Goal: Task Accomplishment & Management: Use online tool/utility

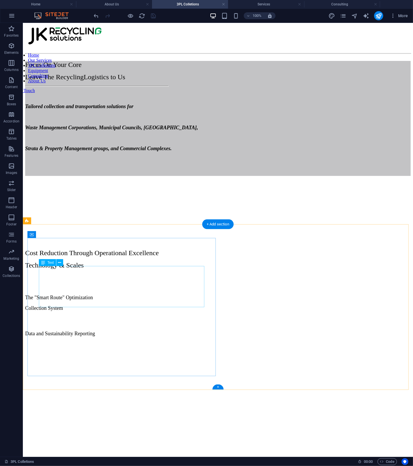
click at [136, 269] on div "Cost Reduction Through Operational Excellence Technology & Scales" at bounding box center [218, 259] width 386 height 20
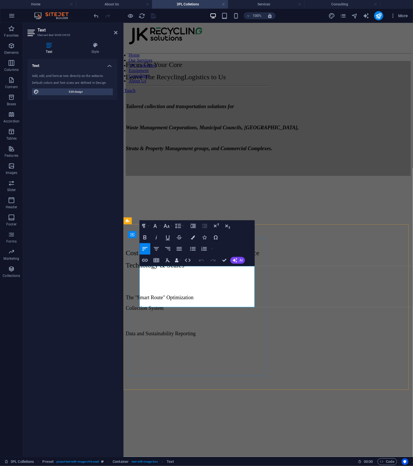
drag, startPoint x: 224, startPoint y: 287, endPoint x: 159, endPoint y: 287, distance: 64.9
click at [159, 257] on p "Cost Reduction Through Operational Excellence" at bounding box center [268, 253] width 285 height 8
click at [232, 257] on p "Cost Reduction Through Operational Excellence" at bounding box center [268, 253] width 285 height 8
drag, startPoint x: 232, startPoint y: 275, endPoint x: 137, endPoint y: 277, distance: 94.7
click at [137, 277] on div "Cost Reduction Through Operational Excellence Technology & Scales The "Smart Ro…" at bounding box center [268, 282] width 285 height 109
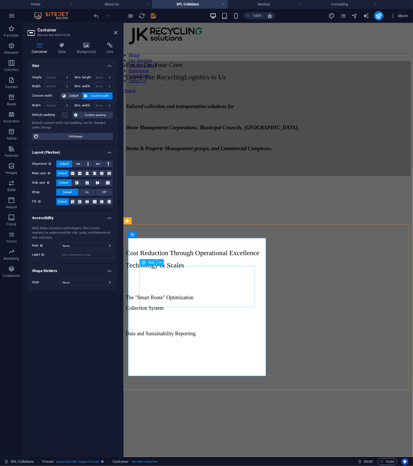
click at [327, 295] on div "Cost Reduction Through Operational Excellence Technology & Scales The "Smart Ro…" at bounding box center [268, 349] width 285 height 242
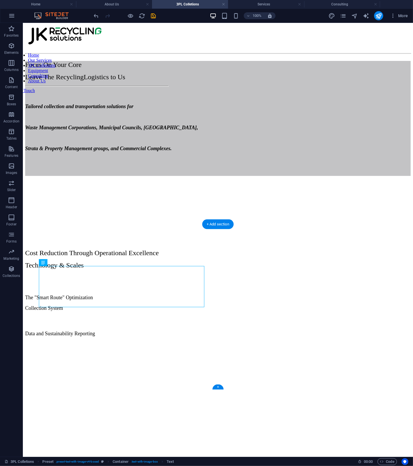
click at [224, 341] on figure at bounding box center [218, 341] width 386 height 0
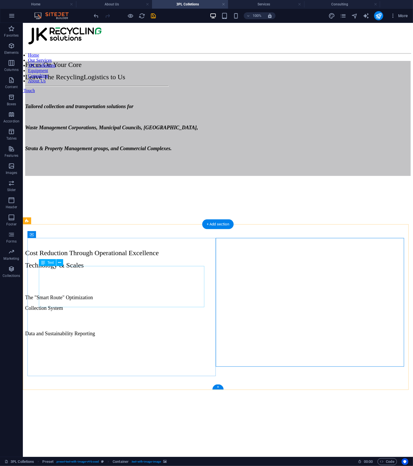
click at [164, 269] on div "Cost Reduction Through Operational Excellence Technology & Scales" at bounding box center [218, 259] width 386 height 20
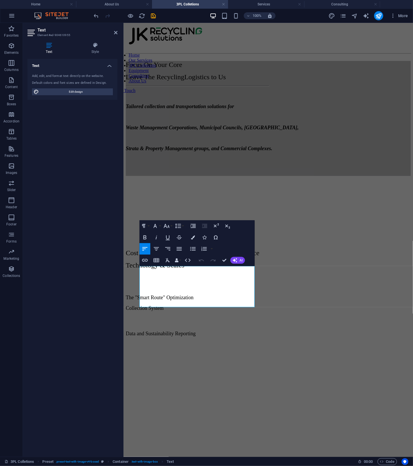
drag, startPoint x: 221, startPoint y: 300, endPoint x: 107, endPoint y: 275, distance: 116.4
copy div "Cost Reduction Through Operational Excellence Technology & Scales"
click at [388, 136] on div "Focus On Your Core Leave The Recycling Logistics to Us Tailored collection and …" at bounding box center [268, 142] width 285 height 172
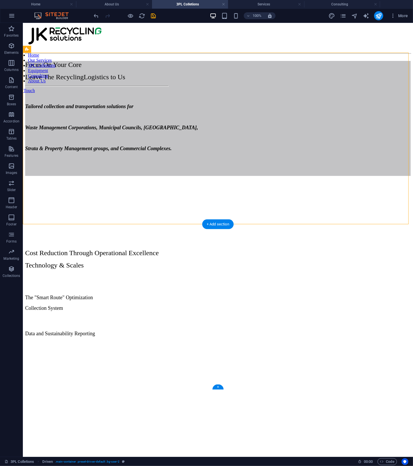
click at [319, 341] on figure at bounding box center [218, 341] width 386 height 0
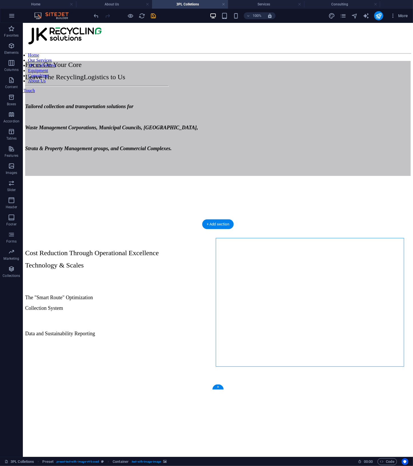
click at [319, 341] on figure at bounding box center [218, 341] width 386 height 0
select select "px"
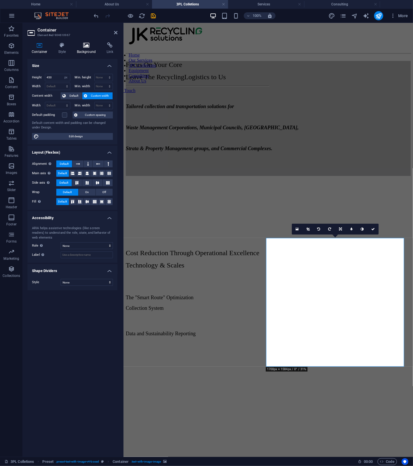
click at [88, 50] on h4 "Background" at bounding box center [88, 48] width 30 height 12
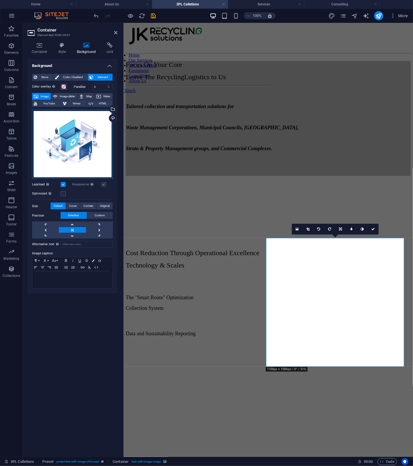
click at [99, 146] on div "Drag files here, click to choose files or select files from Files or our free s…" at bounding box center [72, 144] width 81 height 69
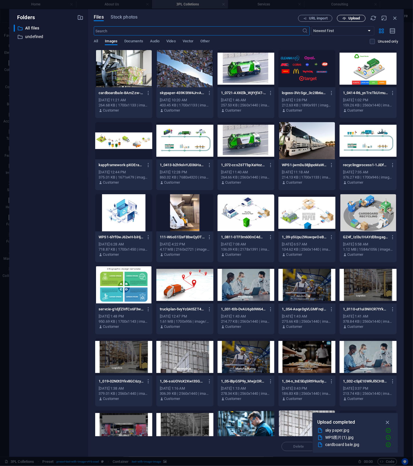
click at [355, 20] on span "Upload" at bounding box center [355, 18] width 12 height 3
click at [356, 18] on span "Upload" at bounding box center [355, 18] width 12 height 3
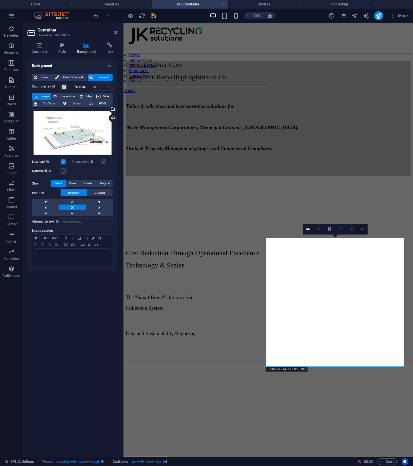
click at [363, 229] on icon at bounding box center [362, 228] width 3 height 3
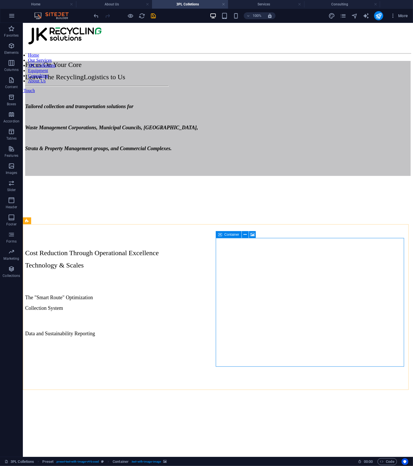
click at [221, 235] on icon at bounding box center [220, 234] width 4 height 7
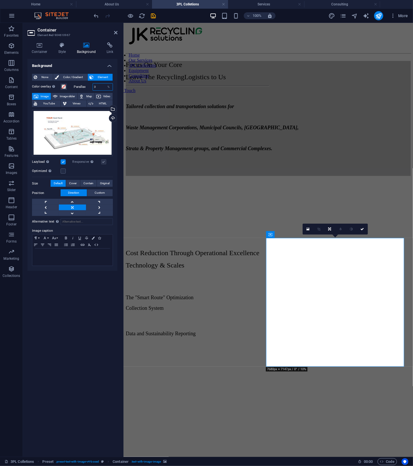
drag, startPoint x: 100, startPoint y: 88, endPoint x: 38, endPoint y: 90, distance: 62.4
click at [38, 90] on div "Color overlay Places an overlay over the background to colorize it Parallax 0 %" at bounding box center [72, 86] width 81 height 7
type input "1"
click at [274, 228] on div "Cost Reduction Through Operational Excellence Technology & Scales The "Smart Ro…" at bounding box center [268, 349] width 285 height 242
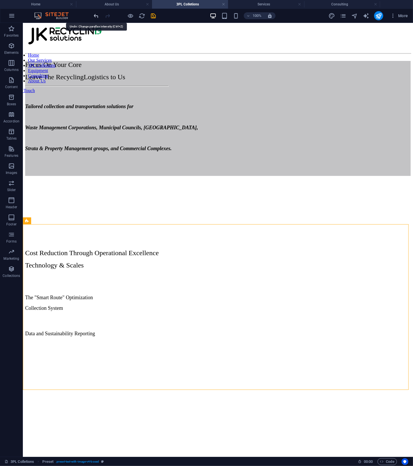
click at [95, 15] on icon "undo" at bounding box center [96, 16] width 7 height 7
click at [222, 234] on div "Container" at bounding box center [229, 234] width 26 height 7
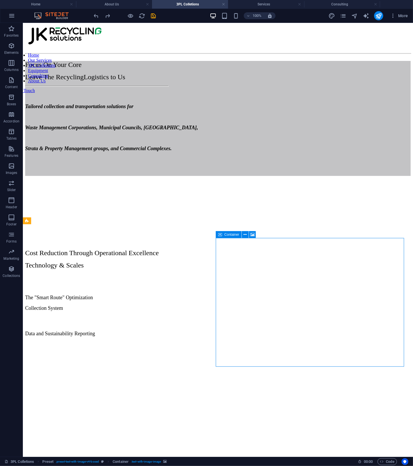
click at [222, 234] on div "Container" at bounding box center [229, 234] width 26 height 7
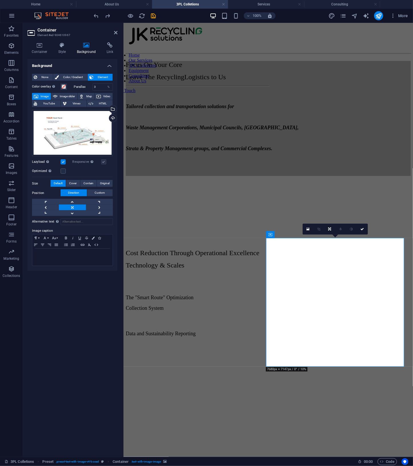
click at [101, 299] on div "Background None Color / Gradient Element Stretch background to full-width Color…" at bounding box center [72, 255] width 90 height 393
click at [67, 84] on div "Color overlay Places an overlay over the background to colorize it" at bounding box center [51, 86] width 39 height 7
click at [63, 87] on span at bounding box center [63, 86] width 5 height 5
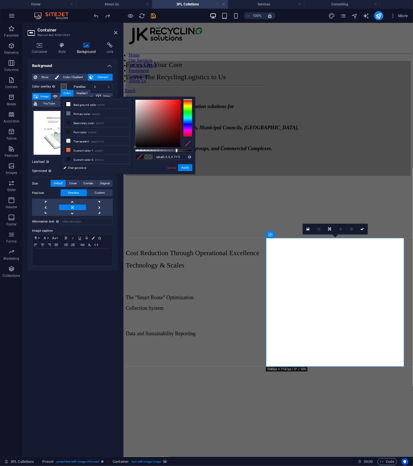
click at [176, 150] on div at bounding box center [163, 150] width 57 height 2
drag, startPoint x: 176, startPoint y: 150, endPoint x: 170, endPoint y: 152, distance: 5.4
click at [170, 152] on div at bounding box center [171, 150] width 2 height 4
click at [188, 103] on div at bounding box center [187, 118] width 9 height 37
type input "rgba(0, 0, 0, 0.597)"
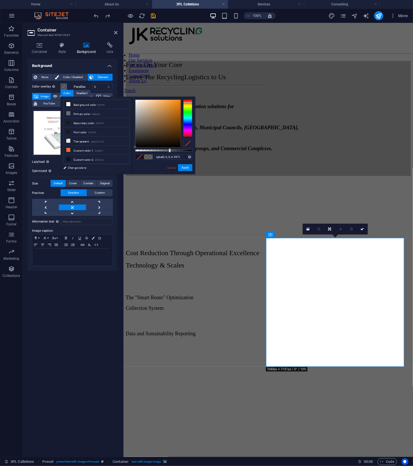
click at [169, 149] on div at bounding box center [170, 150] width 2 height 4
click at [361, 228] on icon at bounding box center [362, 228] width 3 height 3
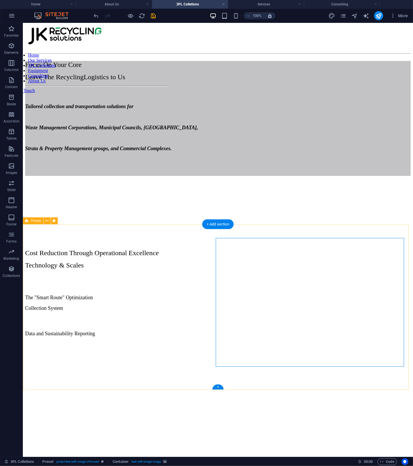
click at [302, 379] on div "Cost Reduction Through Operational Excellence Technology & Scales The "Smart Ro…" at bounding box center [218, 349] width 386 height 242
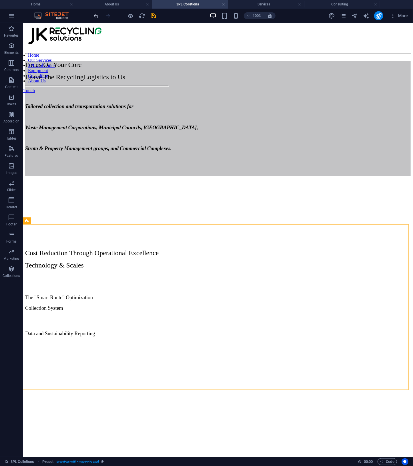
click at [96, 18] on icon "undo" at bounding box center [96, 16] width 7 height 7
click at [222, 235] on icon at bounding box center [220, 234] width 4 height 7
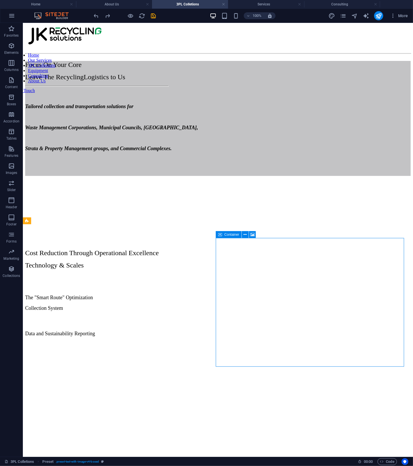
click at [222, 235] on icon at bounding box center [220, 234] width 4 height 7
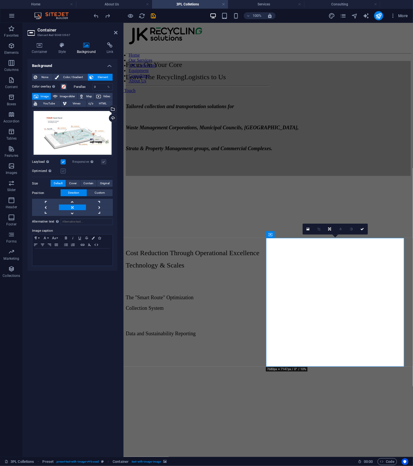
click at [62, 170] on label at bounding box center [63, 170] width 5 height 5
click at [0, 0] on input "Optimized Images are compressed to improve page speed." at bounding box center [0, 0] width 0 height 0
click at [62, 170] on label at bounding box center [63, 170] width 5 height 5
click at [0, 0] on input "Optimized Images are compressed to improve page speed." at bounding box center [0, 0] width 0 height 0
click at [362, 229] on icon at bounding box center [362, 228] width 3 height 3
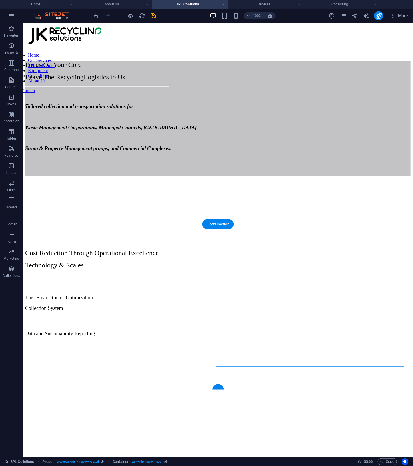
click at [260, 341] on figure at bounding box center [218, 341] width 386 height 0
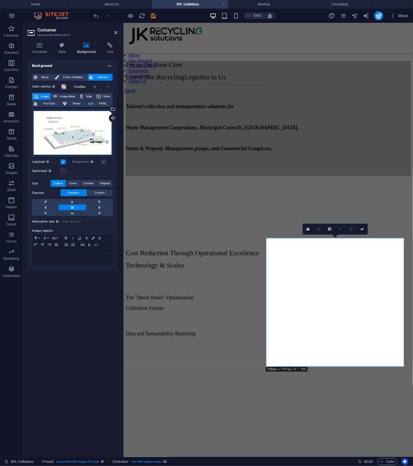
click at [86, 118] on div "Drag files here, click to choose files or select files from Files or our free s…" at bounding box center [72, 133] width 81 height 47
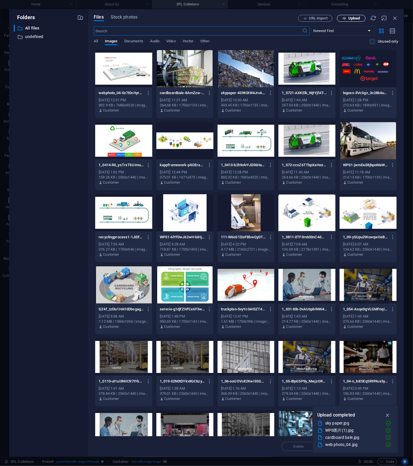
click at [363, 20] on button "Upload" at bounding box center [351, 18] width 29 height 7
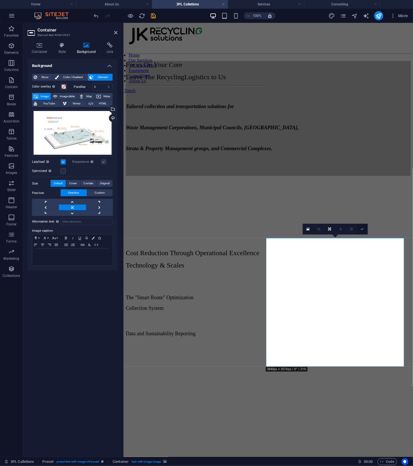
click at [361, 230] on icon at bounding box center [362, 228] width 3 height 3
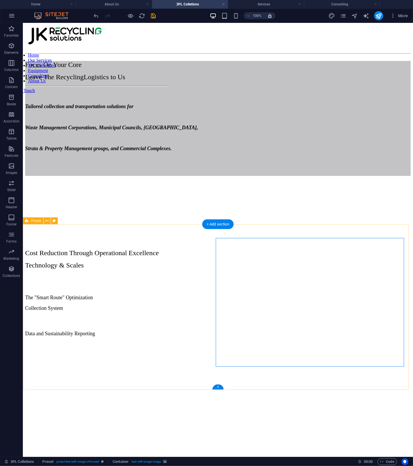
click at [345, 372] on div "Cost Reduction Through Operational Excellence Technology & Scales The "Smart Ro…" at bounding box center [218, 349] width 386 height 242
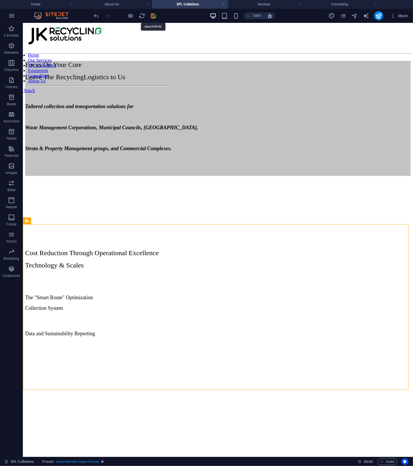
click at [157, 15] on icon "save" at bounding box center [153, 16] width 7 height 7
click at [287, 341] on figure at bounding box center [218, 341] width 386 height 0
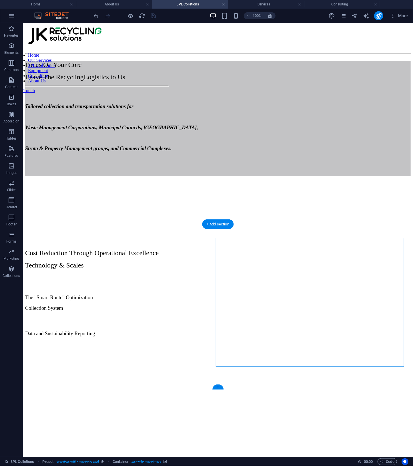
click at [260, 341] on figure at bounding box center [218, 341] width 386 height 0
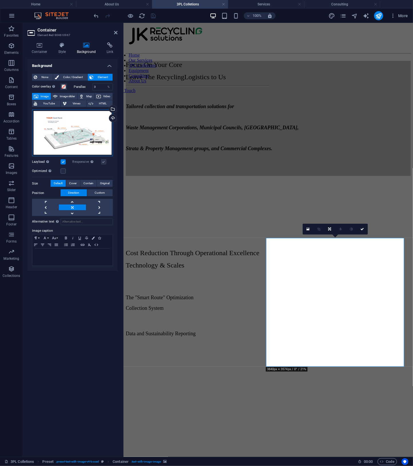
click at [71, 122] on div "Drag files here, click to choose files or select files from Files or our free s…" at bounding box center [72, 133] width 81 height 47
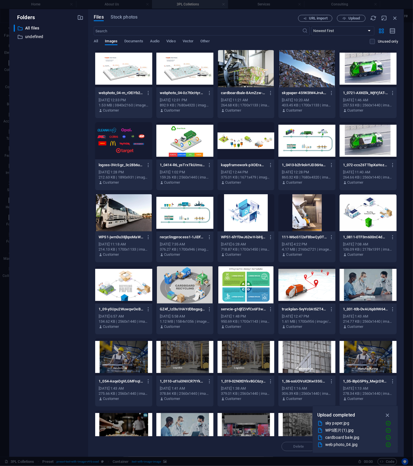
click at [180, 72] on div at bounding box center [184, 68] width 57 height 37
click at [388, 416] on icon "button" at bounding box center [388, 415] width 7 height 6
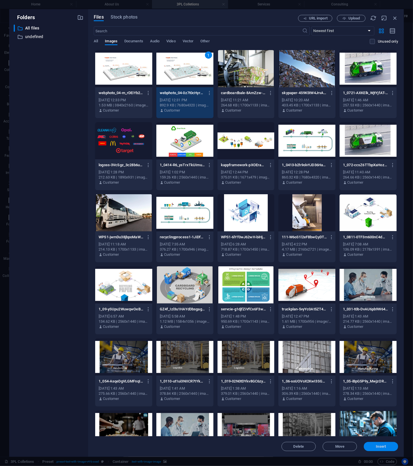
click at [390, 445] on span "Insert" at bounding box center [381, 446] width 30 height 3
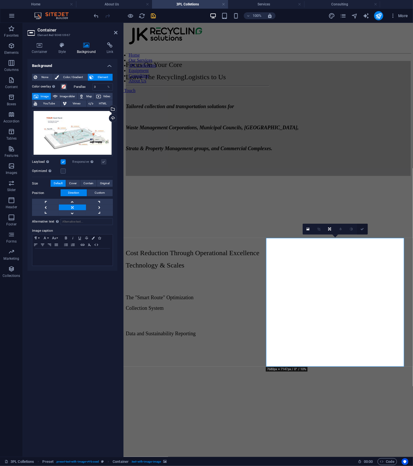
click at [361, 228] on icon at bounding box center [362, 228] width 3 height 3
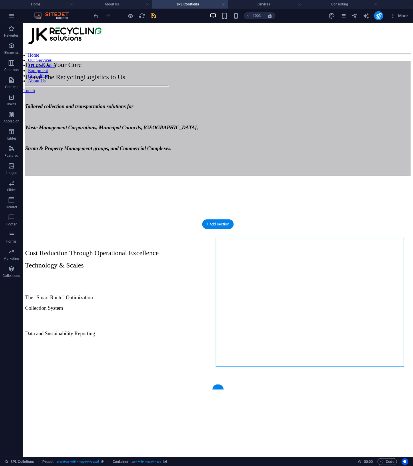
click at [327, 341] on figure at bounding box center [218, 341] width 386 height 0
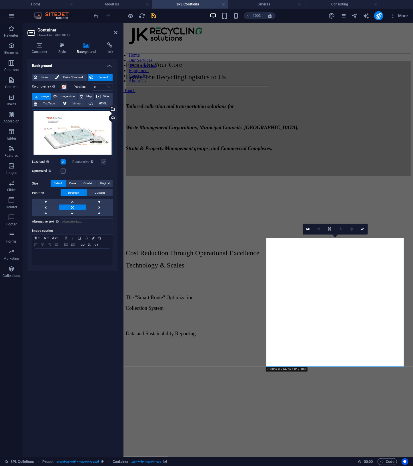
click at [77, 138] on div "Drag files here, click to choose files or select files from Files or our free s…" at bounding box center [72, 133] width 81 height 47
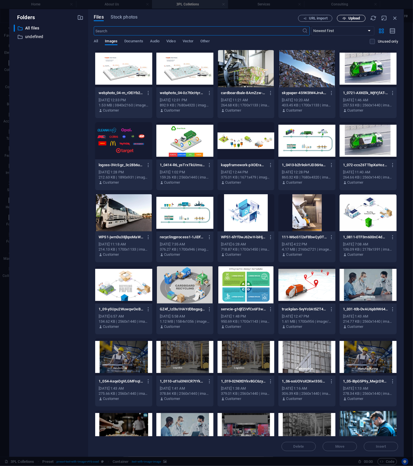
click at [353, 17] on span "Upload" at bounding box center [355, 18] width 12 height 3
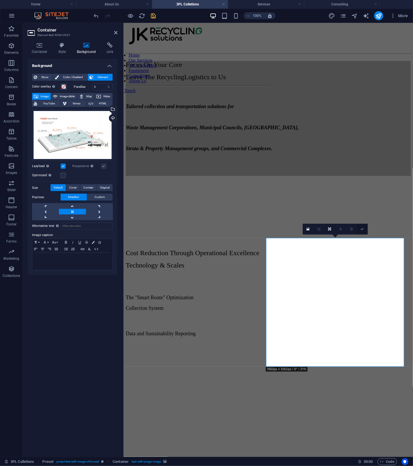
click at [363, 228] on icon at bounding box center [362, 228] width 3 height 3
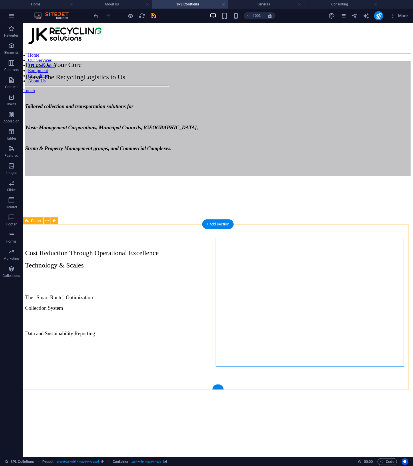
click at [343, 366] on div "Cost Reduction Through Operational Excellence Technology & Scales The "Smart Ro…" at bounding box center [218, 349] width 386 height 242
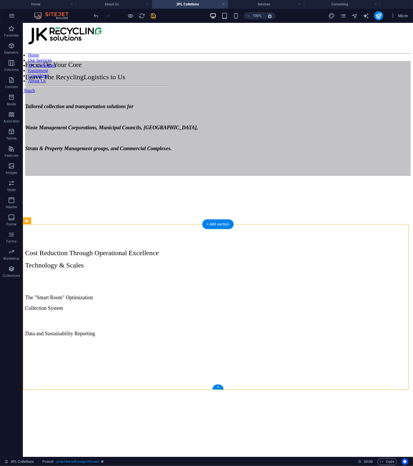
click at [339, 341] on figure at bounding box center [218, 341] width 386 height 0
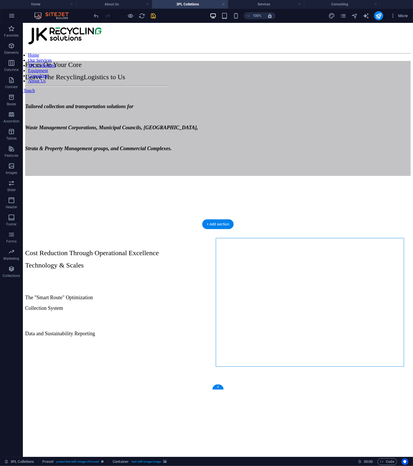
click at [339, 341] on figure at bounding box center [218, 341] width 386 height 0
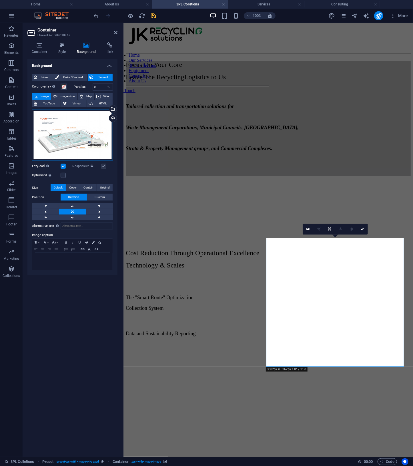
click at [103, 144] on div "Drag files here, click to choose files or select files from Files or our free s…" at bounding box center [72, 135] width 81 height 51
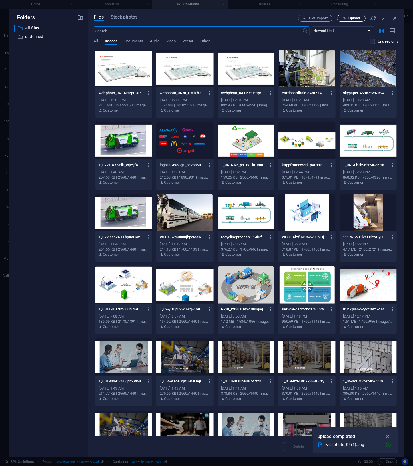
click at [360, 21] on button "Upload" at bounding box center [351, 18] width 29 height 7
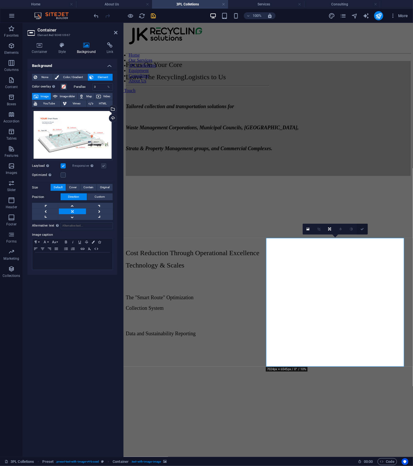
click at [361, 230] on icon at bounding box center [362, 228] width 3 height 3
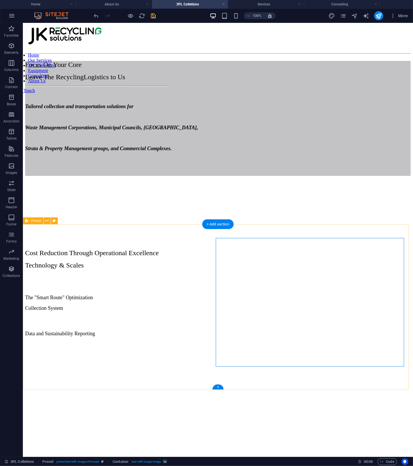
click at [378, 380] on div "Cost Reduction Through Operational Excellence Technology & Scales The "Smart Ro…" at bounding box center [218, 349] width 386 height 242
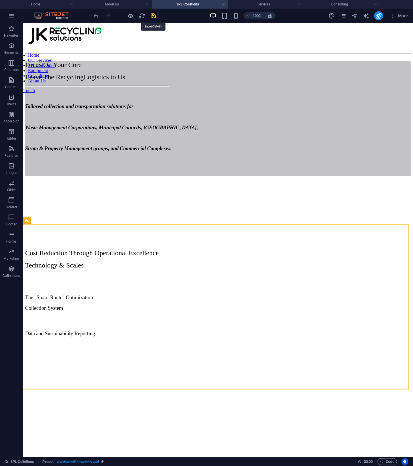
click at [153, 15] on icon "save" at bounding box center [153, 16] width 7 height 7
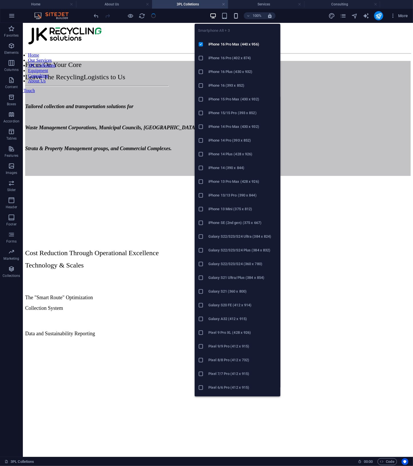
click at [235, 16] on icon "button" at bounding box center [236, 16] width 7 height 7
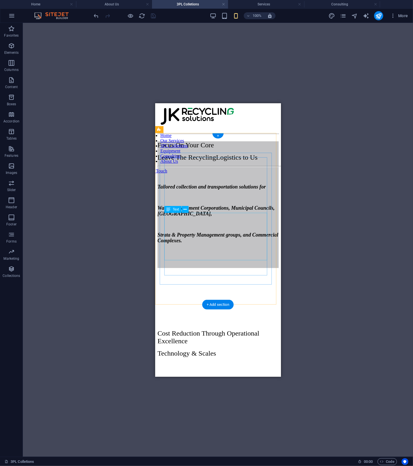
scroll to position [295, 0]
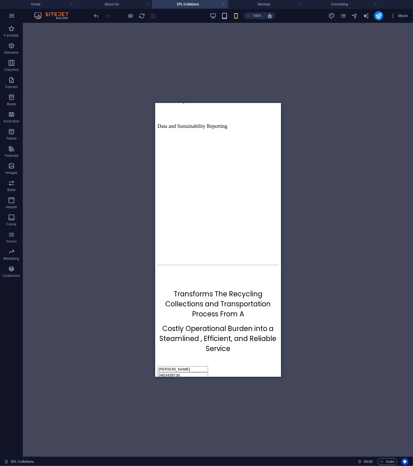
click at [223, 19] on icon "button" at bounding box center [224, 16] width 7 height 7
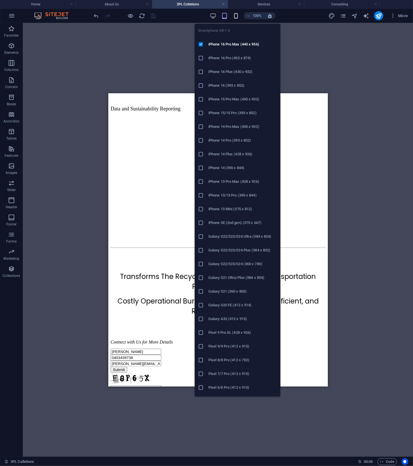
click at [236, 15] on icon "button" at bounding box center [236, 16] width 7 height 7
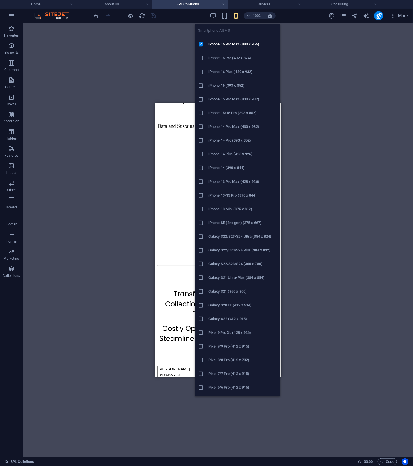
click at [237, 16] on icon "button" at bounding box center [236, 16] width 7 height 7
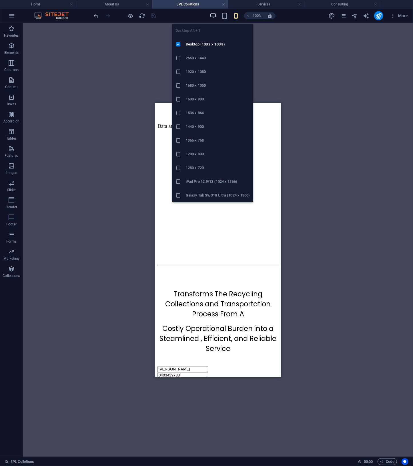
click at [213, 15] on icon "button" at bounding box center [213, 16] width 7 height 7
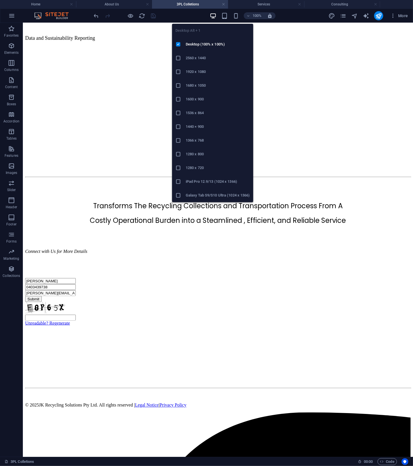
scroll to position [195, 0]
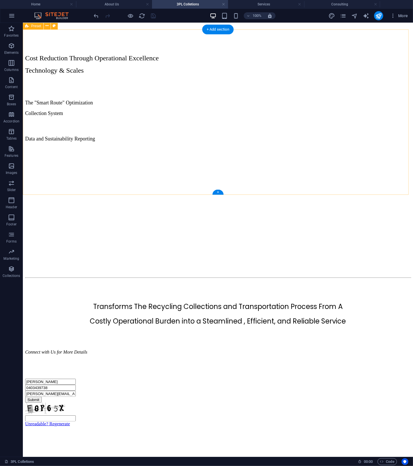
click at [298, 146] on figure at bounding box center [218, 146] width 386 height 0
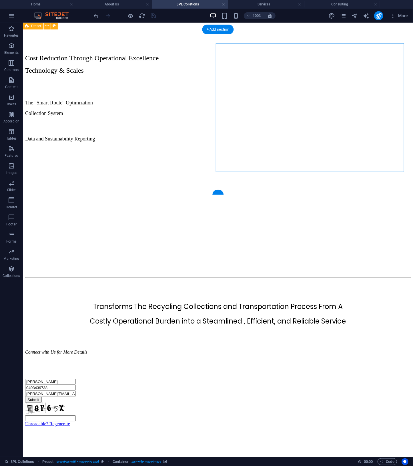
click at [298, 146] on figure at bounding box center [218, 146] width 386 height 0
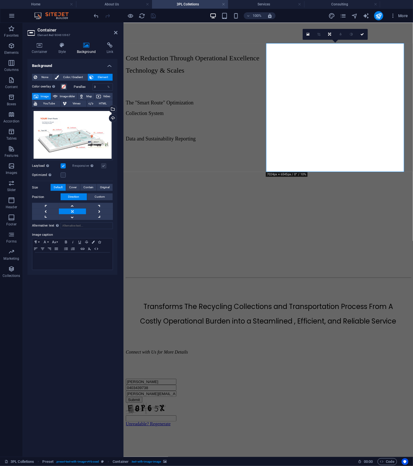
click at [61, 167] on label at bounding box center [63, 165] width 5 height 5
click at [0, 0] on input "Lazyload Loading images after the page loads improves page speed." at bounding box center [0, 0] width 0 height 0
click at [62, 167] on label at bounding box center [63, 165] width 5 height 5
click at [0, 0] on input "Lazyload Loading images after the page loads improves page speed." at bounding box center [0, 0] width 0 height 0
click at [64, 174] on label at bounding box center [63, 174] width 5 height 5
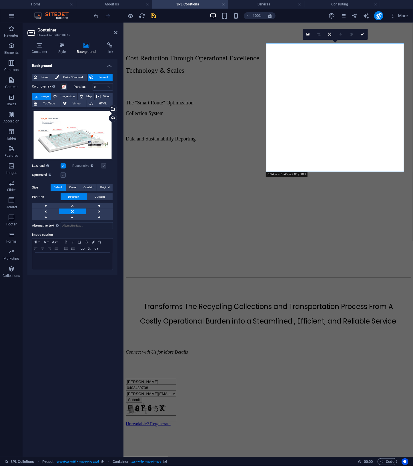
click at [0, 0] on input "Optimized Images are compressed to improve page speed." at bounding box center [0, 0] width 0 height 0
click at [373, 33] on icon at bounding box center [372, 34] width 3 height 3
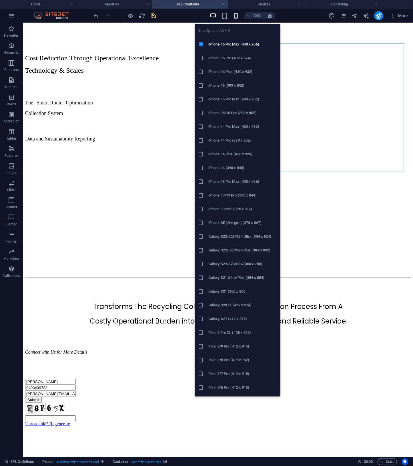
click at [235, 17] on icon "button" at bounding box center [236, 16] width 7 height 7
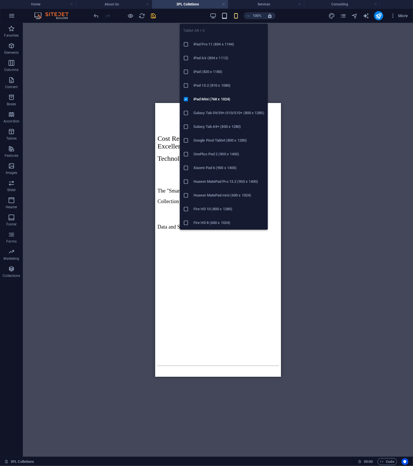
click at [225, 17] on icon "button" at bounding box center [224, 16] width 7 height 7
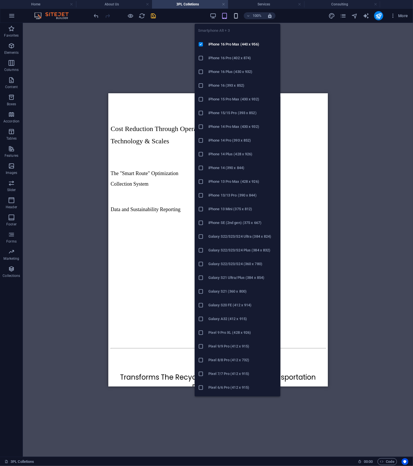
click at [235, 17] on icon "button" at bounding box center [236, 16] width 7 height 7
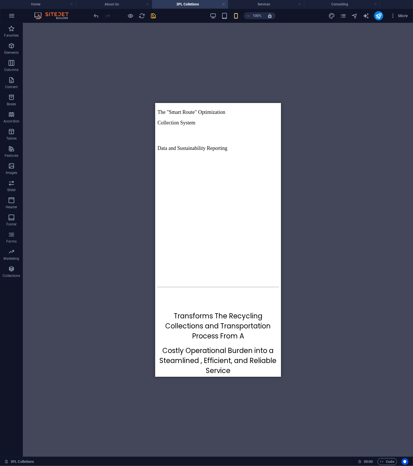
scroll to position [297, 0]
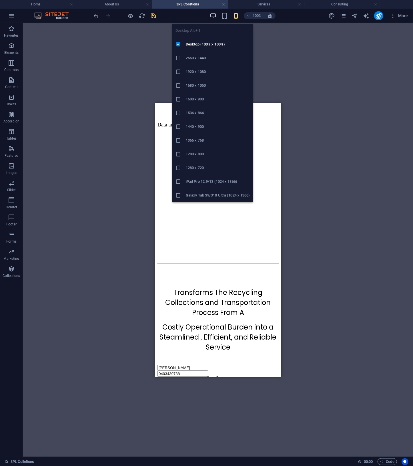
click at [214, 18] on icon "button" at bounding box center [213, 16] width 7 height 7
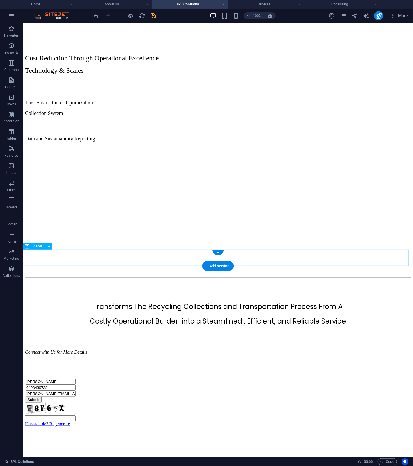
scroll to position [0, 0]
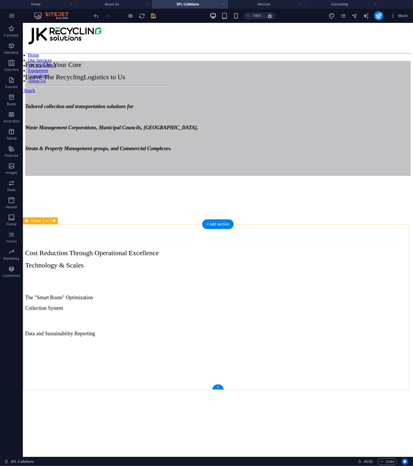
click at [357, 384] on div "Cost Reduction Through Operational Excellence Technology & Scales The "Smart Ro…" at bounding box center [218, 349] width 386 height 242
click at [302, 341] on figure at bounding box center [218, 341] width 386 height 0
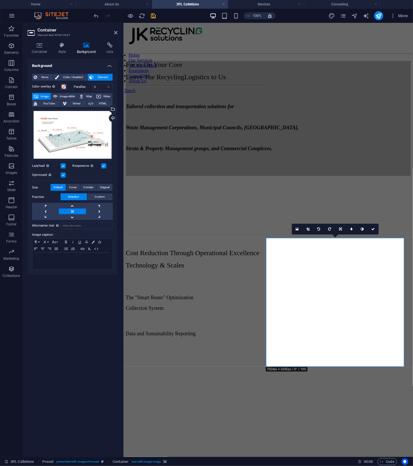
click at [61, 176] on label at bounding box center [63, 174] width 5 height 5
click at [0, 0] on input "Optimized Images are compressed to improve page speed." at bounding box center [0, 0] width 0 height 0
click at [41, 50] on h4 "Container" at bounding box center [40, 48] width 27 height 12
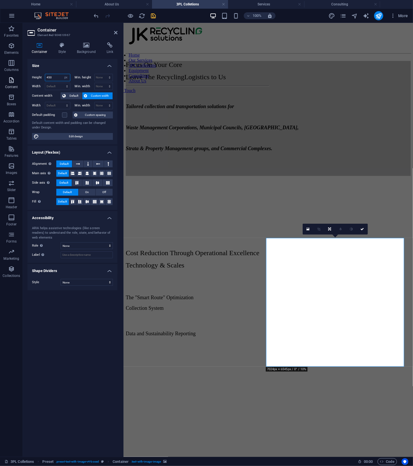
drag, startPoint x: 54, startPoint y: 78, endPoint x: 20, endPoint y: 77, distance: 33.8
click at [20, 77] on section "Favorites Elements Columns Content Boxes Accordion Tables Features Images Slide…" at bounding box center [206, 240] width 413 height 434
type input "420"
click at [363, 229] on icon at bounding box center [362, 228] width 3 height 3
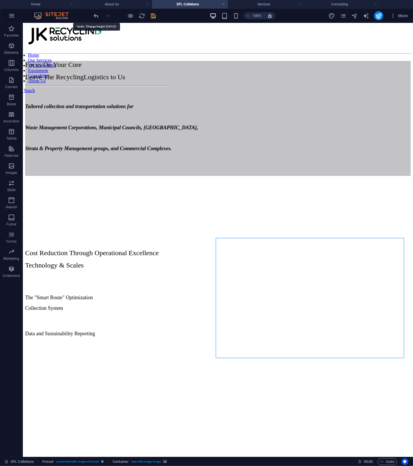
click at [94, 17] on icon "undo" at bounding box center [96, 16] width 7 height 7
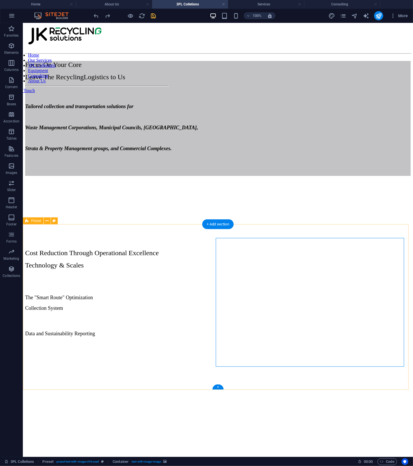
click at [253, 384] on div "Cost Reduction Through Operational Excellence Technology & Scales The "Smart Ro…" at bounding box center [218, 349] width 386 height 242
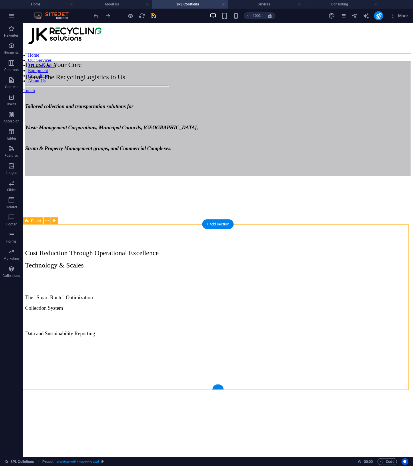
click at [286, 341] on figure at bounding box center [218, 341] width 386 height 0
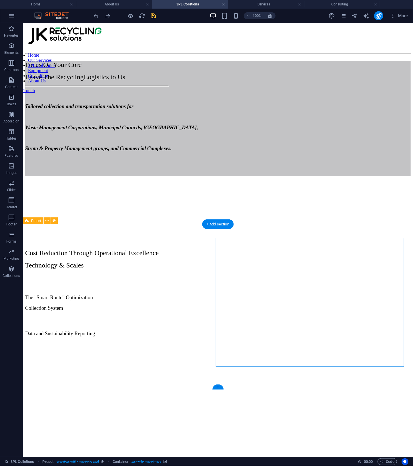
click at [286, 341] on figure at bounding box center [218, 341] width 386 height 0
select select "px"
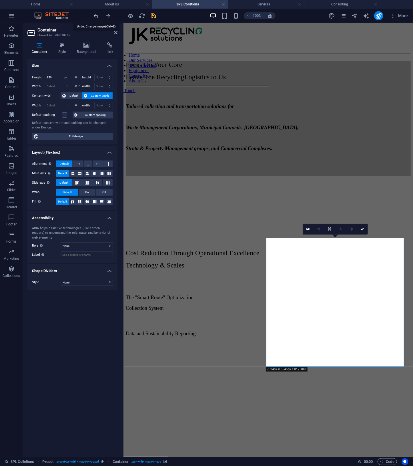
click at [99, 16] on icon "undo" at bounding box center [96, 16] width 7 height 7
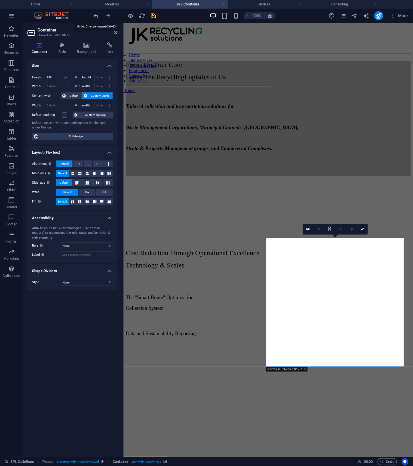
click at [99, 16] on icon "undo" at bounding box center [96, 16] width 7 height 7
click at [363, 230] on icon at bounding box center [362, 228] width 3 height 3
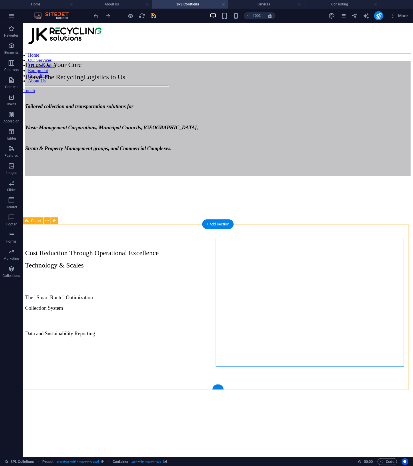
click at [336, 341] on figure at bounding box center [218, 341] width 386 height 0
select select "px"
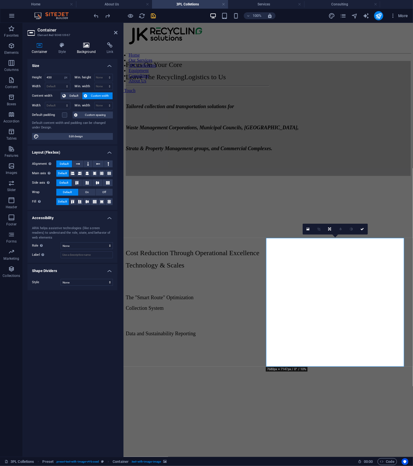
click at [84, 47] on icon at bounding box center [87, 45] width 28 height 6
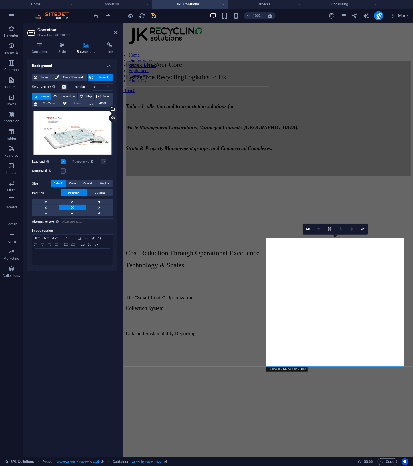
click at [74, 124] on div "Drag files here, click to choose files or select files from Files or our free s…" at bounding box center [72, 133] width 81 height 47
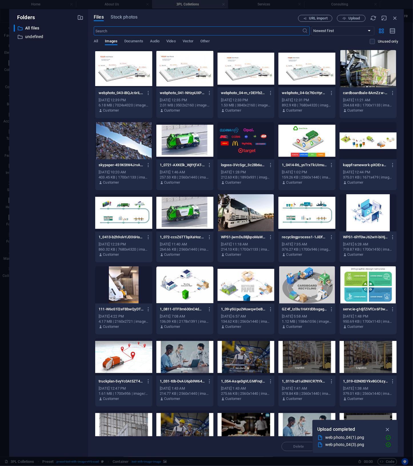
click at [120, 68] on div at bounding box center [123, 68] width 57 height 37
click at [391, 431] on icon "button" at bounding box center [388, 429] width 7 height 6
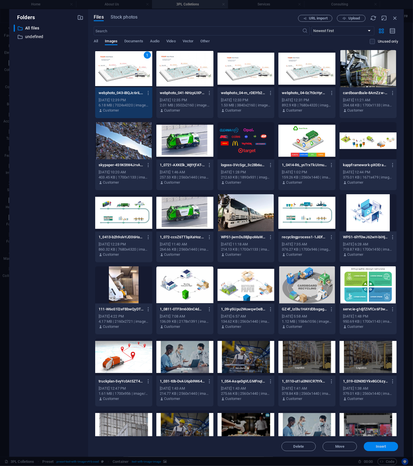
click at [382, 447] on span "Insert" at bounding box center [381, 446] width 10 height 3
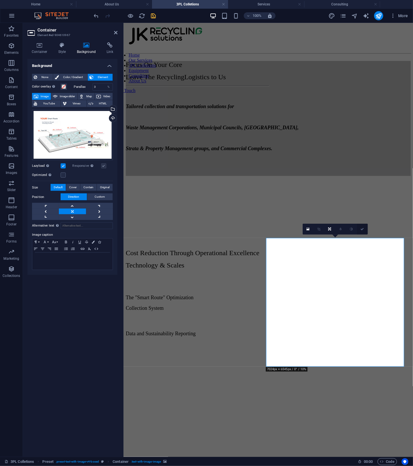
click at [362, 230] on icon at bounding box center [362, 228] width 3 height 3
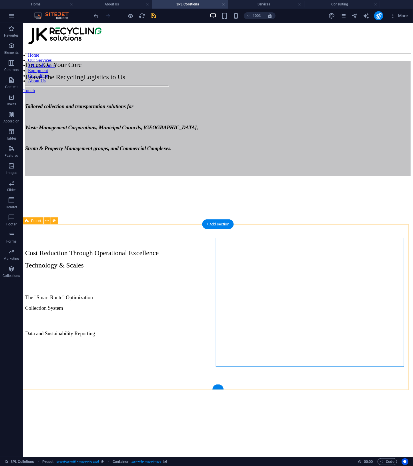
click at [376, 382] on div "Cost Reduction Through Operational Excellence Technology & Scales The "Smart Ro…" at bounding box center [218, 349] width 386 height 242
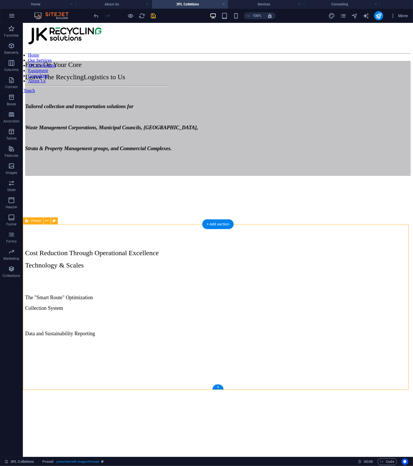
click at [307, 341] on figure at bounding box center [218, 341] width 386 height 0
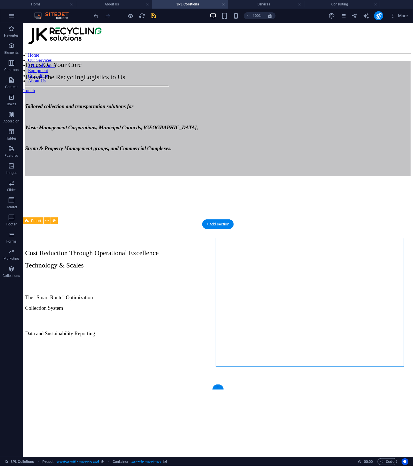
click at [307, 341] on figure at bounding box center [218, 341] width 386 height 0
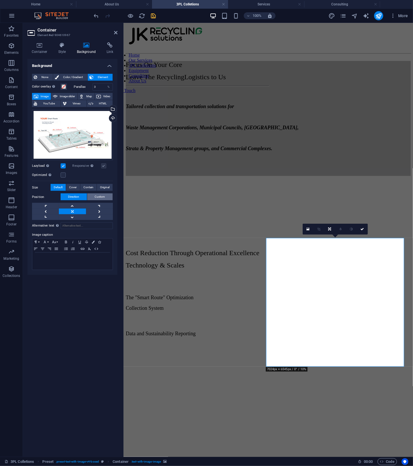
click at [105, 196] on button "Custom" at bounding box center [99, 196] width 25 height 7
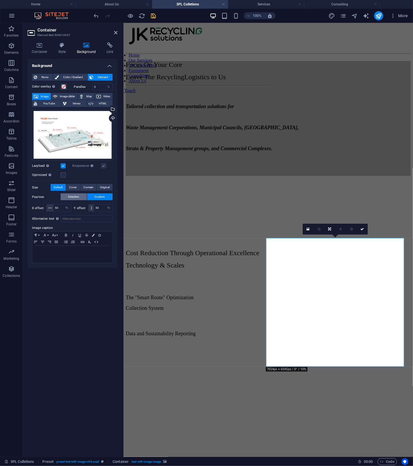
click at [83, 196] on button "Direction" at bounding box center [74, 196] width 26 height 7
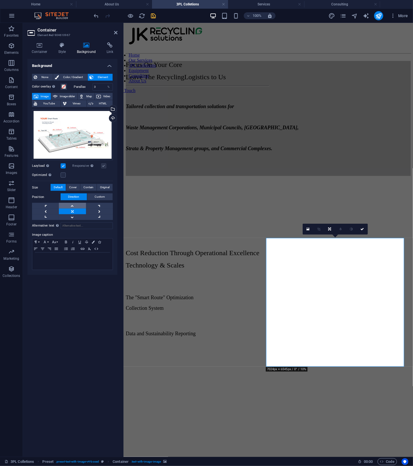
click at [71, 206] on link at bounding box center [72, 206] width 27 height 6
click at [74, 211] on link at bounding box center [72, 211] width 27 height 6
click at [327, 229] on link at bounding box center [330, 229] width 11 height 11
click at [360, 231] on link at bounding box center [362, 229] width 11 height 11
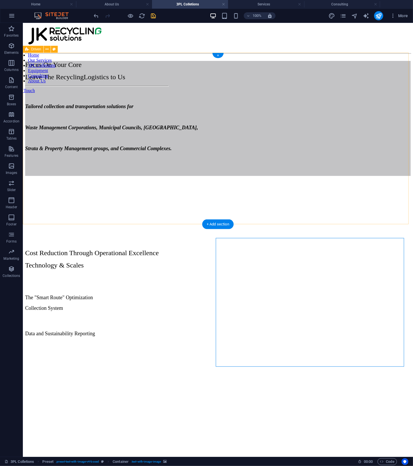
click at [335, 173] on div "Focus On Your Core Leave The Recycling Logistics to Us Tailored collection and …" at bounding box center [218, 142] width 386 height 172
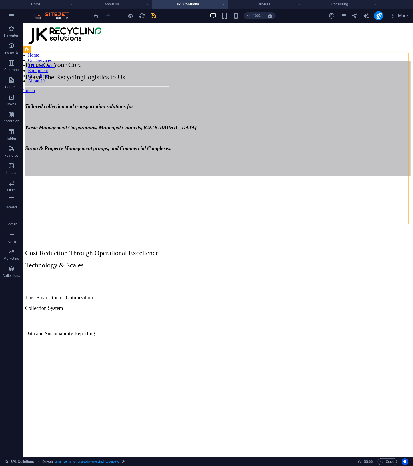
click at [156, 15] on icon "save" at bounding box center [153, 16] width 7 height 7
click at [345, 341] on figure at bounding box center [218, 341] width 386 height 0
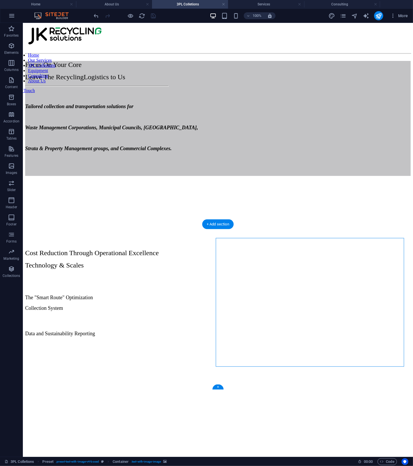
click at [345, 341] on figure at bounding box center [218, 341] width 386 height 0
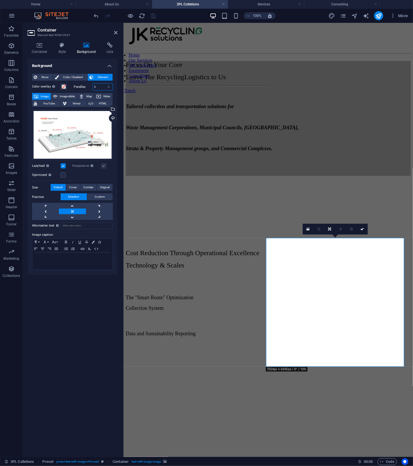
drag, startPoint x: 100, startPoint y: 88, endPoint x: 88, endPoint y: 85, distance: 12.8
click at [88, 85] on div "Parallax 0 %" at bounding box center [93, 86] width 39 height 7
type input "10"
click at [364, 230] on icon at bounding box center [362, 228] width 3 height 3
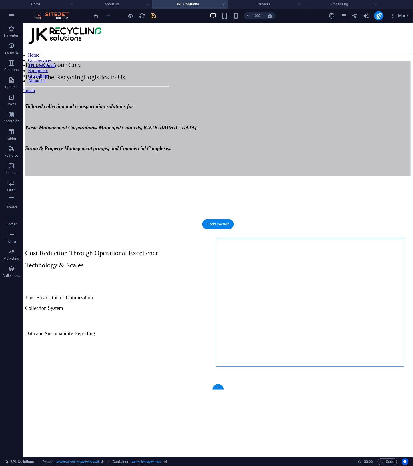
click at [304, 319] on figure at bounding box center [218, 319] width 386 height 0
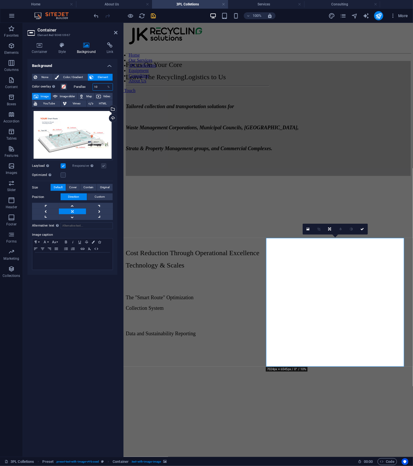
drag, startPoint x: 100, startPoint y: 88, endPoint x: 65, endPoint y: 90, distance: 35.0
click at [65, 90] on div "Color overlay Places an overlay over the background to colorize it Parallax 10 …" at bounding box center [72, 176] width 81 height 190
type input "0"
click at [361, 227] on icon at bounding box center [362, 228] width 3 height 3
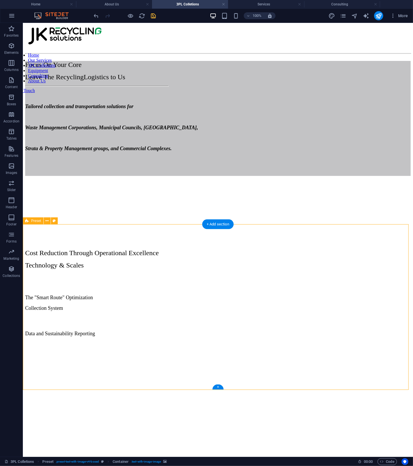
click at [357, 386] on div "Cost Reduction Through Operational Excellence Technology & Scales The "Smart Ro…" at bounding box center [218, 349] width 386 height 242
click at [303, 341] on figure at bounding box center [218, 341] width 386 height 0
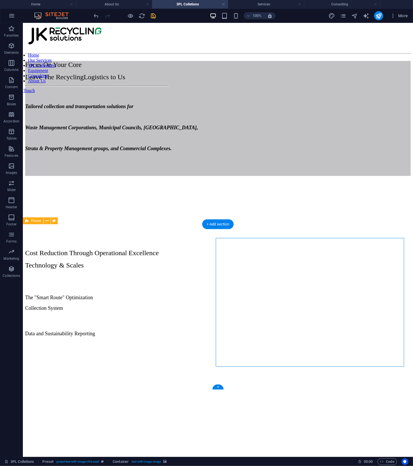
click at [303, 341] on figure at bounding box center [218, 341] width 386 height 0
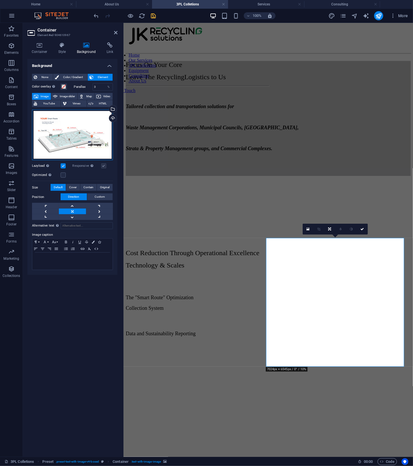
click at [78, 135] on div "Drag files here, click to choose files or select files from Files or our free s…" at bounding box center [72, 135] width 81 height 51
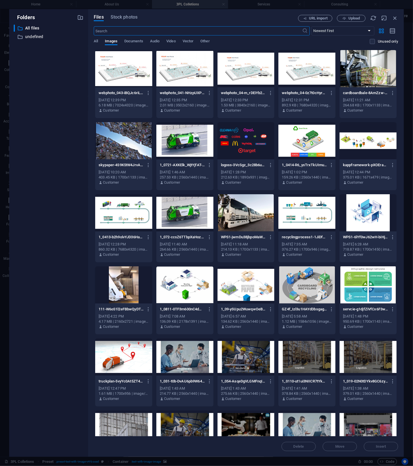
click at [203, 78] on div at bounding box center [184, 68] width 57 height 37
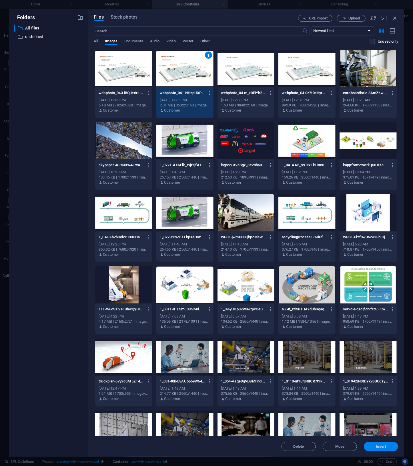
click at [379, 446] on span "Insert" at bounding box center [381, 446] width 10 height 3
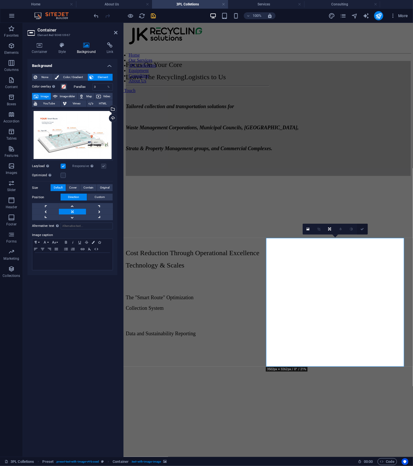
click at [364, 228] on link at bounding box center [362, 229] width 11 height 11
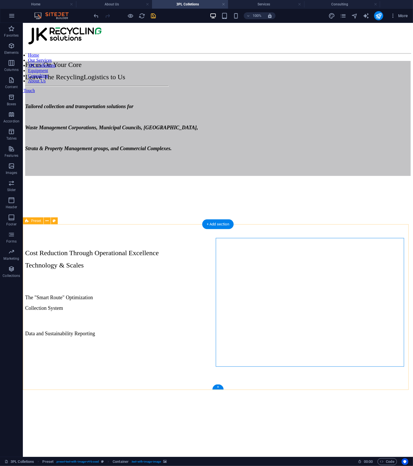
click at [358, 371] on div "Cost Reduction Through Operational Excellence Technology & Scales The "Smart Ro…" at bounding box center [218, 349] width 386 height 242
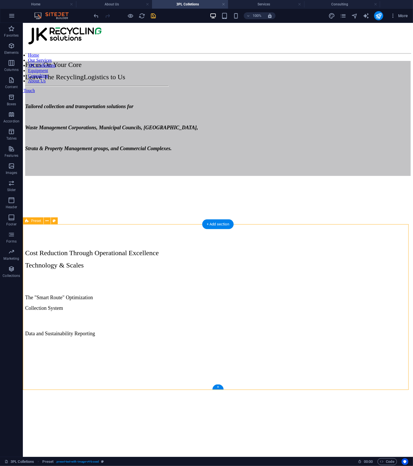
click at [295, 341] on figure at bounding box center [218, 341] width 386 height 0
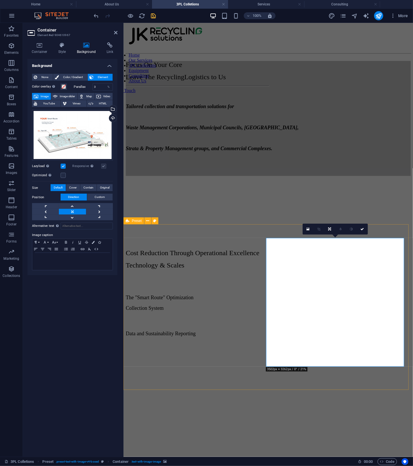
click at [362, 369] on div "Cost Reduction Through Operational Excellence Technology & Scales The "Smart Ro…" at bounding box center [268, 349] width 285 height 242
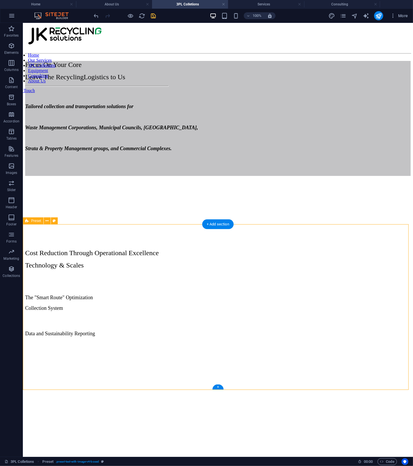
click at [306, 341] on figure at bounding box center [218, 341] width 386 height 0
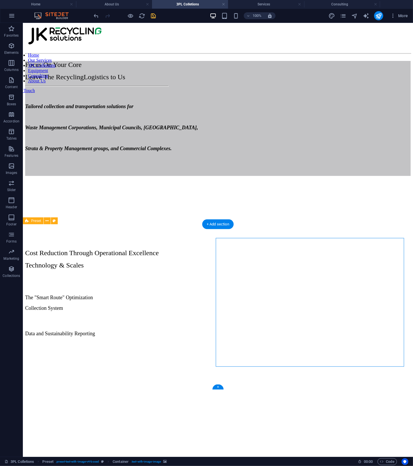
click at [306, 341] on figure at bounding box center [218, 341] width 386 height 0
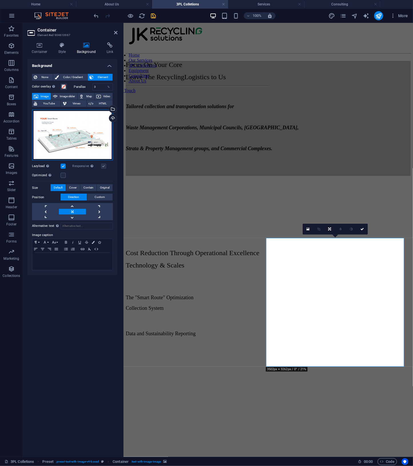
click at [84, 130] on div "Drag files here, click to choose files or select files from Files or our free s…" at bounding box center [72, 135] width 81 height 51
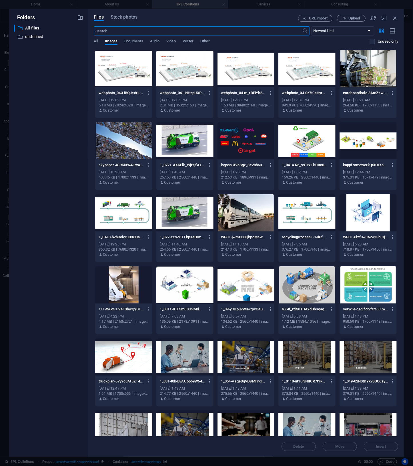
click at [236, 68] on div at bounding box center [246, 68] width 57 height 37
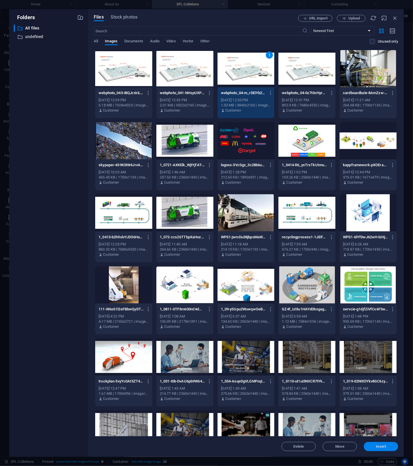
click at [384, 445] on span "Insert" at bounding box center [381, 446] width 10 height 3
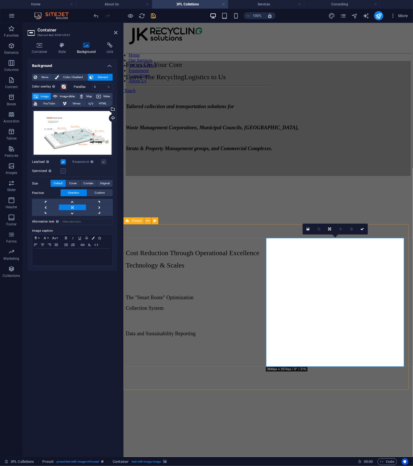
click at [331, 386] on div "Cost Reduction Through Operational Excellence Technology & Scales The "Smart Ro…" at bounding box center [268, 349] width 285 height 242
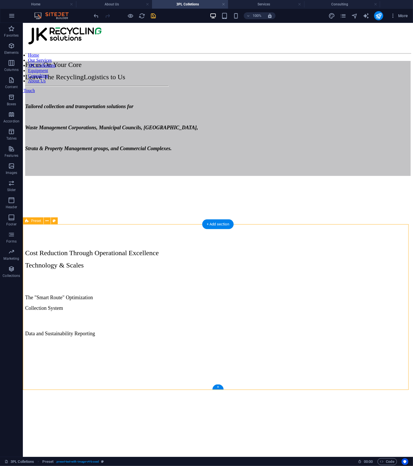
click at [305, 341] on figure at bounding box center [218, 341] width 386 height 0
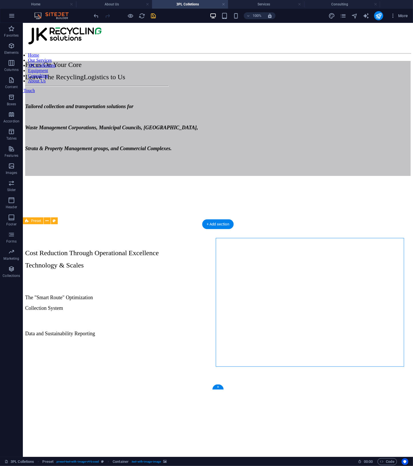
click at [305, 341] on figure at bounding box center [218, 341] width 386 height 0
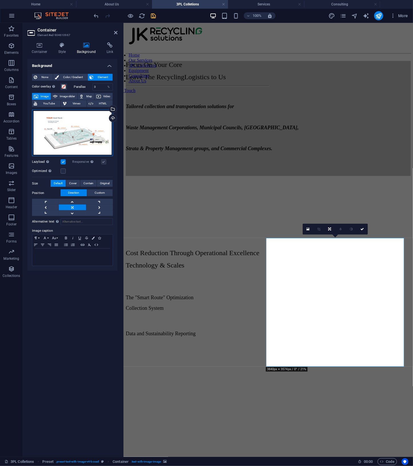
click at [69, 116] on div "Drag files here, click to choose files or select files from Files or our free s…" at bounding box center [72, 133] width 81 height 47
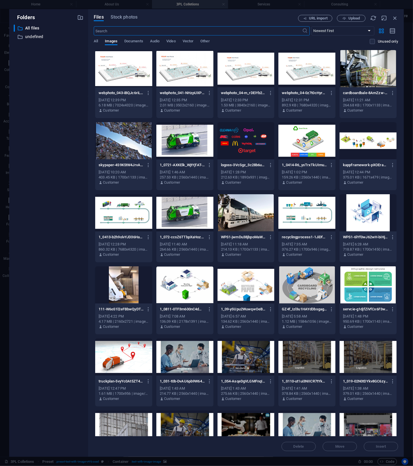
click at [112, 74] on div at bounding box center [123, 68] width 57 height 37
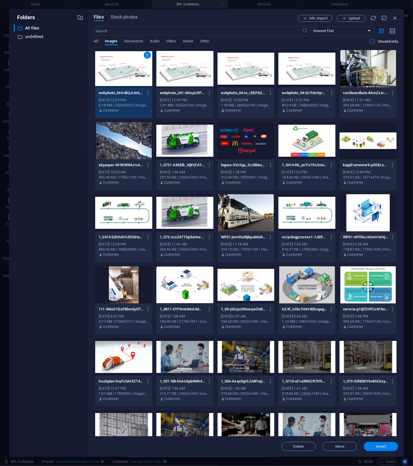
click at [384, 445] on span "Insert" at bounding box center [381, 446] width 10 height 3
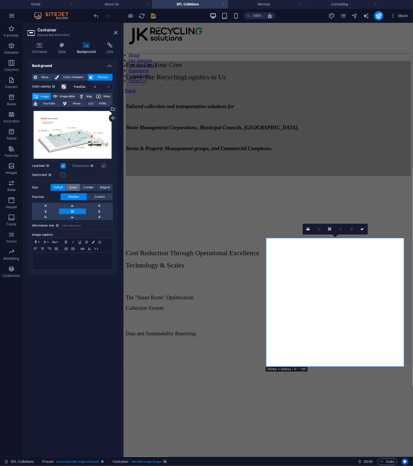
click at [72, 187] on span "Cover" at bounding box center [72, 187] width 7 height 7
click at [64, 187] on button "Default" at bounding box center [58, 187] width 15 height 7
click at [73, 206] on link at bounding box center [72, 206] width 27 height 6
click at [76, 211] on link at bounding box center [72, 211] width 27 height 6
drag, startPoint x: 365, startPoint y: 231, endPoint x: 342, endPoint y: 208, distance: 32.4
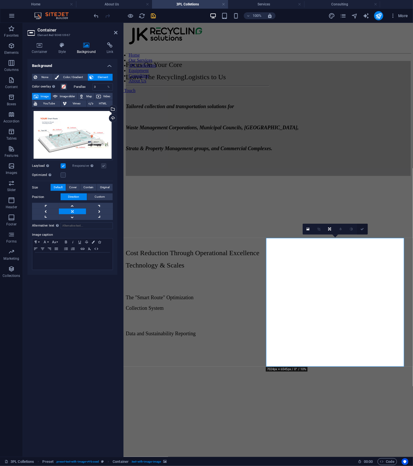
click at [365, 231] on link at bounding box center [362, 229] width 11 height 11
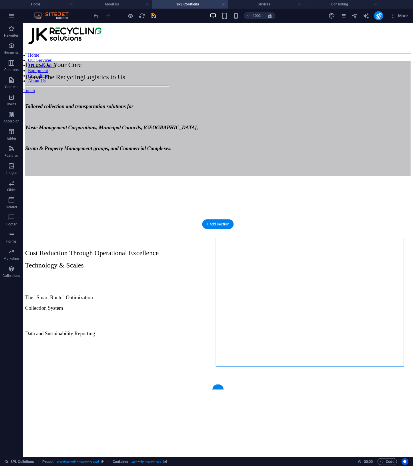
click at [328, 341] on figure at bounding box center [218, 341] width 386 height 0
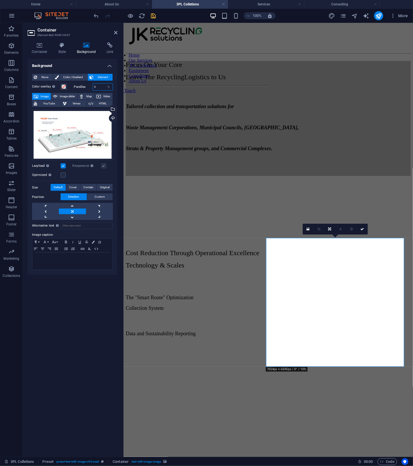
drag, startPoint x: 102, startPoint y: 88, endPoint x: 84, endPoint y: 87, distance: 18.9
click at [84, 87] on div "Parallax 0 %" at bounding box center [93, 86] width 39 height 7
type input "10"
click at [211, 244] on div at bounding box center [268, 236] width 285 height 17
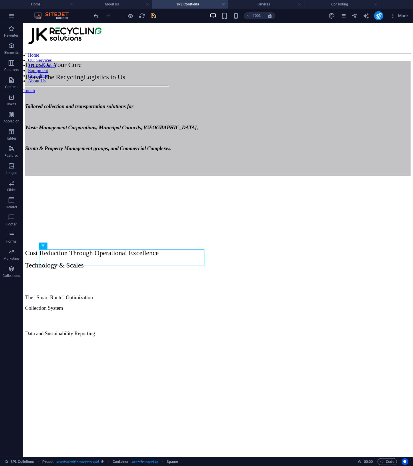
click at [94, 14] on icon "undo" at bounding box center [96, 16] width 7 height 7
click at [283, 341] on figure at bounding box center [218, 341] width 386 height 0
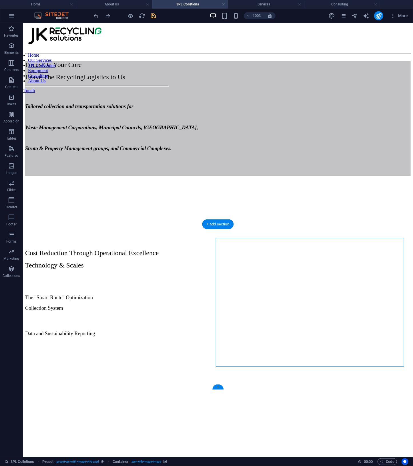
click at [283, 341] on figure at bounding box center [218, 341] width 386 height 0
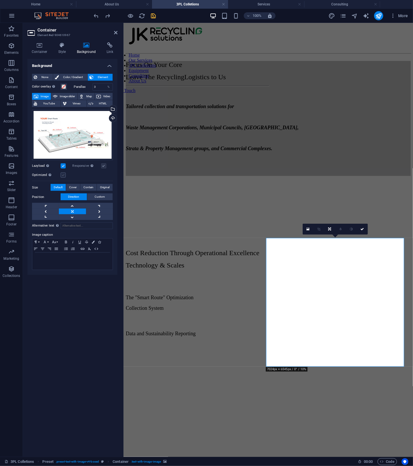
click at [63, 174] on label at bounding box center [63, 174] width 5 height 5
click at [0, 0] on input "Optimized Images are compressed to improve page speed." at bounding box center [0, 0] width 0 height 0
click at [307, 230] on icon at bounding box center [308, 228] width 3 height 3
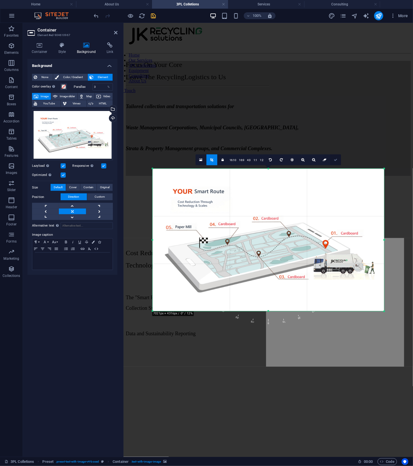
click at [337, 160] on icon at bounding box center [335, 159] width 3 height 3
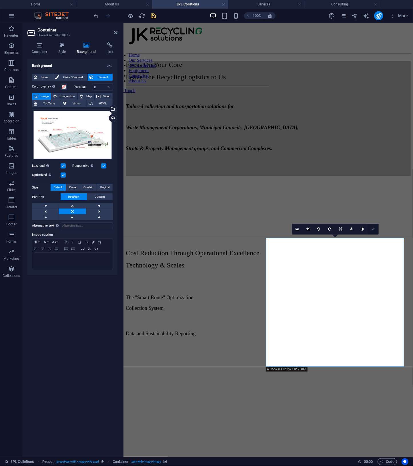
click at [372, 227] on icon at bounding box center [372, 228] width 3 height 3
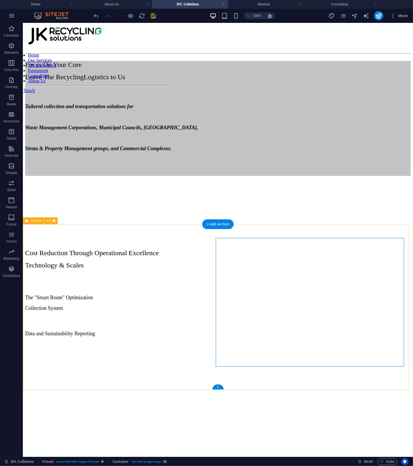
click at [331, 386] on div "Cost Reduction Through Operational Excellence Technology & Scales The "Smart Ro…" at bounding box center [218, 349] width 386 height 242
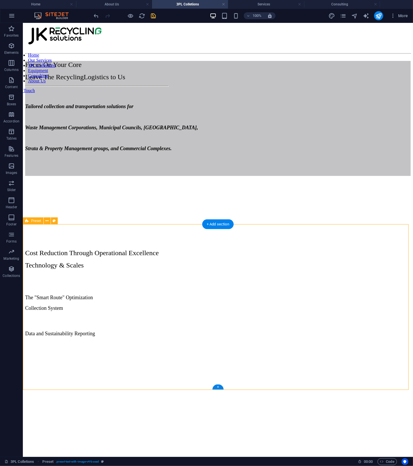
click at [352, 341] on figure at bounding box center [218, 341] width 386 height 0
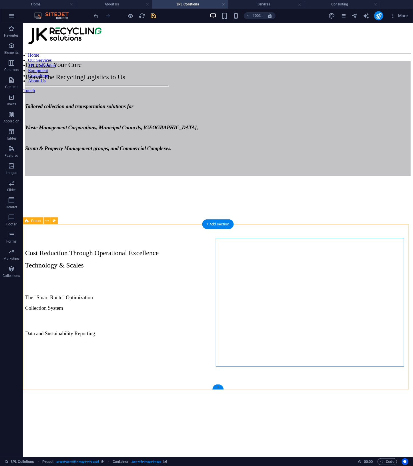
click at [322, 375] on div "Cost Reduction Through Operational Excellence Technology & Scales The "Smart Ro…" at bounding box center [218, 349] width 386 height 242
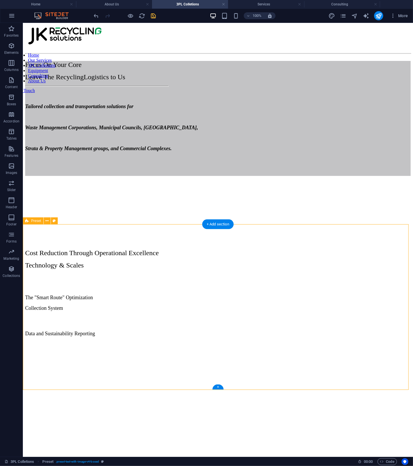
click at [347, 341] on figure at bounding box center [218, 341] width 386 height 0
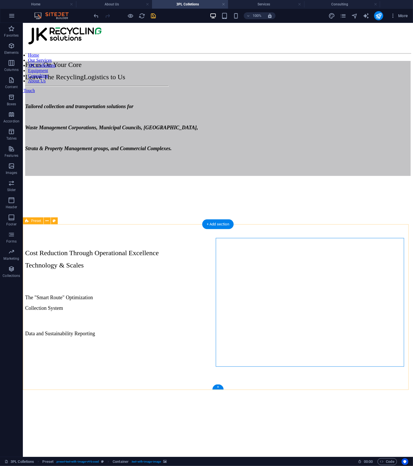
click at [388, 341] on figure at bounding box center [218, 341] width 386 height 0
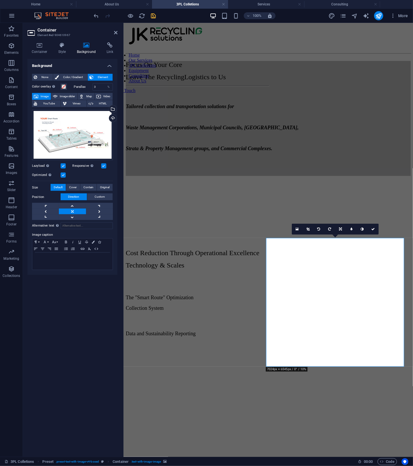
click at [62, 175] on label at bounding box center [63, 174] width 5 height 5
click at [0, 0] on input "Optimized Images are compressed to improve page speed." at bounding box center [0, 0] width 0 height 0
click at [49, 211] on link at bounding box center [45, 211] width 27 height 6
click at [69, 212] on link at bounding box center [72, 211] width 27 height 6
click at [363, 232] on link at bounding box center [362, 229] width 11 height 11
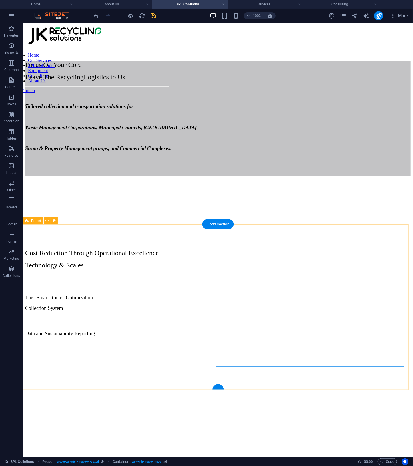
click at [356, 381] on div "Cost Reduction Through Operational Excellence Technology & Scales The "Smart Ro…" at bounding box center [218, 349] width 386 height 242
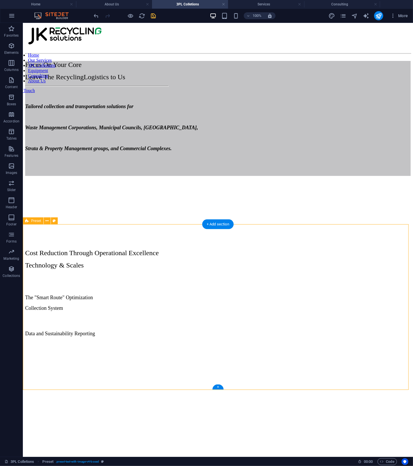
click at [233, 341] on figure at bounding box center [218, 341] width 386 height 0
click at [300, 341] on figure at bounding box center [218, 341] width 386 height 0
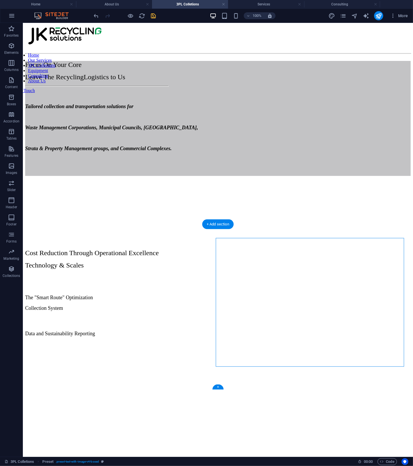
click at [300, 341] on figure at bounding box center [218, 341] width 386 height 0
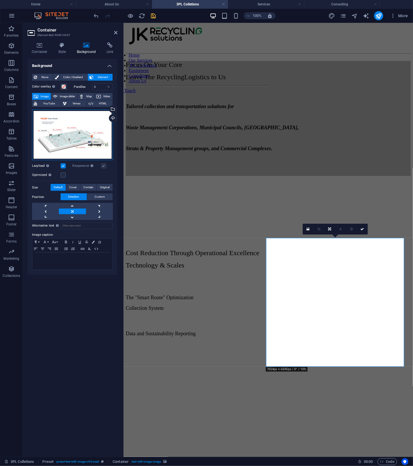
click at [89, 134] on div "Drag files here, click to choose files or select files from Files or our free s…" at bounding box center [72, 135] width 81 height 51
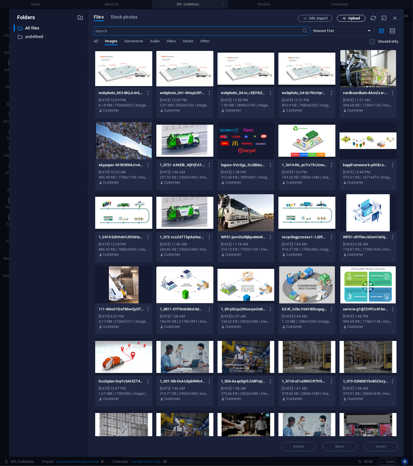
click at [361, 17] on span "Upload" at bounding box center [351, 19] width 23 height 4
click at [355, 19] on span "Upload" at bounding box center [355, 18] width 12 height 3
click at [356, 18] on span "Upload" at bounding box center [355, 18] width 12 height 3
click at [331, 94] on icon "button" at bounding box center [331, 92] width 5 height 5
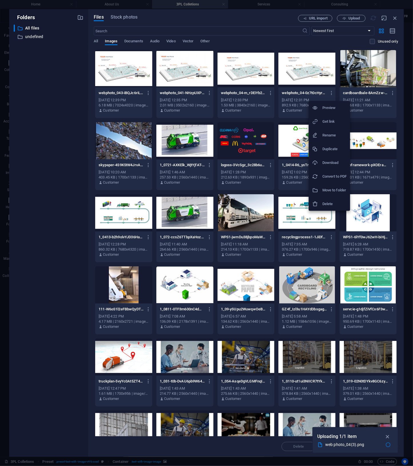
click at [333, 205] on h6 "Delete" at bounding box center [335, 203] width 24 height 7
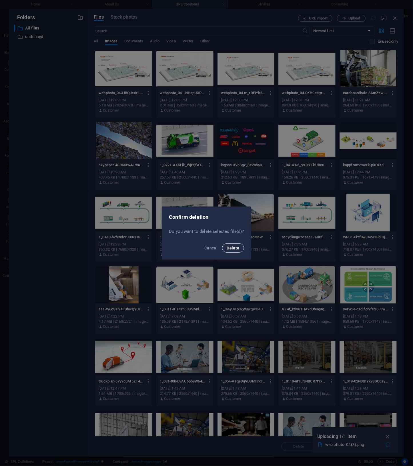
click at [237, 246] on span "Delete" at bounding box center [233, 248] width 13 height 5
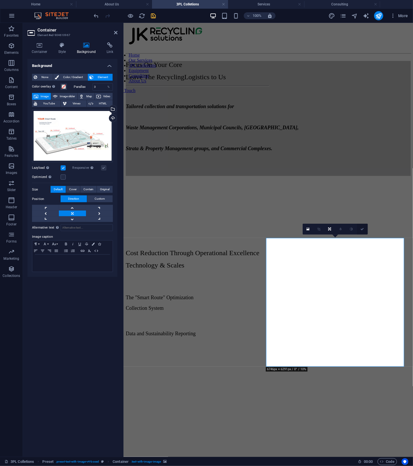
click at [362, 230] on icon at bounding box center [362, 228] width 3 height 3
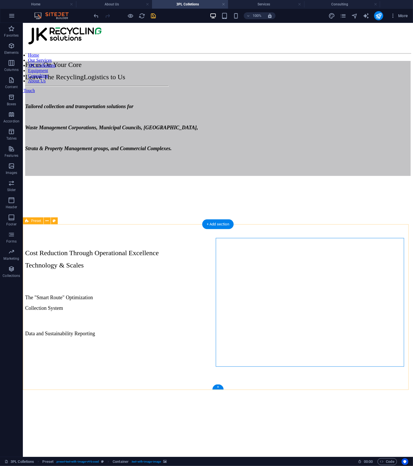
click at [326, 381] on div "Cost Reduction Through Operational Excellence Technology & Scales The "Smart Ro…" at bounding box center [218, 349] width 386 height 242
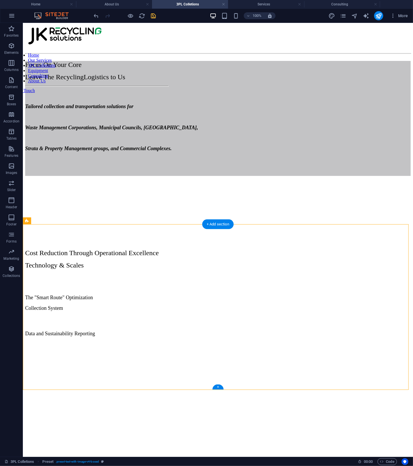
click at [294, 341] on figure at bounding box center [218, 341] width 386 height 0
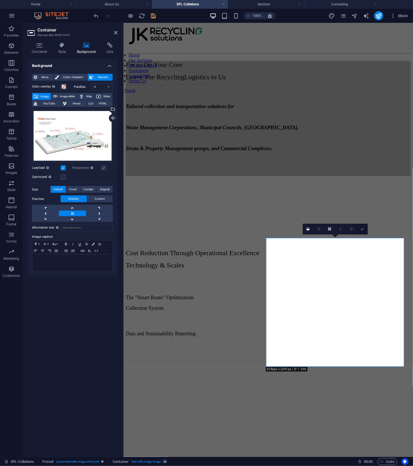
click at [364, 230] on link at bounding box center [362, 229] width 11 height 11
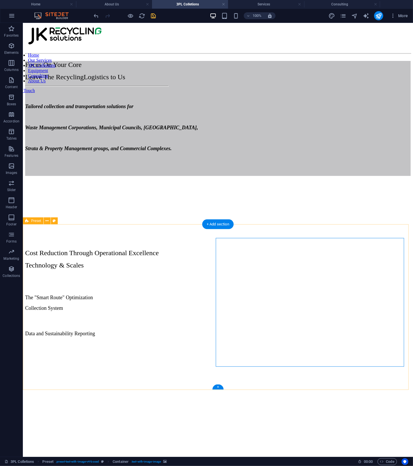
click at [336, 379] on div "Cost Reduction Through Operational Excellence Technology & Scales The "Smart Ro…" at bounding box center [218, 349] width 386 height 242
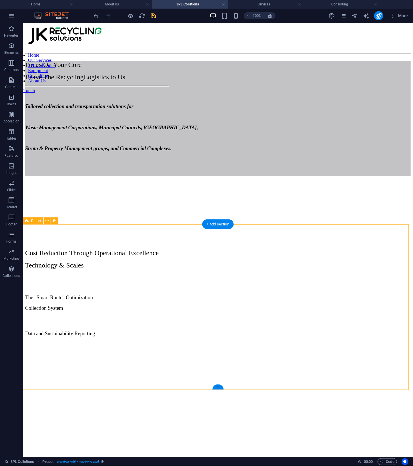
click at [305, 341] on figure at bounding box center [218, 341] width 386 height 0
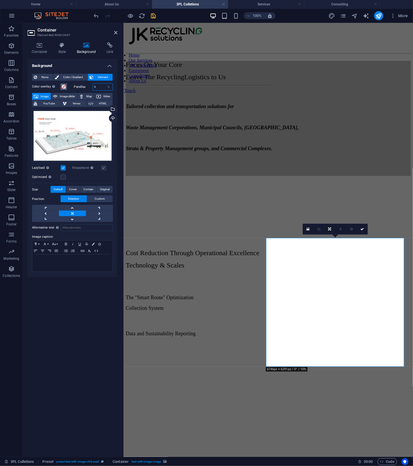
drag, startPoint x: 97, startPoint y: 88, endPoint x: 63, endPoint y: 88, distance: 33.8
click at [64, 88] on div "Color overlay Places an overlay over the background to colorize it Parallax 0 %" at bounding box center [72, 86] width 81 height 7
type input "10"
click at [364, 229] on icon at bounding box center [362, 228] width 3 height 3
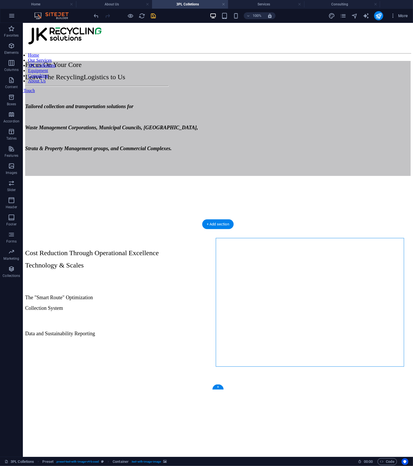
click at [324, 319] on figure at bounding box center [218, 319] width 386 height 0
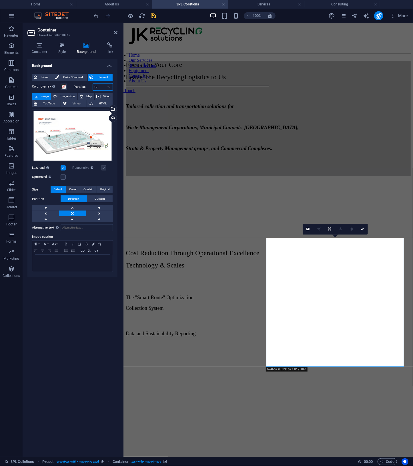
drag, startPoint x: 77, startPoint y: 85, endPoint x: 58, endPoint y: 86, distance: 18.3
click at [62, 86] on div "Color overlay Places an overlay over the background to colorize it Parallax 10 %" at bounding box center [72, 86] width 81 height 7
type input "3"
click at [362, 227] on icon at bounding box center [362, 228] width 3 height 3
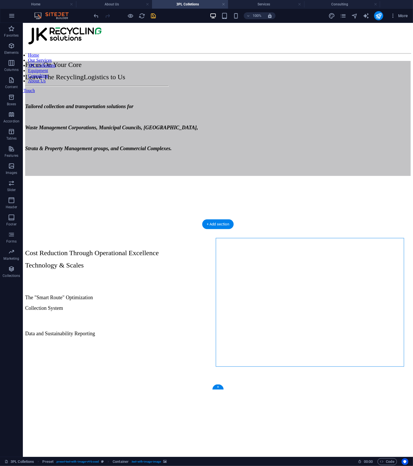
click at [324, 334] on figure at bounding box center [218, 334] width 386 height 0
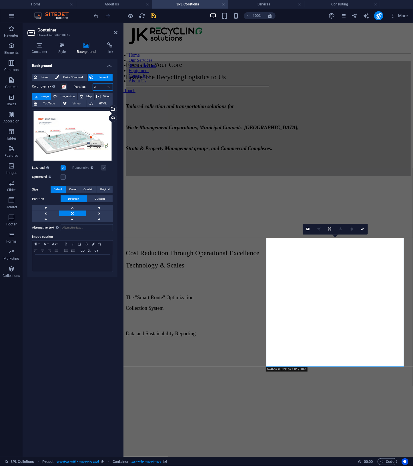
drag, startPoint x: 101, startPoint y: 88, endPoint x: -1, endPoint y: 85, distance: 101.3
click at [0, 85] on html "JK Recycling Solutions Pty Ltd Home About Us 3PL Colletions Services Consulting…" at bounding box center [206, 233] width 413 height 466
type input "1"
click at [373, 339] on figure at bounding box center [268, 339] width 285 height 0
click at [362, 228] on icon at bounding box center [362, 228] width 3 height 3
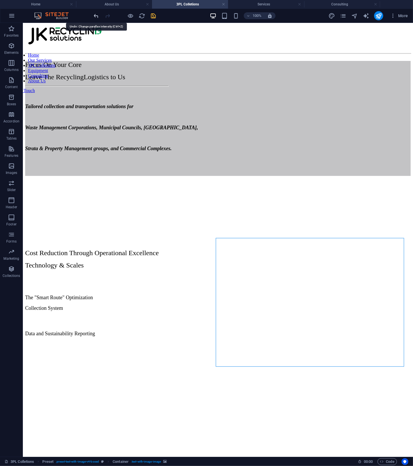
click at [96, 14] on icon "undo" at bounding box center [96, 16] width 7 height 7
click at [107, 15] on icon "redo" at bounding box center [108, 16] width 7 height 7
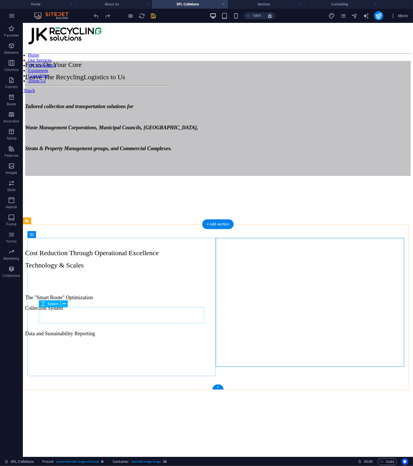
click at [194, 290] on div at bounding box center [218, 281] width 386 height 16
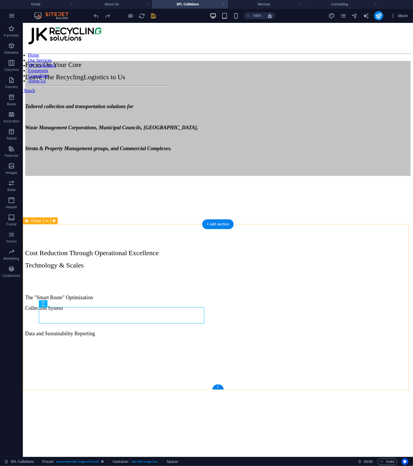
click at [312, 341] on figure at bounding box center [218, 341] width 386 height 0
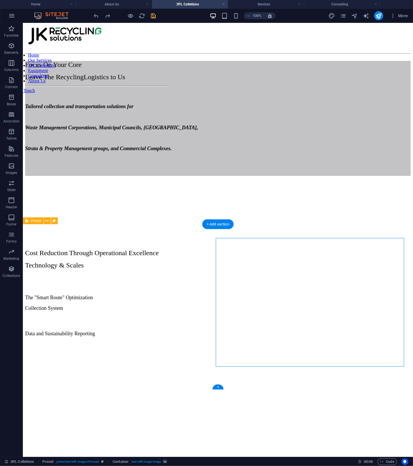
click at [312, 341] on figure at bounding box center [218, 341] width 386 height 0
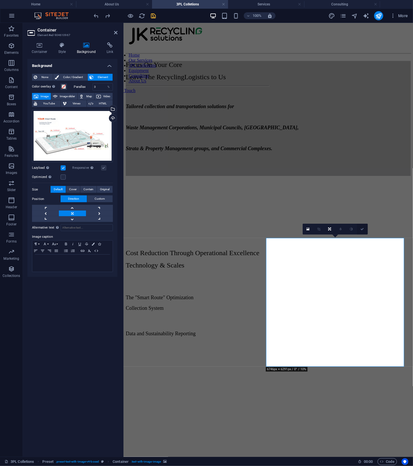
click at [363, 228] on icon at bounding box center [362, 228] width 3 height 3
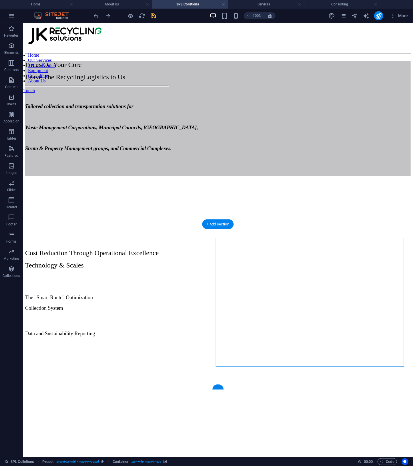
click at [302, 341] on figure at bounding box center [218, 341] width 386 height 0
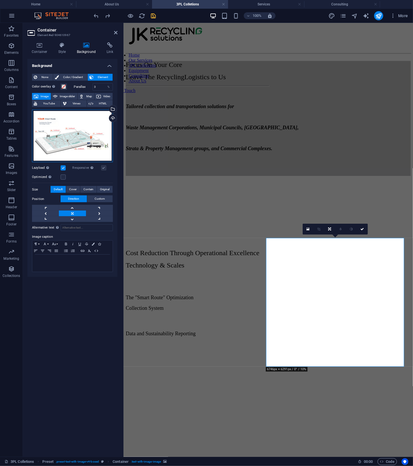
click at [55, 139] on div "Drag files here, click to choose files or select files from Files or our free s…" at bounding box center [72, 136] width 81 height 53
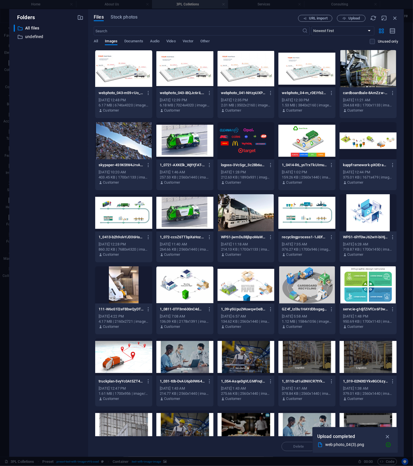
click at [183, 75] on div at bounding box center [184, 68] width 57 height 37
click at [387, 438] on icon "button" at bounding box center [388, 436] width 7 height 6
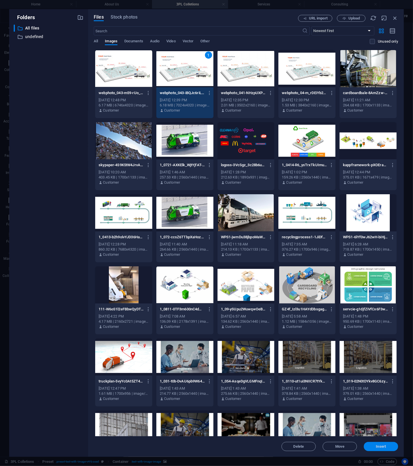
drag, startPoint x: 386, startPoint y: 445, endPoint x: 258, endPoint y: 412, distance: 132.1
click at [386, 445] on span "Insert" at bounding box center [381, 446] width 10 height 3
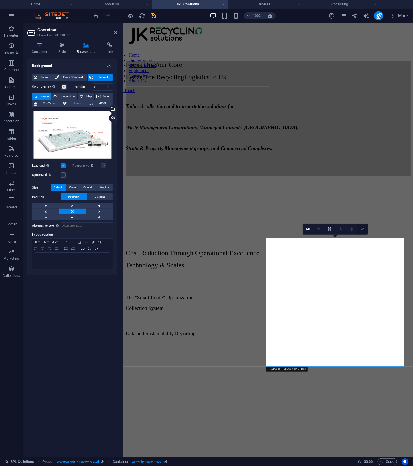
drag, startPoint x: 363, startPoint y: 230, endPoint x: 340, endPoint y: 206, distance: 33.2
click at [363, 230] on icon at bounding box center [362, 228] width 3 height 3
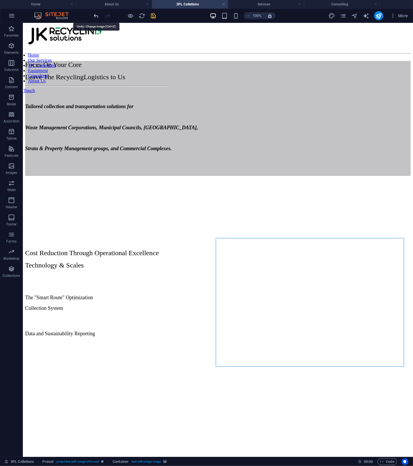
click at [97, 16] on icon "undo" at bounding box center [96, 16] width 7 height 7
click at [103, 15] on div at bounding box center [125, 15] width 64 height 9
click at [107, 14] on icon "redo" at bounding box center [108, 16] width 7 height 7
click at [99, 16] on icon "undo" at bounding box center [96, 16] width 7 height 7
click at [105, 16] on icon "redo" at bounding box center [108, 16] width 7 height 7
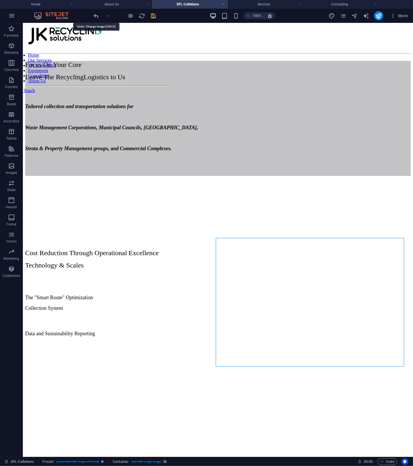
click at [96, 17] on icon "undo" at bounding box center [96, 16] width 7 height 7
click at [102, 17] on div at bounding box center [125, 15] width 64 height 9
click at [107, 15] on icon "redo" at bounding box center [108, 16] width 7 height 7
click at [265, 384] on div "Cost Reduction Through Operational Excellence Technology & Scales The "Smart Ro…" at bounding box center [218, 349] width 386 height 242
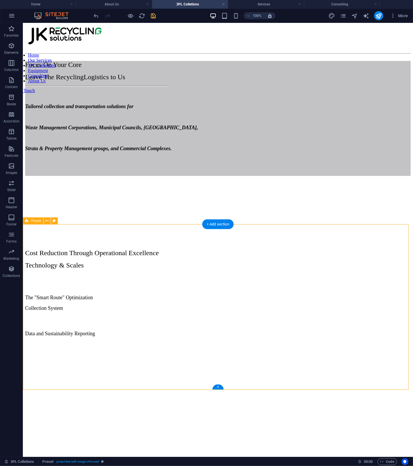
click at [255, 341] on figure at bounding box center [218, 341] width 386 height 0
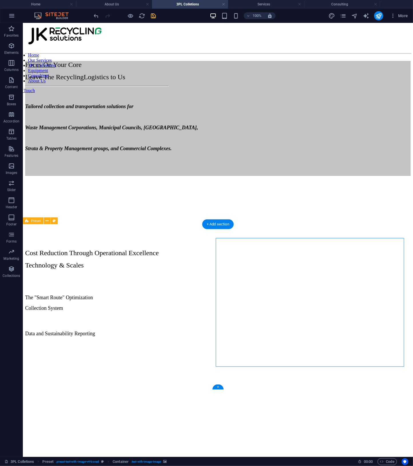
click at [255, 341] on figure at bounding box center [218, 341] width 386 height 0
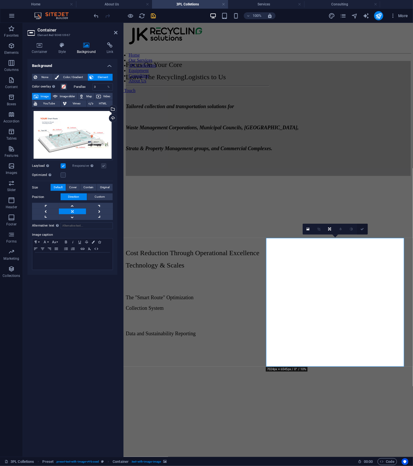
click at [365, 229] on link at bounding box center [362, 229] width 11 height 11
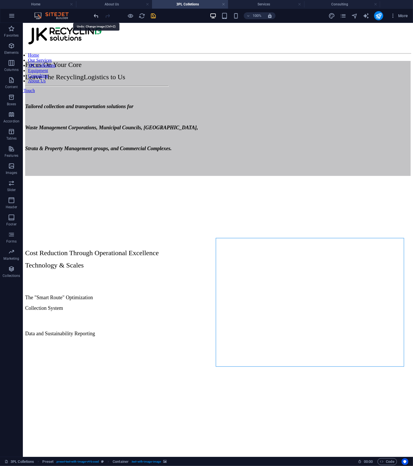
click at [95, 17] on icon "undo" at bounding box center [96, 16] width 7 height 7
click at [103, 17] on div at bounding box center [125, 15] width 64 height 9
click at [107, 17] on icon "redo" at bounding box center [108, 16] width 7 height 7
click at [107, 17] on div at bounding box center [125, 15] width 64 height 9
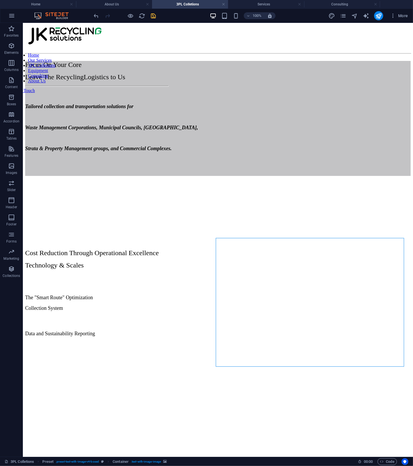
click at [107, 17] on div at bounding box center [125, 15] width 64 height 9
click at [277, 369] on div "Cost Reduction Through Operational Excellence Technology & Scales The "Smart Ro…" at bounding box center [218, 349] width 386 height 242
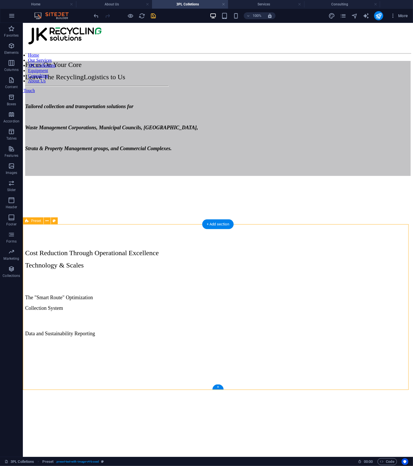
click at [278, 377] on div "Cost Reduction Through Operational Excellence Technology & Scales The "Smart Ro…" at bounding box center [218, 349] width 386 height 242
click at [284, 341] on figure at bounding box center [218, 341] width 386 height 0
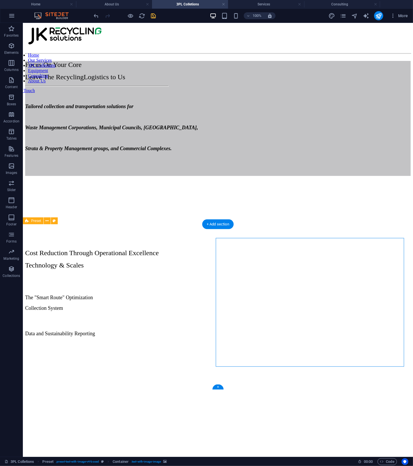
click at [284, 341] on figure at bounding box center [218, 341] width 386 height 0
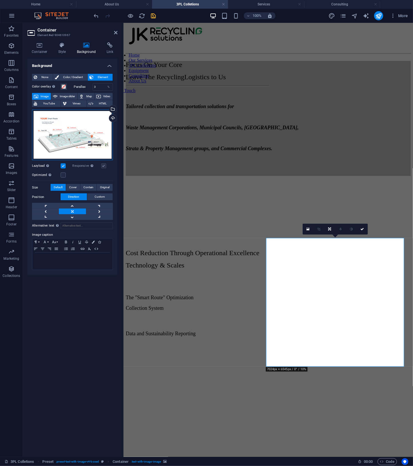
click at [84, 134] on div "Drag files here, click to choose files or select files from Files or our free s…" at bounding box center [72, 135] width 81 height 51
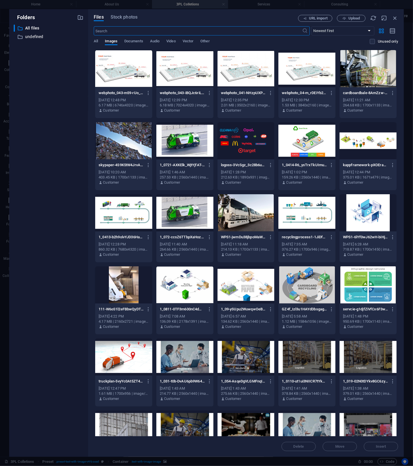
click at [137, 65] on div at bounding box center [123, 68] width 57 height 37
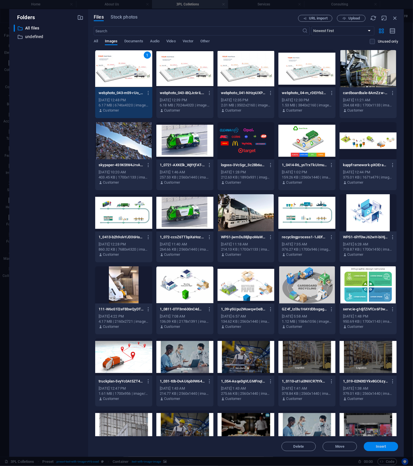
click at [375, 447] on span "Insert" at bounding box center [381, 446] width 30 height 3
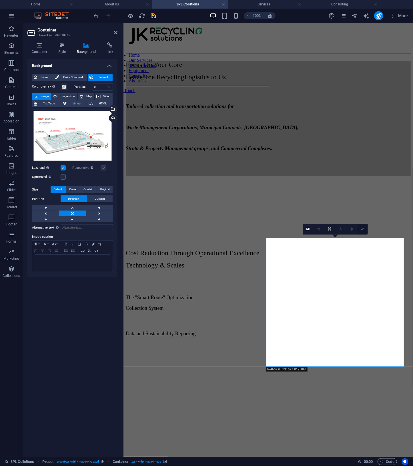
click at [363, 227] on icon at bounding box center [362, 228] width 3 height 3
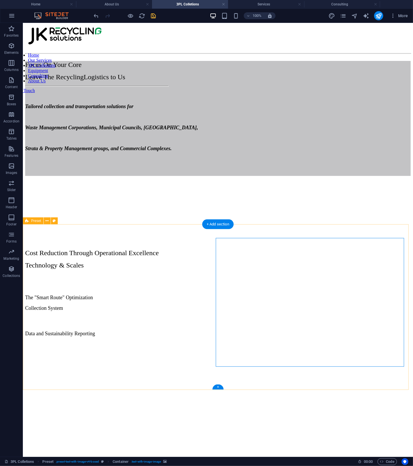
click at [313, 385] on div "Cost Reduction Through Operational Excellence Technology & Scales The "Smart Ro…" at bounding box center [218, 349] width 386 height 242
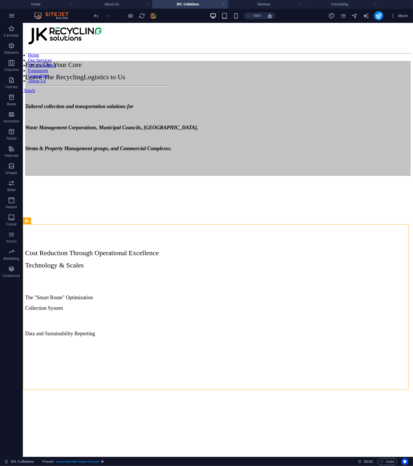
click at [152, 19] on div at bounding box center [125, 15] width 64 height 9
click at [152, 16] on icon "save" at bounding box center [153, 16] width 7 height 7
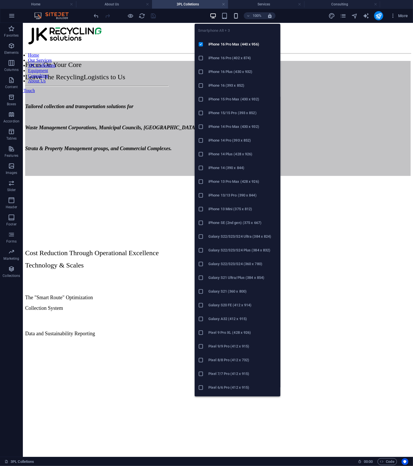
click at [236, 17] on icon "button" at bounding box center [236, 16] width 7 height 7
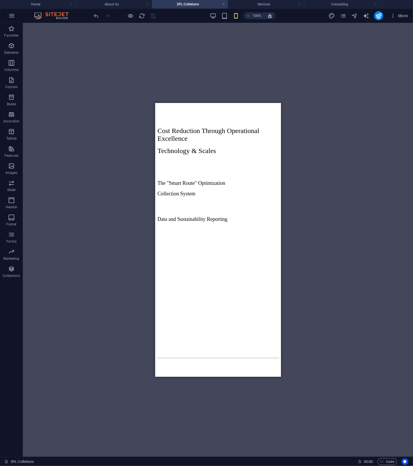
scroll to position [271, 0]
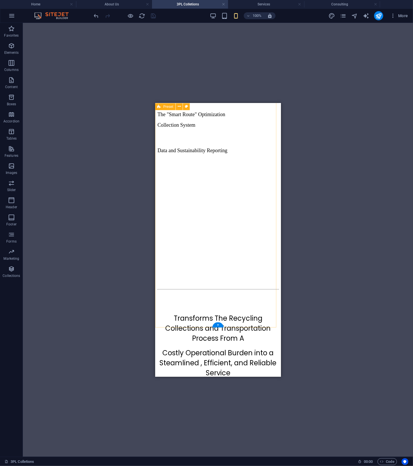
click at [209, 158] on figure at bounding box center [217, 158] width 121 height 0
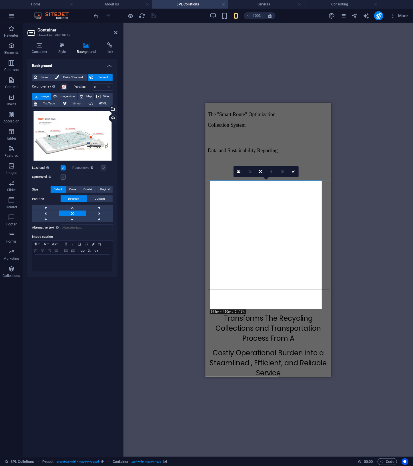
click at [63, 177] on label at bounding box center [63, 176] width 5 height 5
click at [0, 0] on input "Optimized Images are compressed to improve page speed." at bounding box center [0, 0] width 0 height 0
click at [63, 177] on label at bounding box center [63, 176] width 5 height 5
click at [0, 0] on input "Optimized Images are compressed to improve page speed." at bounding box center [0, 0] width 0 height 0
click at [63, 177] on label at bounding box center [63, 176] width 5 height 5
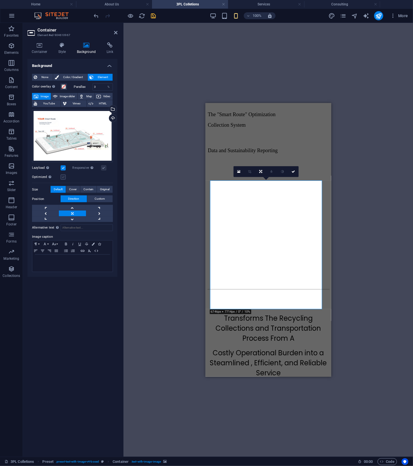
click at [0, 0] on input "Optimized Images are compressed to improve page speed." at bounding box center [0, 0] width 0 height 0
click at [238, 173] on icon at bounding box center [238, 171] width 3 height 3
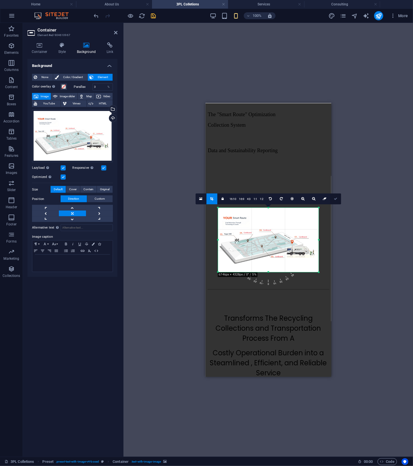
click at [335, 200] on link at bounding box center [335, 198] width 11 height 11
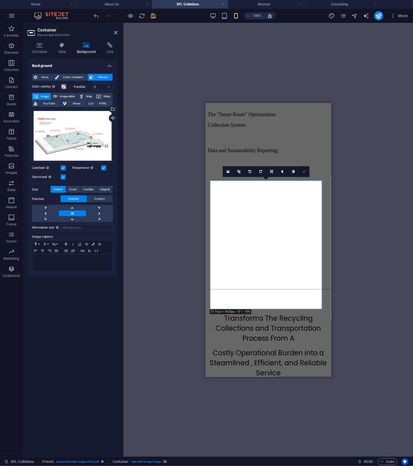
click at [307, 170] on link at bounding box center [304, 171] width 11 height 11
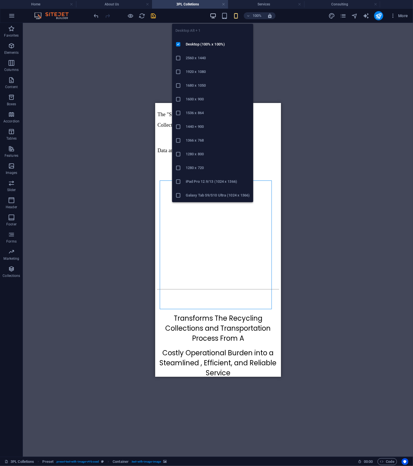
click at [213, 17] on icon "button" at bounding box center [213, 16] width 7 height 7
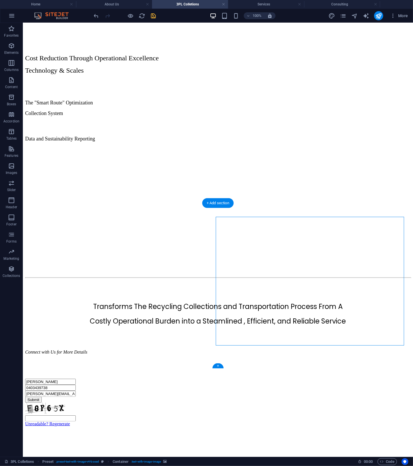
scroll to position [0, 0]
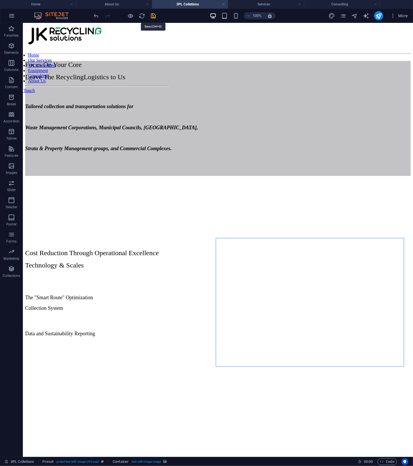
click at [154, 18] on icon "save" at bounding box center [153, 16] width 7 height 7
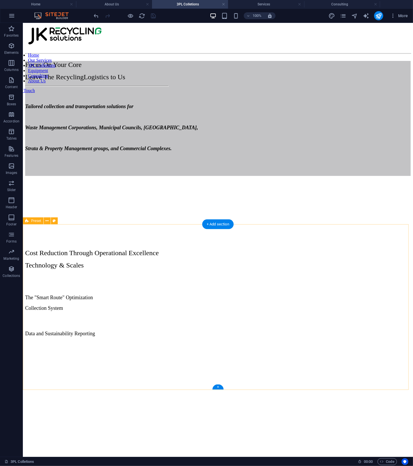
click at [182, 233] on div "Cost Reduction Through Operational Excellence Technology & Scales The "Smart Ro…" at bounding box center [218, 349] width 386 height 242
click at [255, 341] on figure at bounding box center [218, 341] width 386 height 0
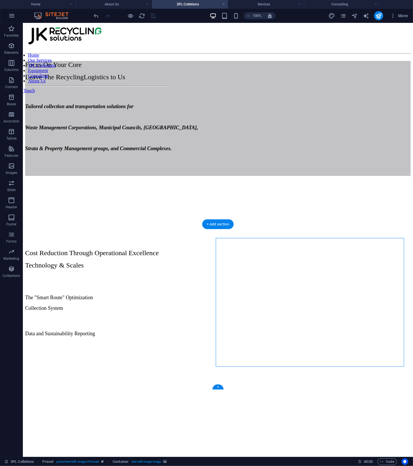
click at [255, 341] on figure at bounding box center [218, 341] width 386 height 0
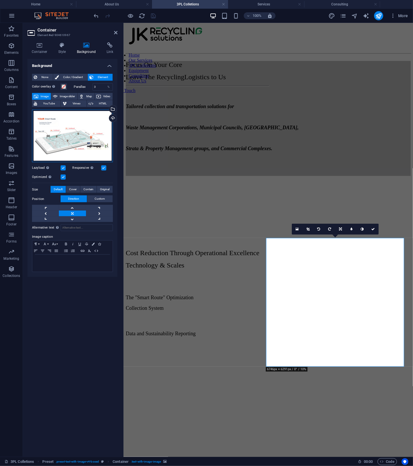
click at [88, 145] on div "Drag files here, click to choose files or select files from Files or our free s…" at bounding box center [72, 136] width 81 height 53
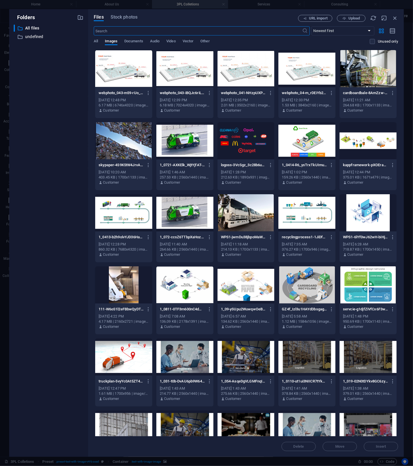
click at [316, 79] on div at bounding box center [307, 68] width 57 height 37
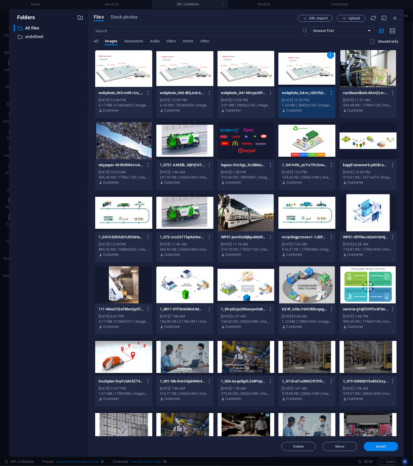
click at [393, 446] on span "Insert" at bounding box center [381, 446] width 30 height 3
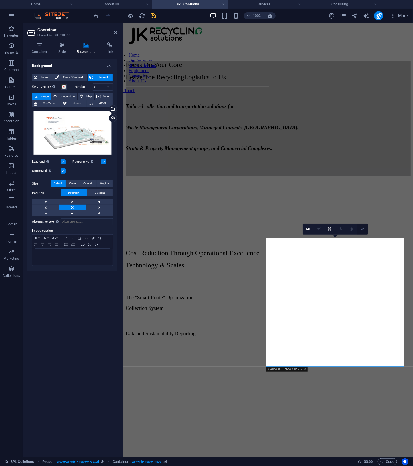
click at [364, 228] on icon at bounding box center [362, 228] width 3 height 3
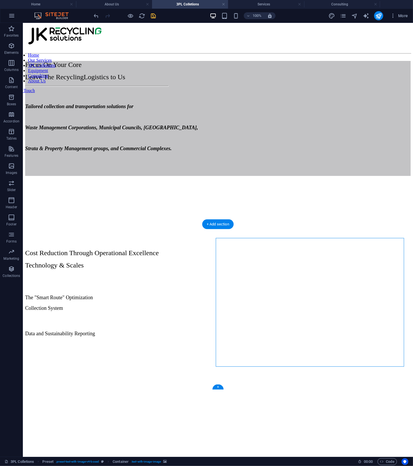
click at [294, 341] on figure at bounding box center [218, 341] width 386 height 0
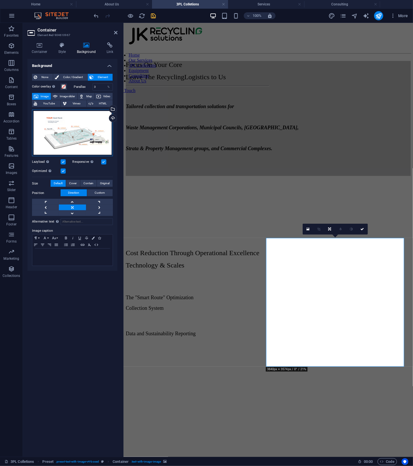
click at [89, 129] on div "Drag files here, click to choose files or select files from Files or our free s…" at bounding box center [72, 133] width 81 height 47
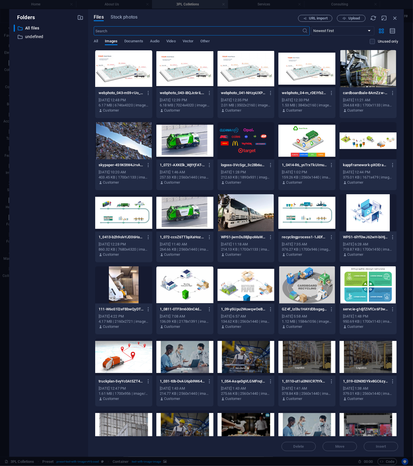
click at [184, 79] on div at bounding box center [184, 68] width 57 height 37
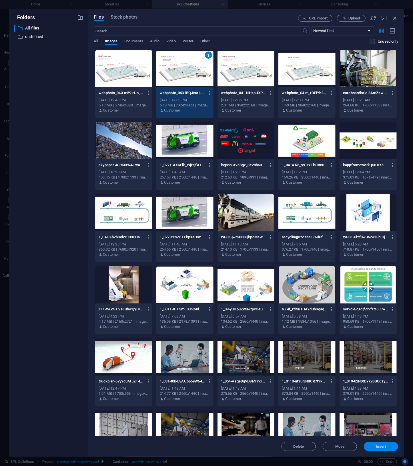
drag, startPoint x: 387, startPoint y: 447, endPoint x: 260, endPoint y: 421, distance: 129.4
click at [387, 447] on span "Insert" at bounding box center [381, 446] width 30 height 3
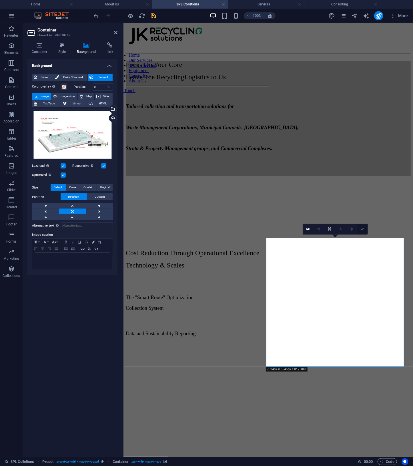
drag, startPoint x: 362, startPoint y: 226, endPoint x: 337, endPoint y: 203, distance: 34.2
click at [362, 226] on link at bounding box center [362, 229] width 11 height 11
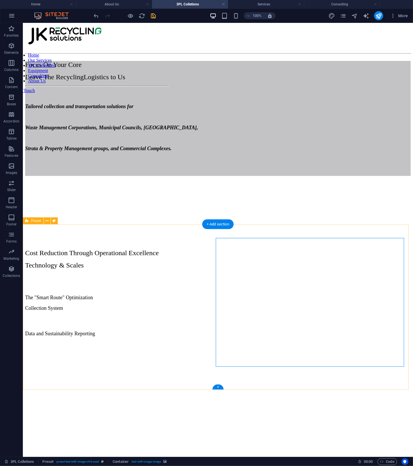
click at [351, 373] on div "Cost Reduction Through Operational Excellence Technology & Scales The "Smart Ro…" at bounding box center [218, 349] width 386 height 242
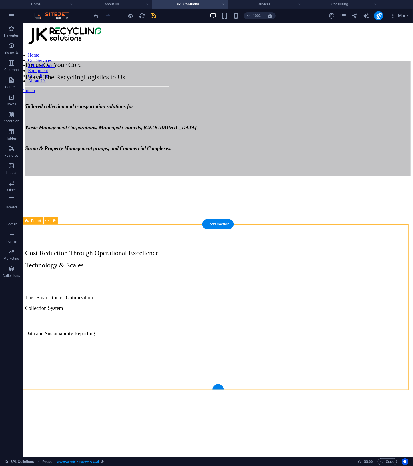
click at [307, 341] on figure at bounding box center [218, 341] width 386 height 0
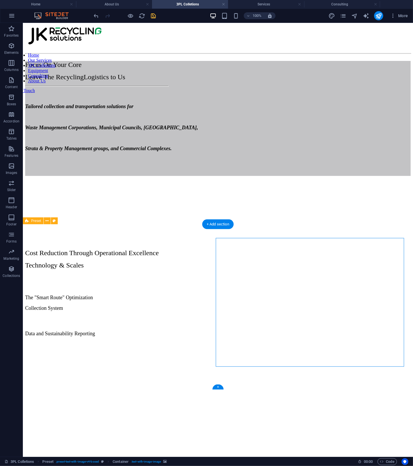
click at [307, 341] on figure at bounding box center [218, 341] width 386 height 0
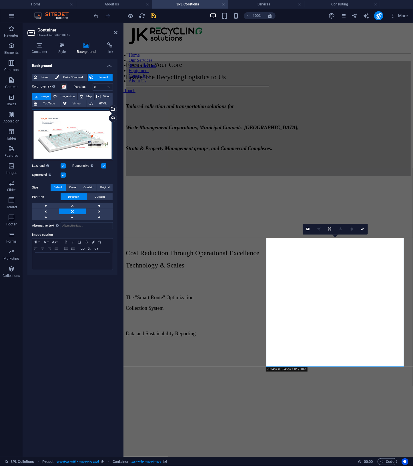
click at [71, 120] on div "Drag files here, click to choose files or select files from Files or our free s…" at bounding box center [72, 135] width 81 height 51
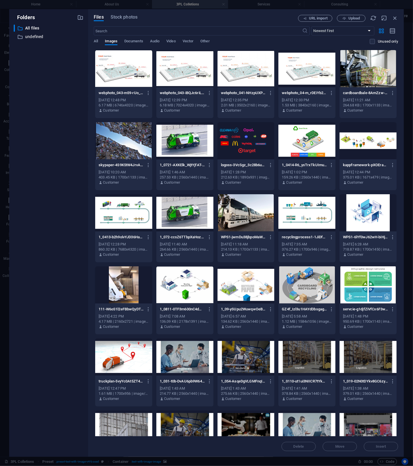
click at [123, 75] on div at bounding box center [123, 68] width 57 height 37
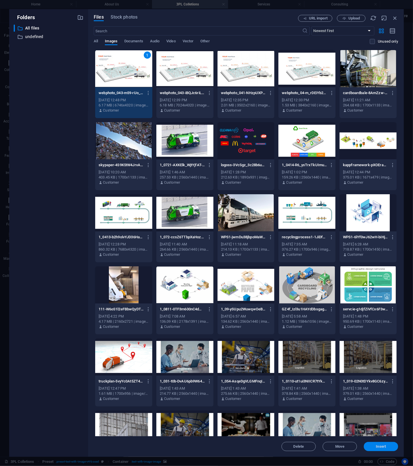
click at [383, 443] on button "Insert" at bounding box center [381, 446] width 34 height 9
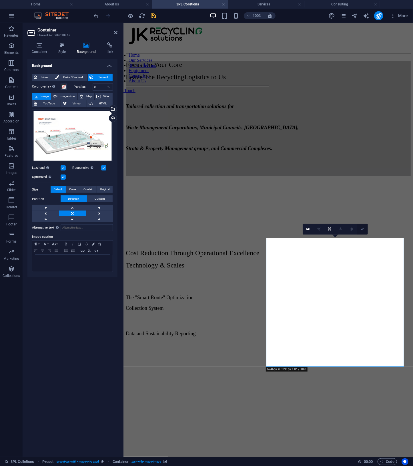
click at [363, 229] on icon at bounding box center [362, 228] width 3 height 3
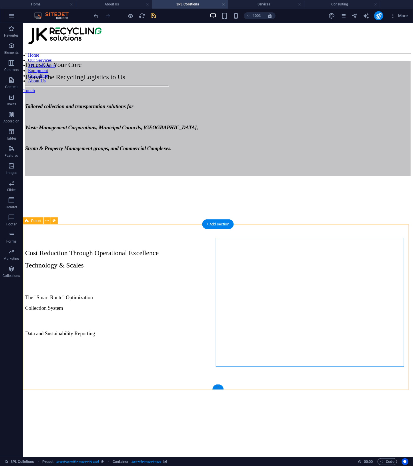
click at [362, 381] on div "Cost Reduction Through Operational Excellence Technology & Scales The "Smart Ro…" at bounding box center [218, 349] width 386 height 242
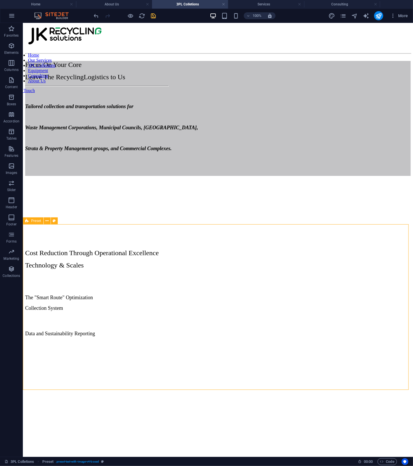
click at [34, 219] on span "Preset" at bounding box center [36, 220] width 10 height 3
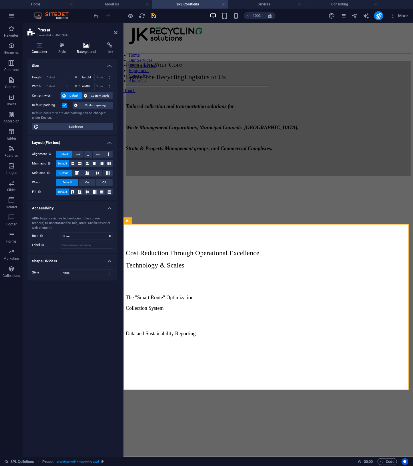
click at [85, 46] on icon at bounding box center [87, 45] width 28 height 6
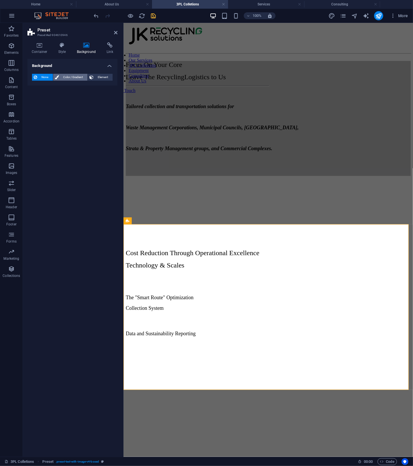
click at [73, 75] on span "Color / Gradient" at bounding box center [73, 77] width 25 height 7
click at [35, 100] on span at bounding box center [36, 100] width 6 height 6
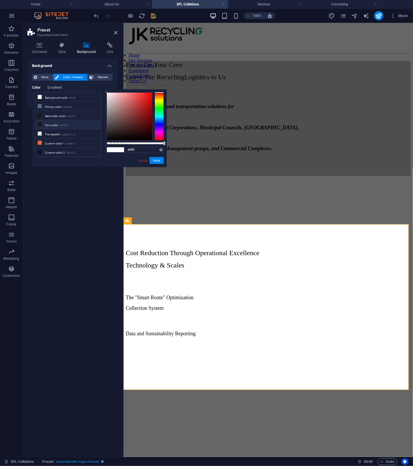
click at [60, 124] on small "#18191f" at bounding box center [63, 126] width 8 height 4
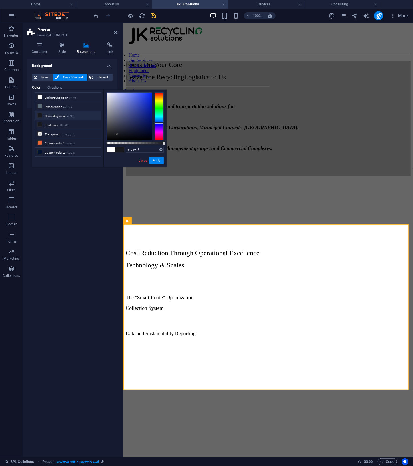
click at [141, 144] on div "#18191f Supported formats #0852ed rgb(8, 82, 237) rgba(8, 82, 237, 90%) hsv(221…" at bounding box center [135, 170] width 63 height 160
type input "rgba(24, 25, 31, 0.667)"
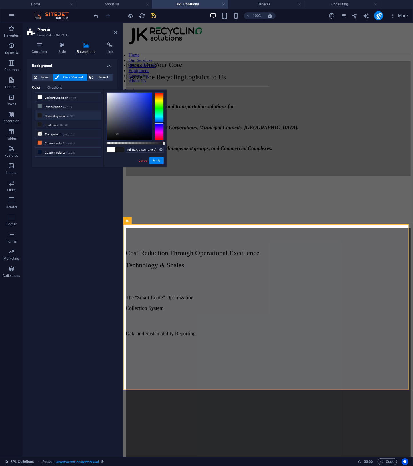
click at [145, 142] on div at bounding box center [135, 143] width 57 height 2
click at [143, 162] on link "Cancel" at bounding box center [143, 160] width 10 height 4
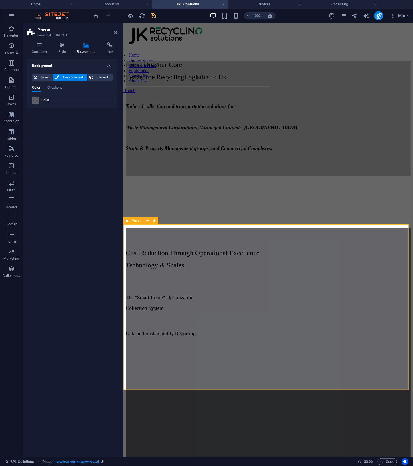
click at [321, 377] on div "Cost Reduction Through Operational Excellence Technology & Scales The "Smart Ro…" at bounding box center [268, 349] width 285 height 242
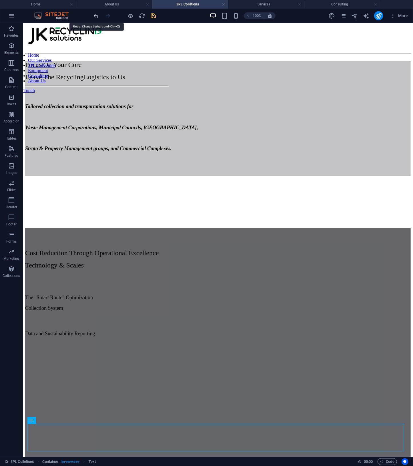
click at [97, 15] on icon "undo" at bounding box center [96, 16] width 7 height 7
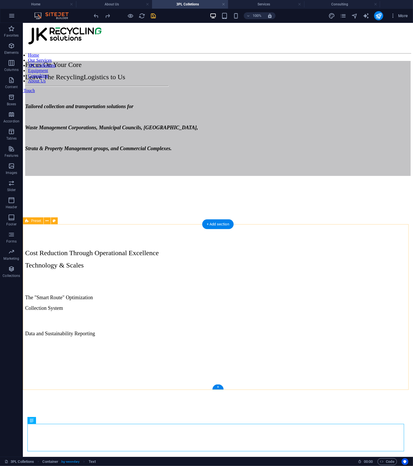
click at [279, 341] on figure at bounding box center [218, 341] width 386 height 0
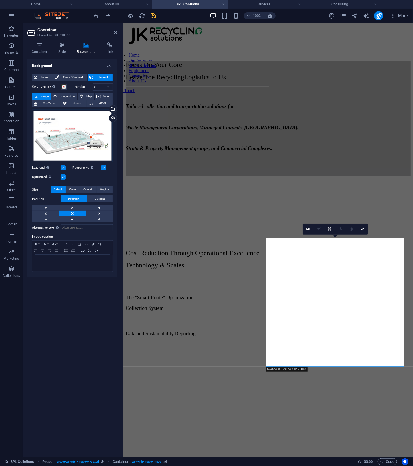
click at [68, 127] on div "Drag files here, click to choose files or select files from Files or our free s…" at bounding box center [72, 136] width 81 height 53
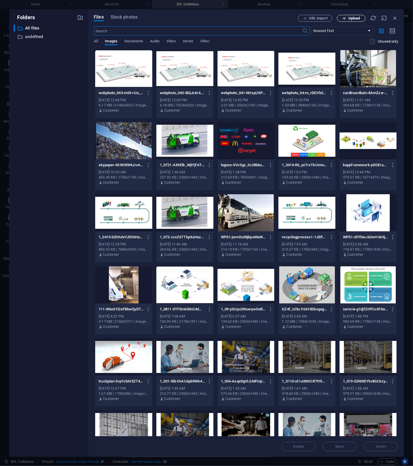
click at [357, 19] on span "Upload" at bounding box center [355, 18] width 12 height 3
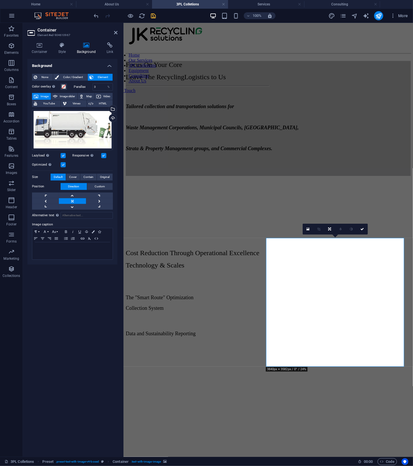
click at [335, 341] on figure at bounding box center [268, 341] width 285 height 0
click at [92, 142] on div "Drag files here, click to choose files or select files from Files or our free s…" at bounding box center [72, 130] width 81 height 40
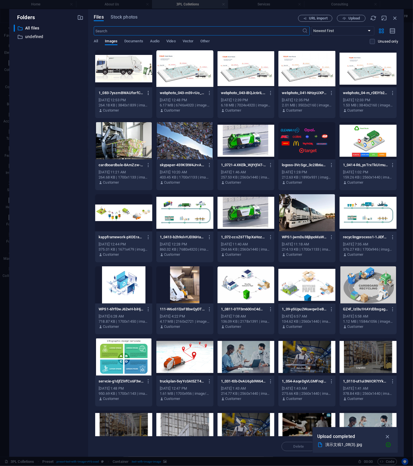
click at [150, 91] on icon "button" at bounding box center [148, 92] width 5 height 5
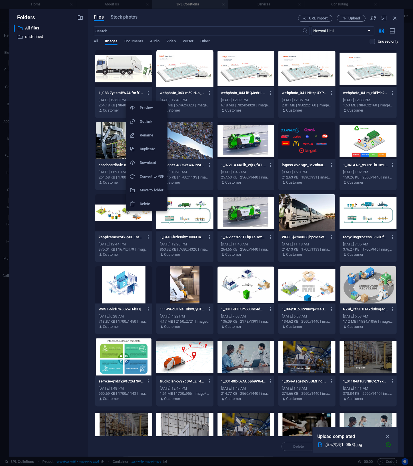
click at [149, 206] on h6 "Delete" at bounding box center [152, 203] width 24 height 7
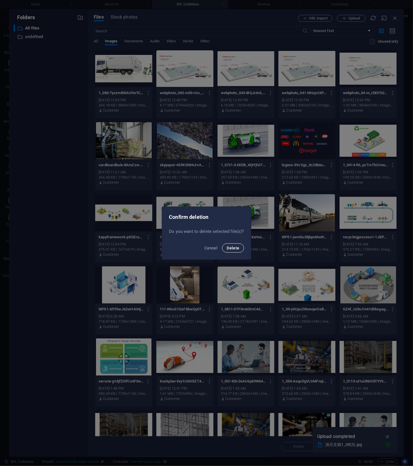
click at [236, 248] on span "Delete" at bounding box center [233, 248] width 13 height 5
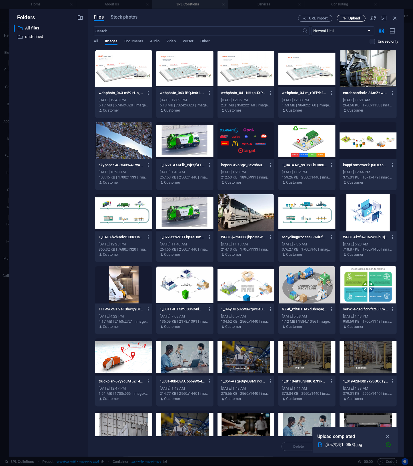
click at [358, 19] on span "Upload" at bounding box center [355, 18] width 12 height 3
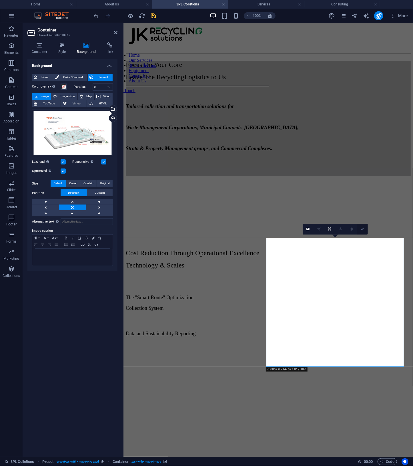
click at [364, 229] on link at bounding box center [362, 229] width 11 height 11
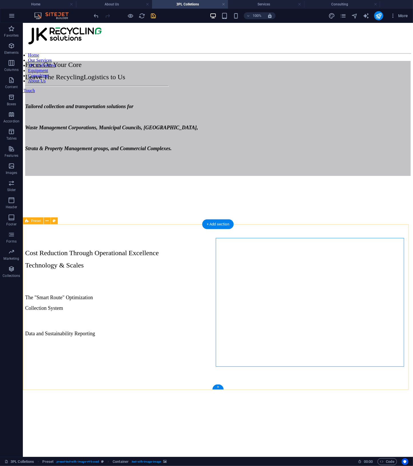
click at [251, 341] on figure at bounding box center [218, 341] width 386 height 0
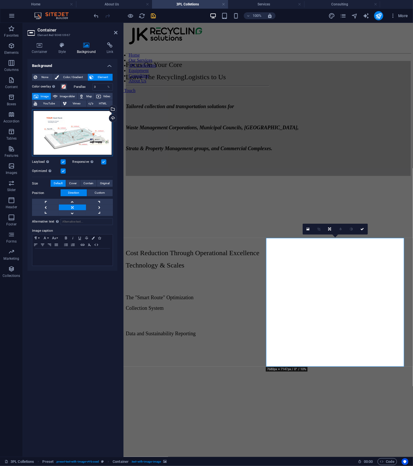
click at [81, 129] on div "Drag files here, click to choose files or select files from Files or our free s…" at bounding box center [72, 133] width 81 height 47
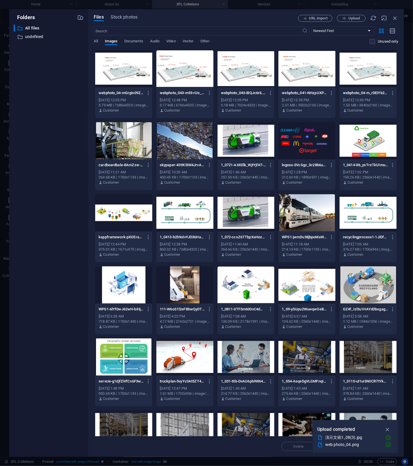
click at [198, 76] on div at bounding box center [184, 68] width 57 height 37
click at [387, 426] on icon "button" at bounding box center [388, 429] width 7 height 6
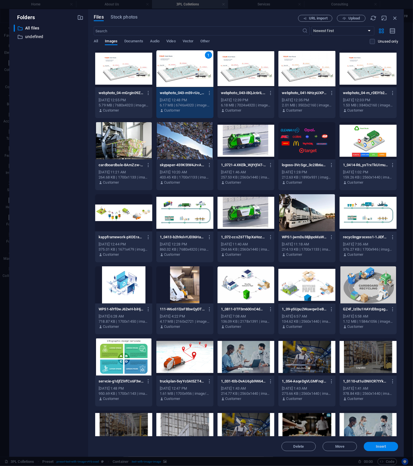
click at [390, 445] on span "Insert" at bounding box center [381, 446] width 30 height 3
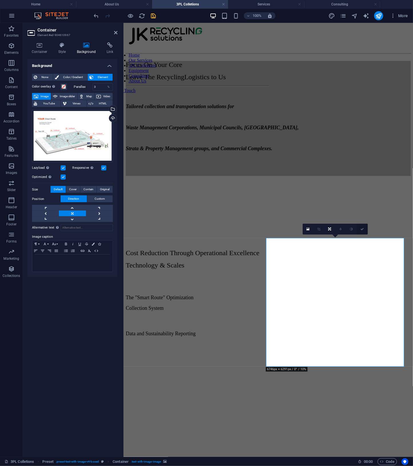
click at [361, 228] on icon at bounding box center [362, 228] width 3 height 3
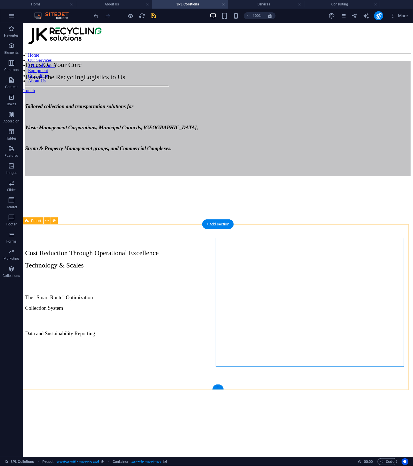
click at [177, 232] on div "Cost Reduction Through Operational Excellence Technology & Scales The "Smart Ro…" at bounding box center [218, 349] width 386 height 242
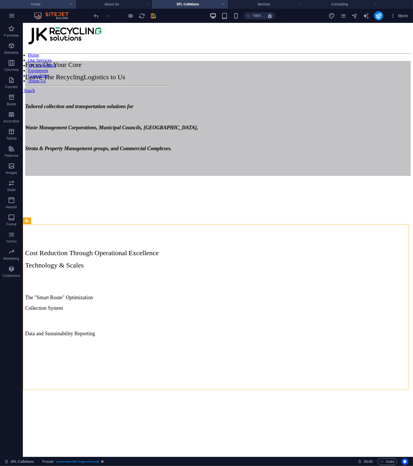
click at [55, 6] on h4 "Home" at bounding box center [38, 4] width 76 height 6
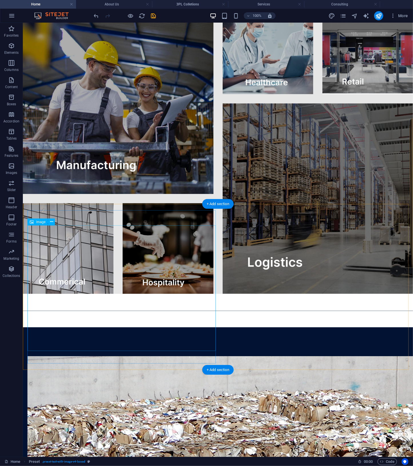
scroll to position [591, 0]
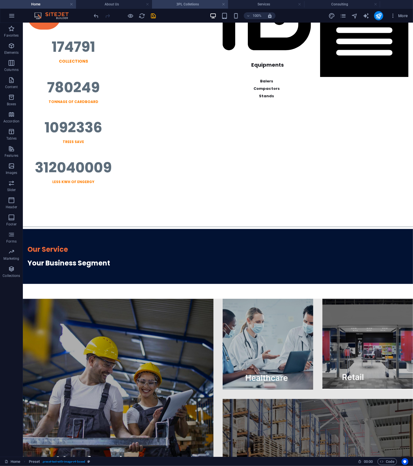
click at [183, 1] on h4 "3PL Colletions" at bounding box center [190, 4] width 76 height 6
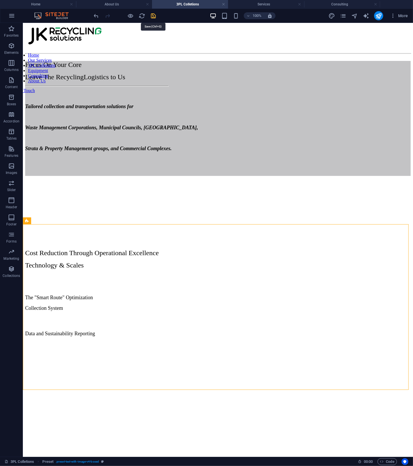
click at [154, 15] on icon "save" at bounding box center [153, 16] width 7 height 7
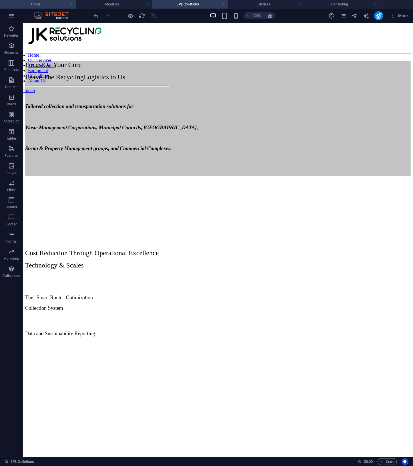
click at [48, 4] on h4 "Home" at bounding box center [38, 4] width 76 height 6
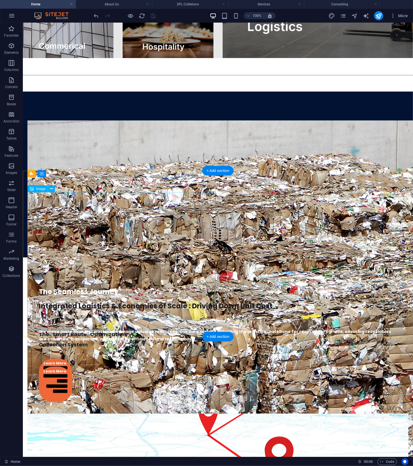
scroll to position [827, 0]
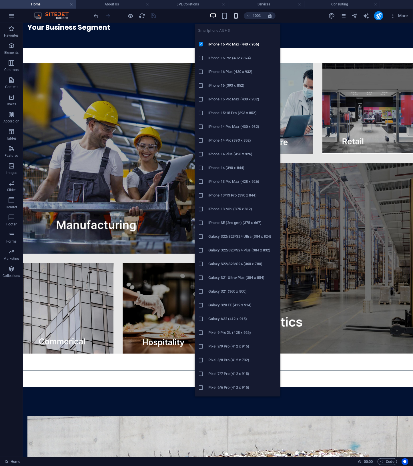
click at [236, 16] on icon "button" at bounding box center [236, 16] width 7 height 7
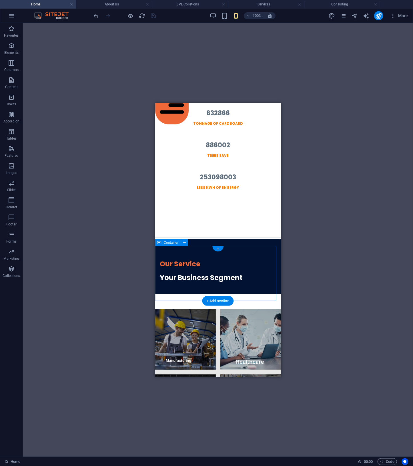
scroll to position [236, 0]
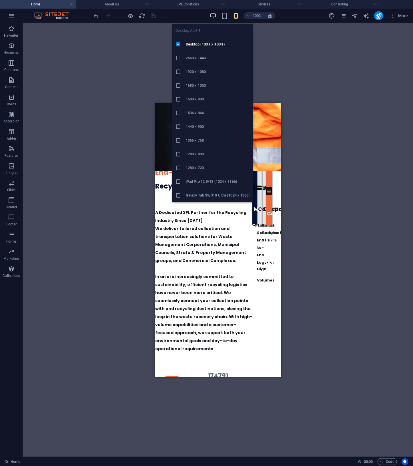
click at [214, 16] on icon "button" at bounding box center [213, 16] width 7 height 7
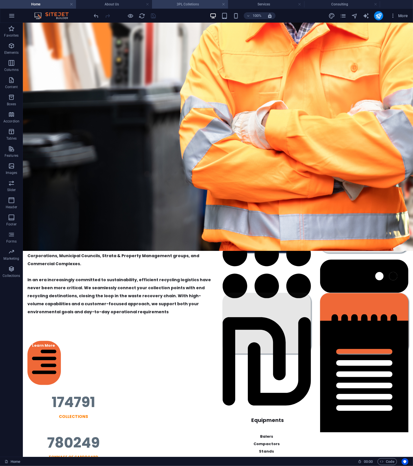
click at [183, 2] on h4 "3PL Colletions" at bounding box center [190, 4] width 76 height 6
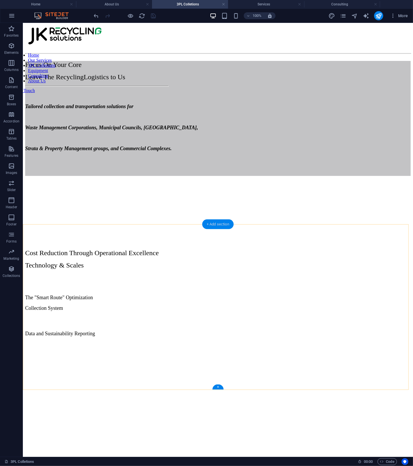
click at [223, 225] on div "+ Add section" at bounding box center [218, 224] width 32 height 10
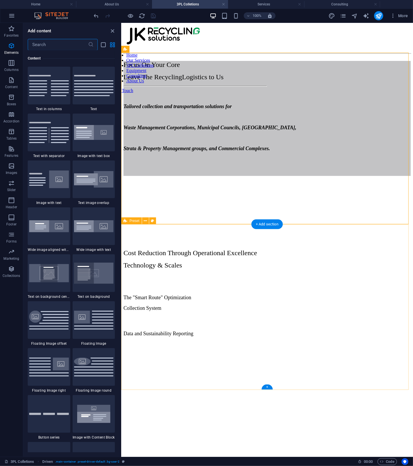
scroll to position [1001, 0]
click at [106, 134] on img at bounding box center [94, 132] width 40 height 15
click at [121, 134] on div "Drag here to replace the existing content. Press “Ctrl” if you want to create a…" at bounding box center [267, 240] width 292 height 434
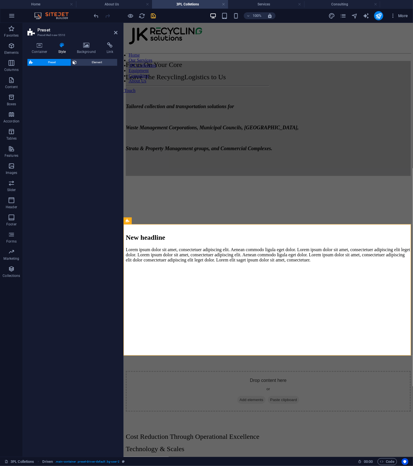
select select "rem"
select select "px"
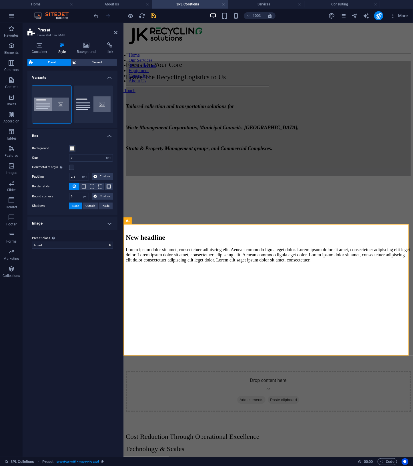
click at [317, 267] on figure at bounding box center [268, 267] width 285 height 0
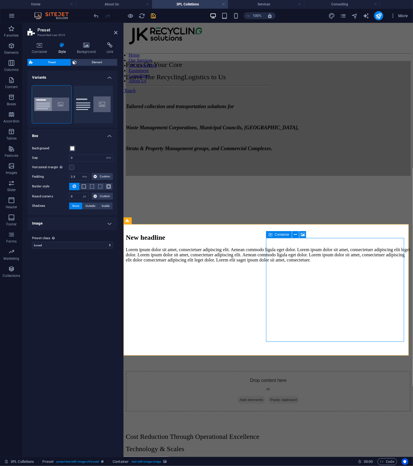
click at [272, 234] on icon at bounding box center [271, 234] width 4 height 7
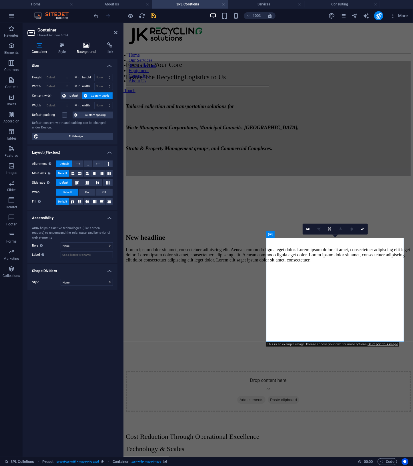
click at [89, 45] on icon at bounding box center [87, 45] width 28 height 6
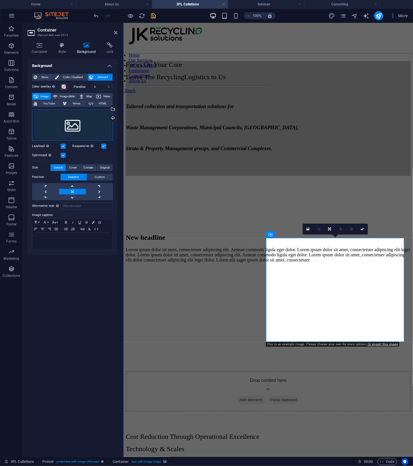
click at [77, 120] on div "Drag files here, click to choose files or select files from Files or our free s…" at bounding box center [72, 125] width 81 height 31
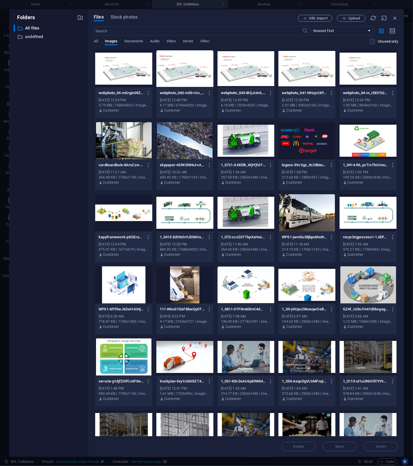
click at [127, 74] on div at bounding box center [123, 68] width 57 height 37
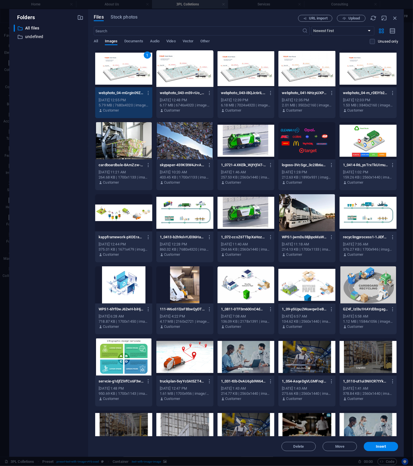
click at [187, 70] on div at bounding box center [184, 68] width 57 height 37
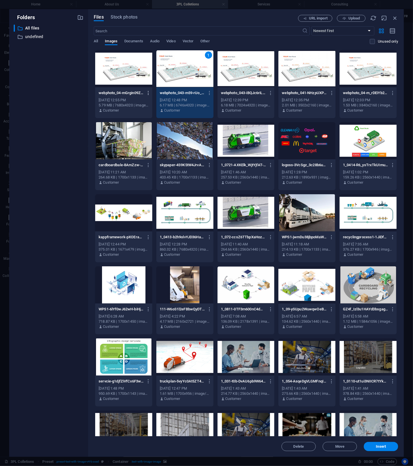
click at [148, 92] on icon "button" at bounding box center [148, 92] width 5 height 5
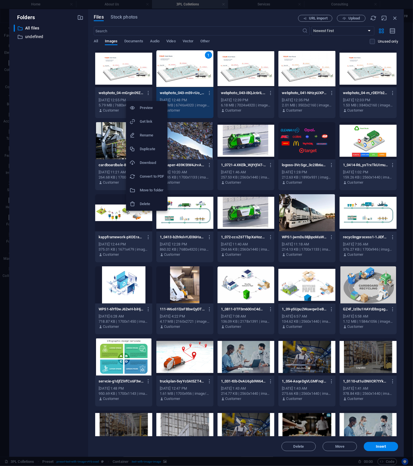
click at [152, 204] on h6 "Delete" at bounding box center [152, 203] width 24 height 7
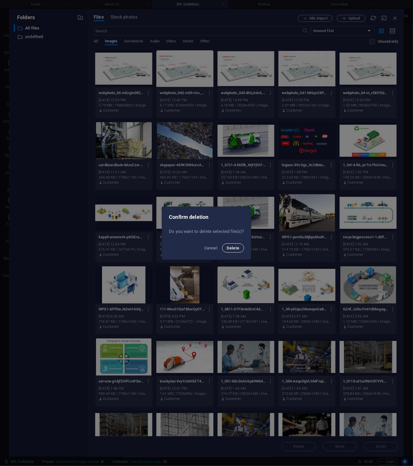
click at [238, 249] on span "Delete" at bounding box center [233, 248] width 13 height 5
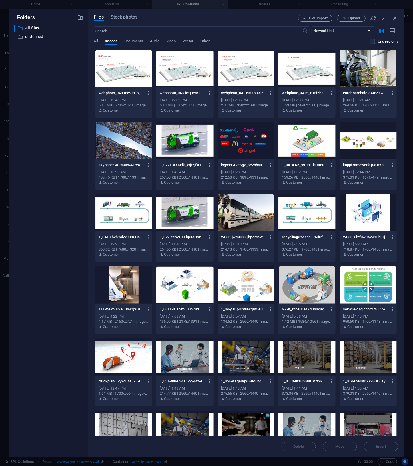
click at [110, 68] on div at bounding box center [123, 68] width 57 height 37
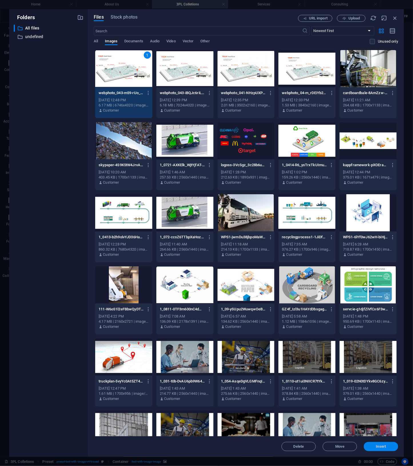
click at [380, 447] on span "Insert" at bounding box center [381, 446] width 10 height 3
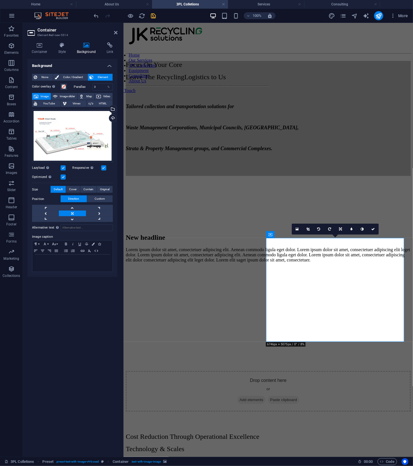
click at [64, 177] on label at bounding box center [63, 176] width 5 height 5
click at [0, 0] on input "Optimized Images are compressed to improve page speed." at bounding box center [0, 0] width 0 height 0
click at [362, 230] on icon at bounding box center [362, 228] width 3 height 3
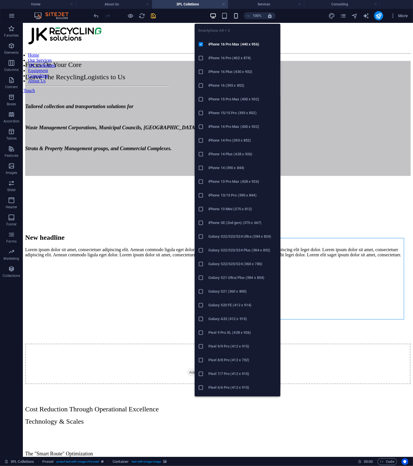
click at [238, 14] on icon "button" at bounding box center [236, 16] width 7 height 7
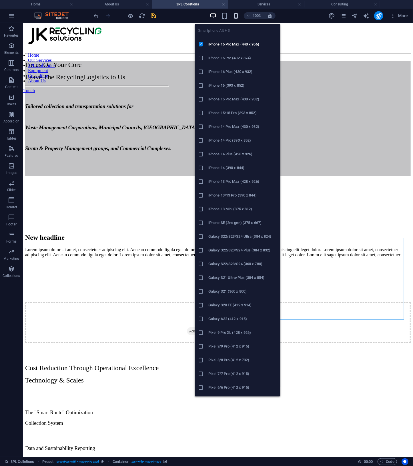
scroll to position [193, 0]
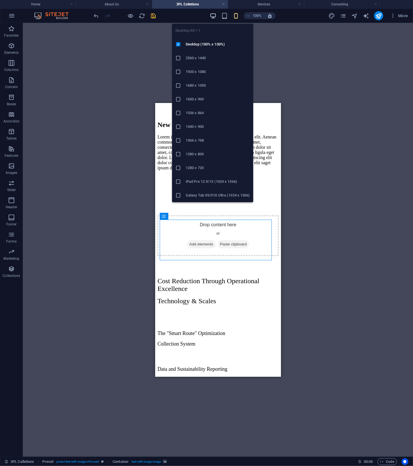
click at [212, 15] on icon "button" at bounding box center [213, 16] width 7 height 7
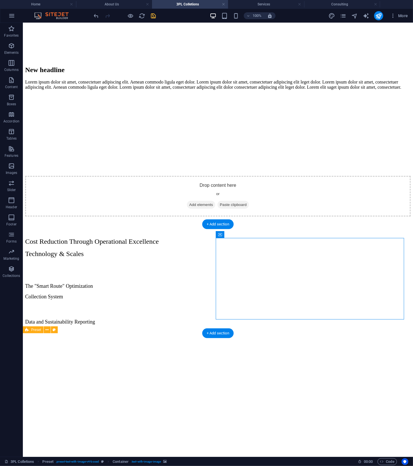
scroll to position [0, 0]
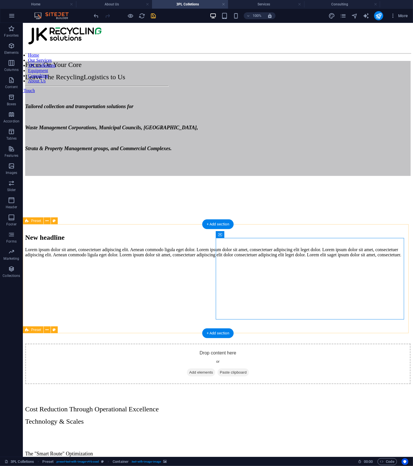
click at [168, 332] on div "New headline Lorem ipsum dolor sit amet, consectetuer adipiscing elit. Aenean c…" at bounding box center [218, 308] width 386 height 150
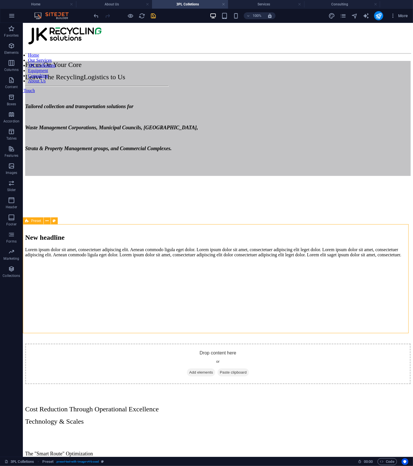
click at [35, 222] on span "Preset" at bounding box center [36, 220] width 10 height 3
select select "rem"
select select "px"
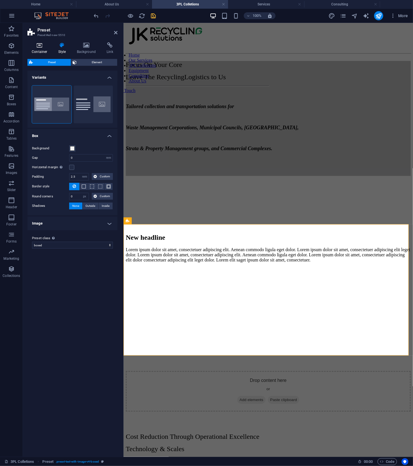
click at [41, 46] on icon at bounding box center [39, 45] width 24 height 6
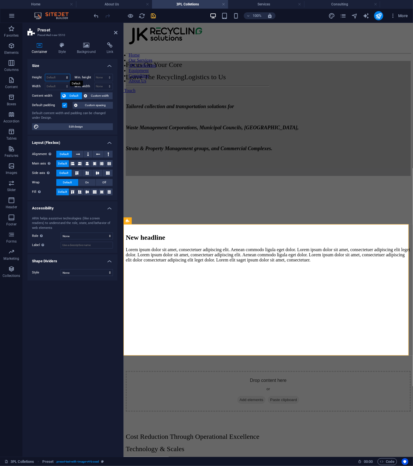
click at [56, 78] on select "Default px rem % vh vw" at bounding box center [57, 77] width 25 height 7
select select "px"
click at [62, 74] on select "Default px rem % vh vw" at bounding box center [57, 77] width 25 height 7
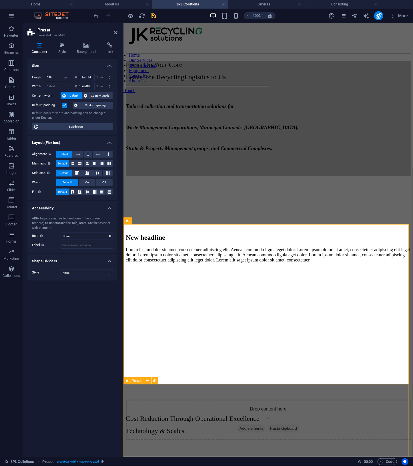
type input "559"
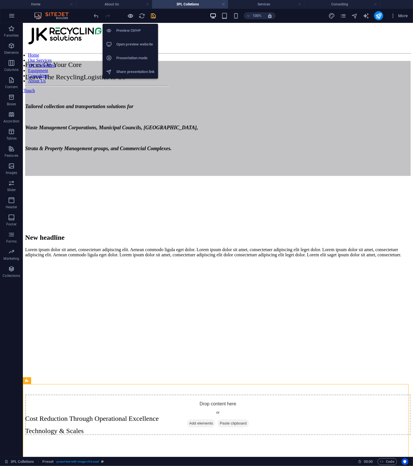
click at [130, 18] on icon "button" at bounding box center [131, 16] width 7 height 7
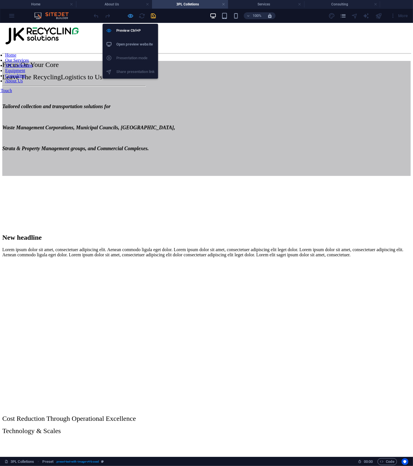
click at [130, 17] on icon "button" at bounding box center [131, 16] width 7 height 7
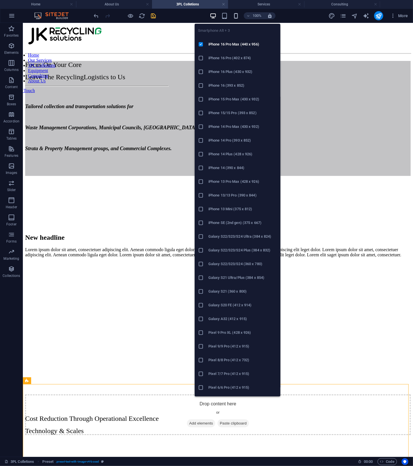
click at [237, 15] on icon "button" at bounding box center [236, 16] width 7 height 7
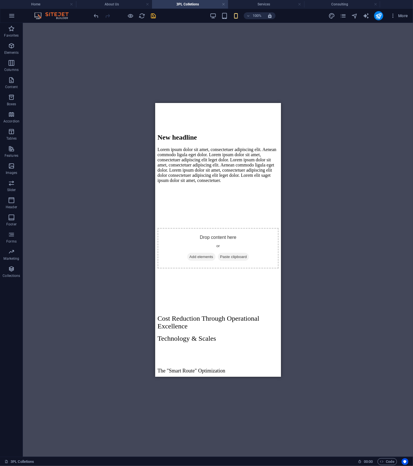
scroll to position [168, 0]
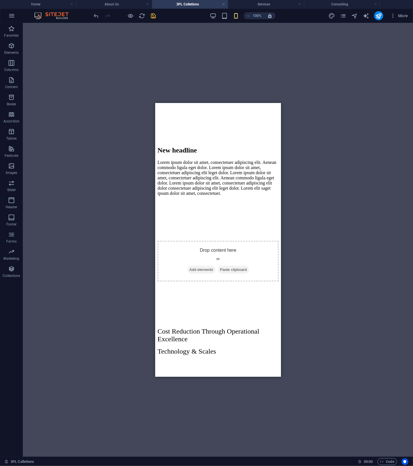
click at [337, 208] on div "Drag here to replace the existing content. Press “Ctrl” if you want to create a…" at bounding box center [218, 240] width 390 height 434
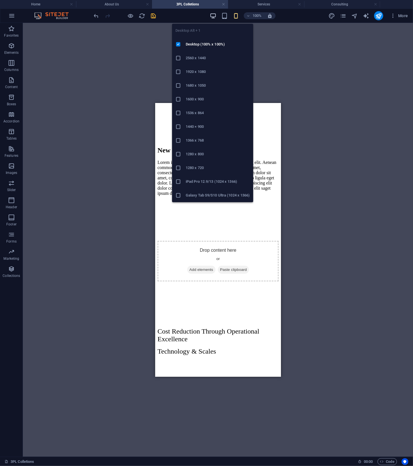
click at [214, 13] on icon "button" at bounding box center [213, 16] width 7 height 7
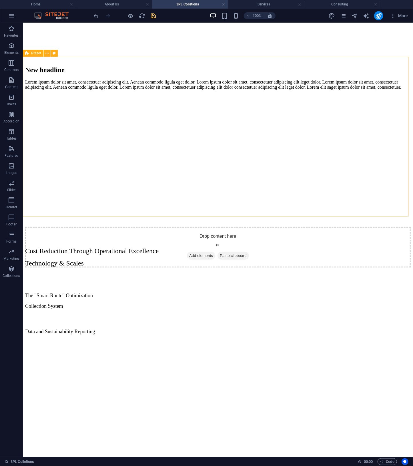
click at [35, 54] on span "Preset" at bounding box center [36, 52] width 10 height 3
select select "px"
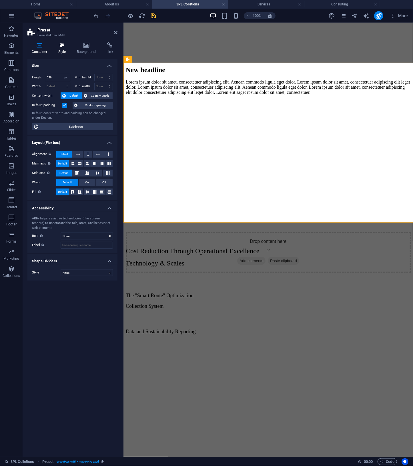
scroll to position [162, 0]
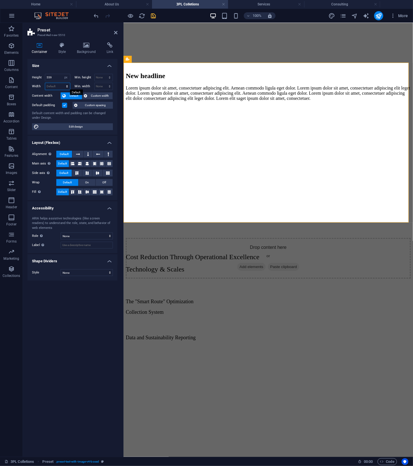
click at [57, 85] on select "Default px rem % em vh vw" at bounding box center [57, 86] width 25 height 7
select select "px"
click at [62, 83] on select "Default px rem % em vh vw" at bounding box center [57, 86] width 25 height 7
type input "998"
click at [277, 105] on figure at bounding box center [268, 105] width 285 height 0
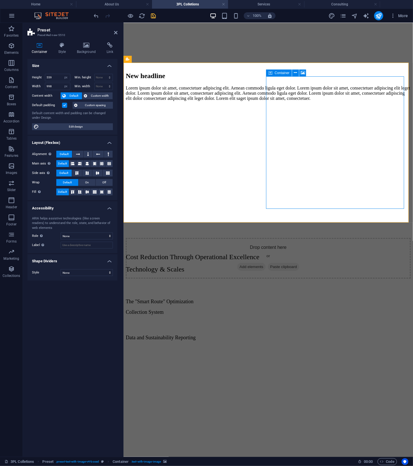
click at [269, 73] on icon at bounding box center [271, 72] width 4 height 7
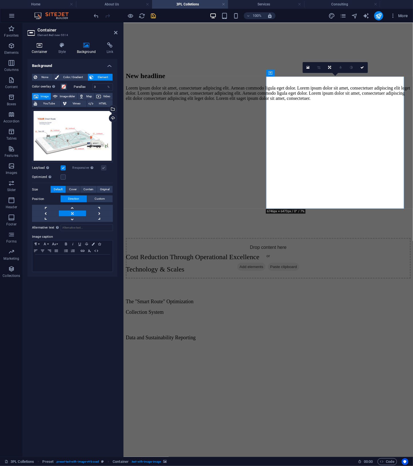
click at [41, 49] on h4 "Container" at bounding box center [40, 48] width 27 height 12
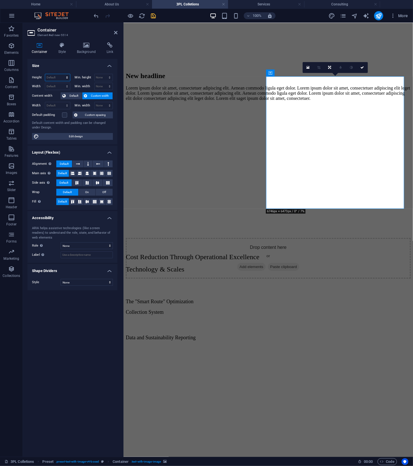
click at [63, 77] on select "Default px rem % vh vw" at bounding box center [57, 77] width 25 height 7
select select "px"
click at [62, 74] on select "Default px rem % vh vw" at bounding box center [57, 77] width 25 height 7
type input "463"
click at [60, 88] on select "Default px rem % em vh vw" at bounding box center [57, 86] width 25 height 7
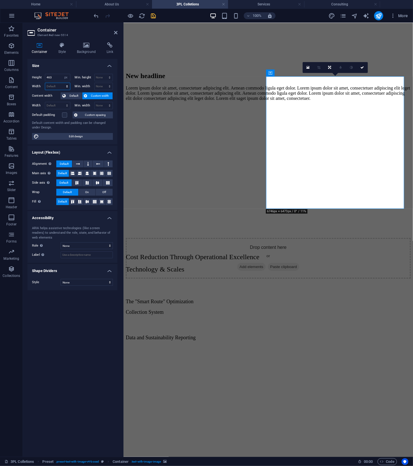
select select "px"
click at [62, 83] on select "Default px rem % em vh vw" at bounding box center [57, 86] width 25 height 7
type input "483"
click at [59, 79] on input "463" at bounding box center [57, 77] width 25 height 7
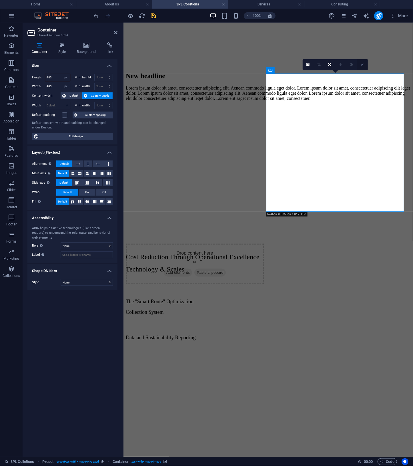
type input "483"
click at [363, 65] on icon at bounding box center [362, 64] width 3 height 3
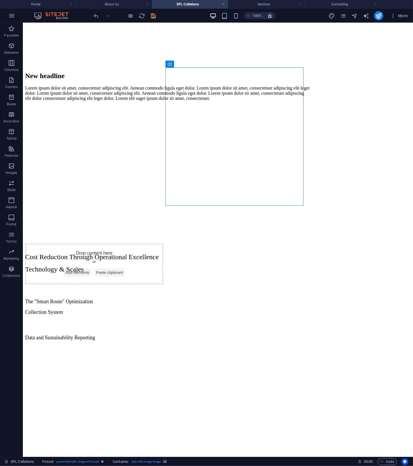
scroll to position [168, 0]
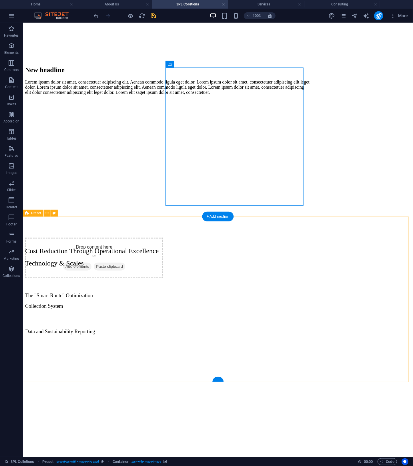
click at [344, 226] on div "Cost Reduction Through Operational Excellence Technology & Scales The "Smart Ro…" at bounding box center [218, 347] width 386 height 242
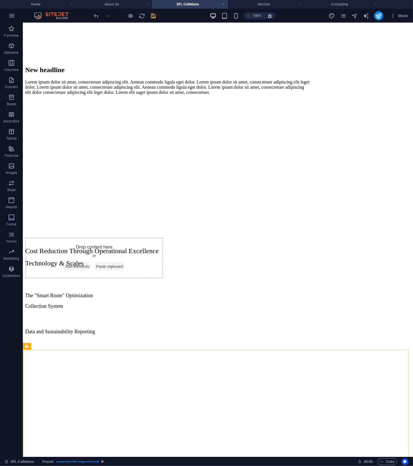
scroll to position [0, 0]
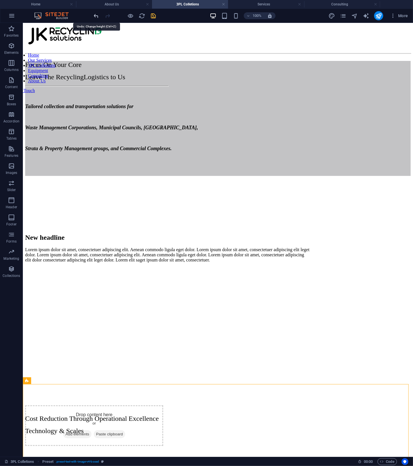
click at [94, 16] on icon "undo" at bounding box center [96, 16] width 7 height 7
click at [98, 16] on icon "undo" at bounding box center [96, 16] width 7 height 7
click at [108, 17] on icon "redo" at bounding box center [108, 16] width 7 height 7
click at [41, 221] on span "Preset" at bounding box center [36, 220] width 10 height 3
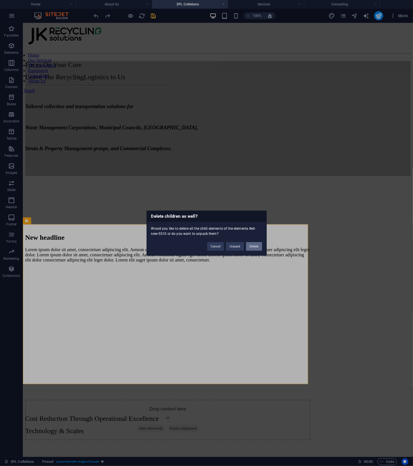
click at [258, 247] on button "Delete" at bounding box center [254, 246] width 16 height 9
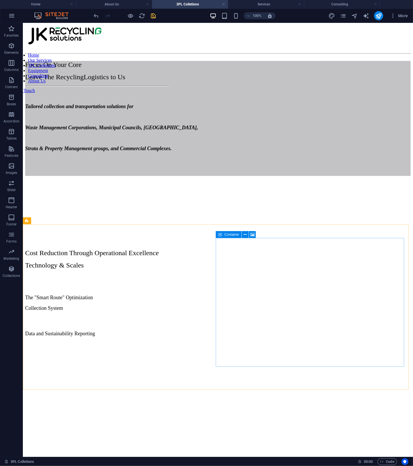
click at [225, 236] on span "Container" at bounding box center [231, 234] width 15 height 3
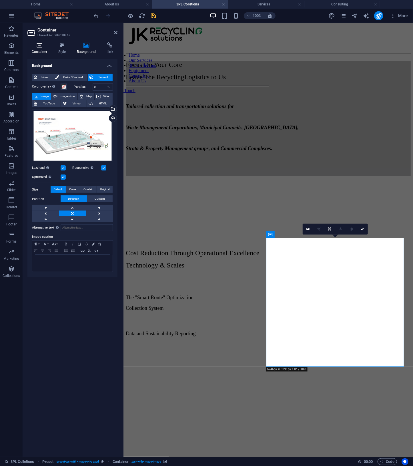
click at [44, 50] on h4 "Container" at bounding box center [40, 48] width 27 height 12
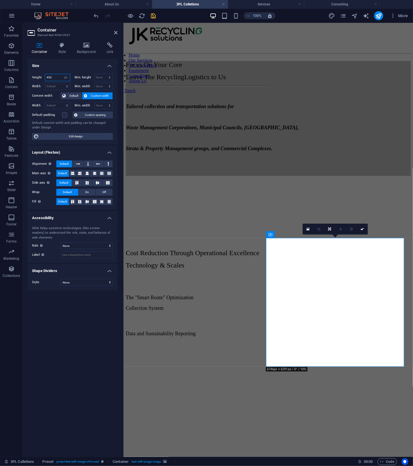
click at [57, 78] on input "450" at bounding box center [57, 77] width 25 height 7
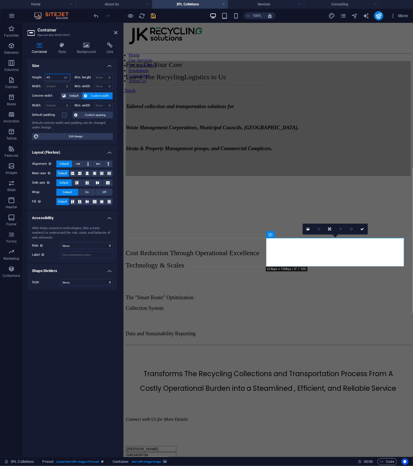
type input "450"
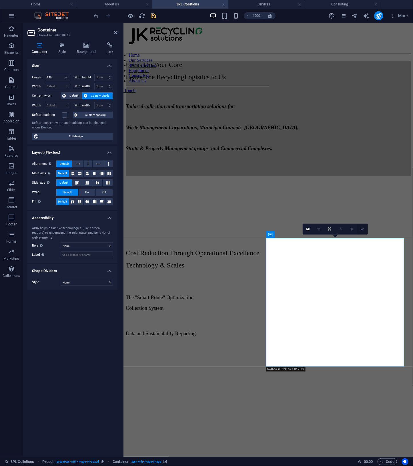
click at [361, 230] on icon at bounding box center [362, 228] width 3 height 3
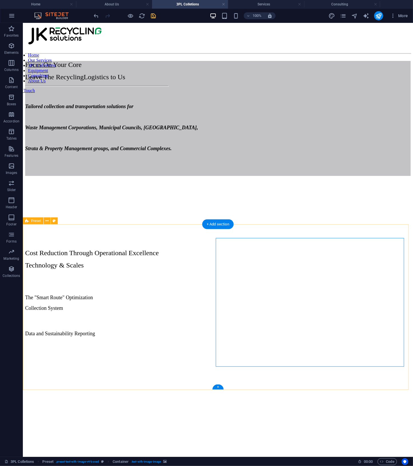
click at [332, 376] on div "Cost Reduction Through Operational Excellence Technology & Scales The "Smart Ro…" at bounding box center [218, 349] width 386 height 242
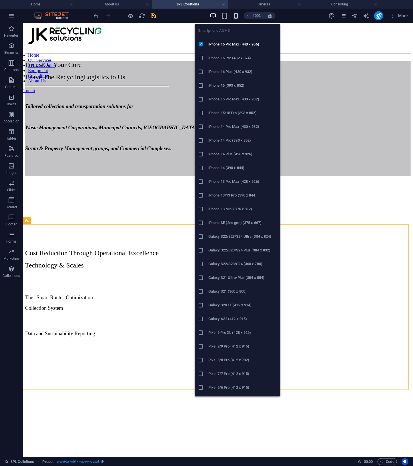
click at [236, 17] on icon "button" at bounding box center [236, 16] width 7 height 7
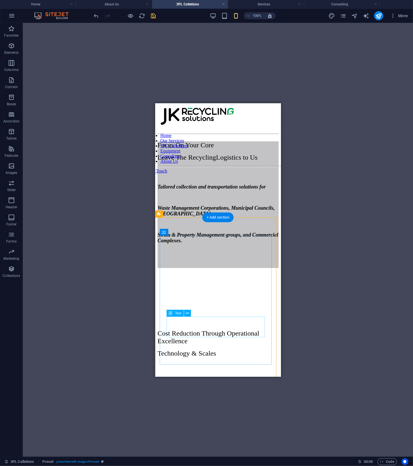
scroll to position [295, 0]
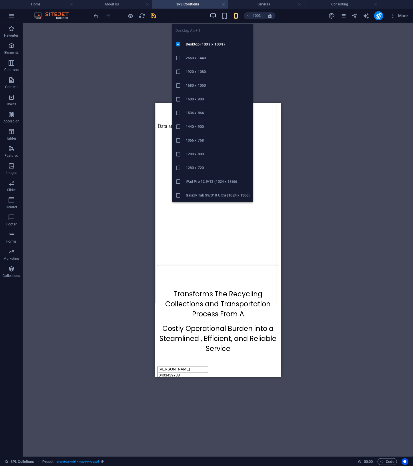
click at [214, 17] on icon "button" at bounding box center [213, 16] width 7 height 7
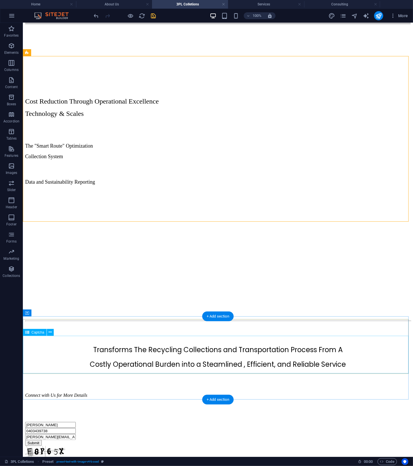
scroll to position [114, 0]
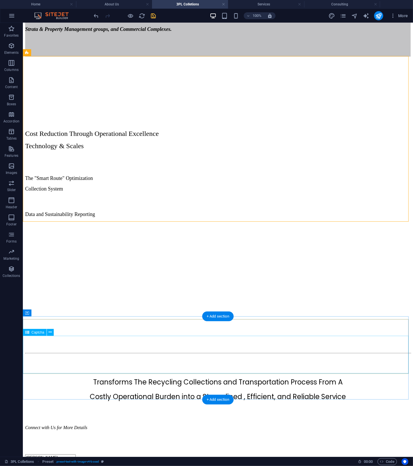
drag, startPoint x: 332, startPoint y: 373, endPoint x: 336, endPoint y: 344, distance: 29.8
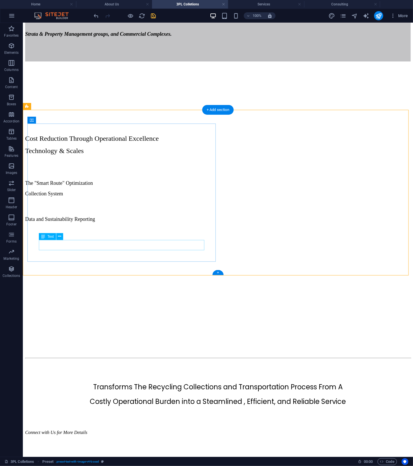
click at [162, 222] on div "Data and Sustainability Reporting" at bounding box center [218, 219] width 386 height 6
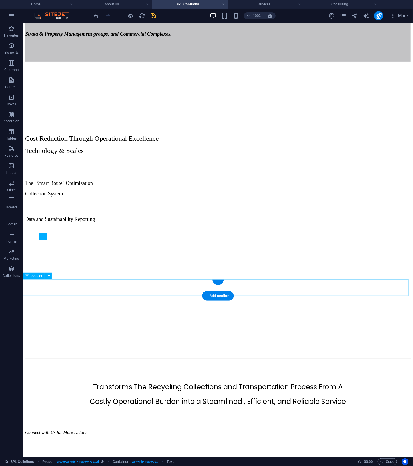
click at [177, 361] on div at bounding box center [218, 369] width 386 height 16
click at [97, 15] on icon "undo" at bounding box center [96, 16] width 7 height 7
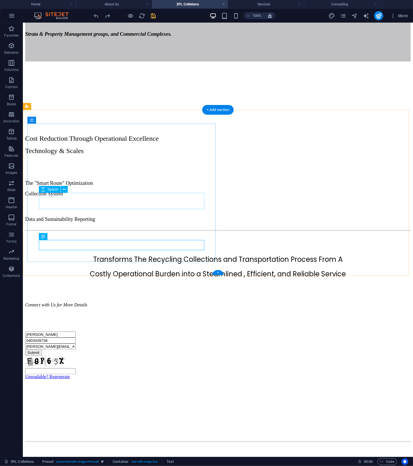
scroll to position [0, 0]
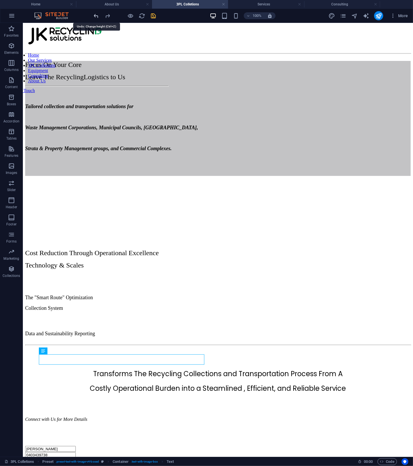
click at [97, 14] on icon "undo" at bounding box center [96, 16] width 7 height 7
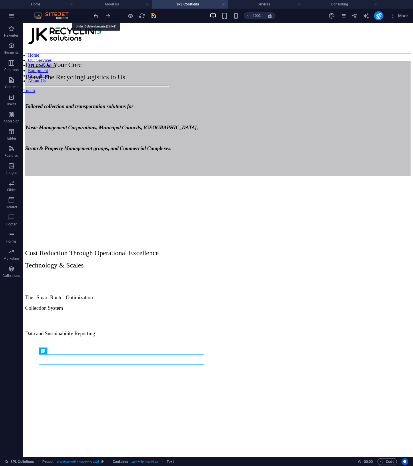
click at [97, 14] on icon "undo" at bounding box center [96, 16] width 7 height 7
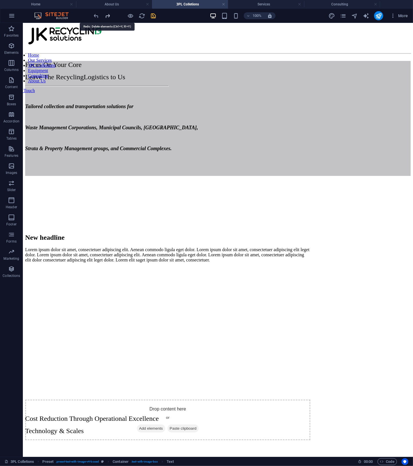
click at [110, 15] on icon "redo" at bounding box center [108, 16] width 7 height 7
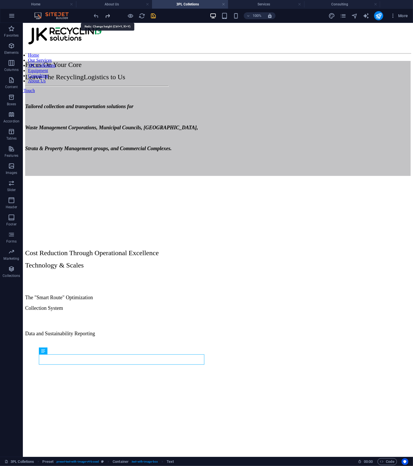
click at [110, 15] on icon "redo" at bounding box center [108, 16] width 7 height 7
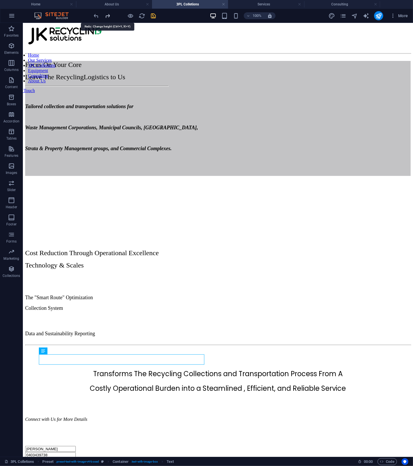
click at [110, 15] on icon "redo" at bounding box center [108, 16] width 7 height 7
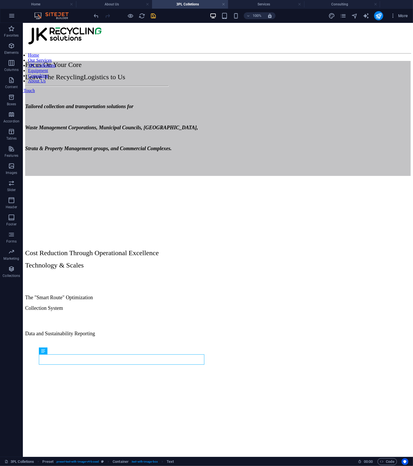
click at [110, 15] on div at bounding box center [125, 15] width 64 height 9
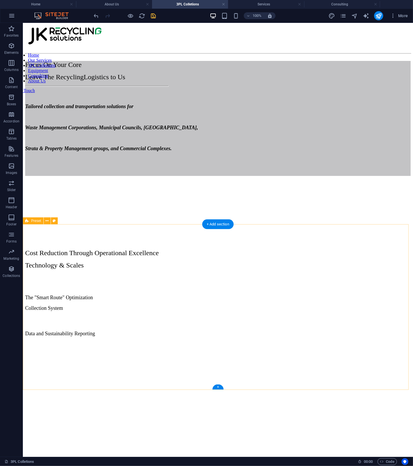
click at [282, 341] on figure at bounding box center [218, 341] width 386 height 0
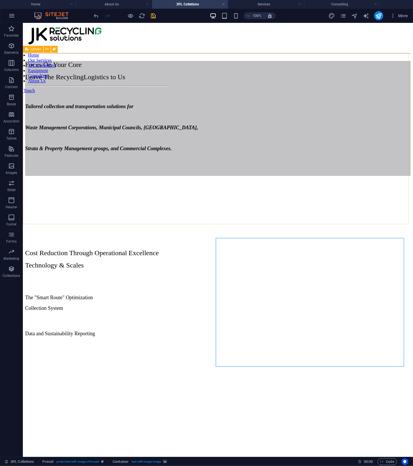
click at [31, 49] on span "Driven" at bounding box center [36, 48] width 10 height 3
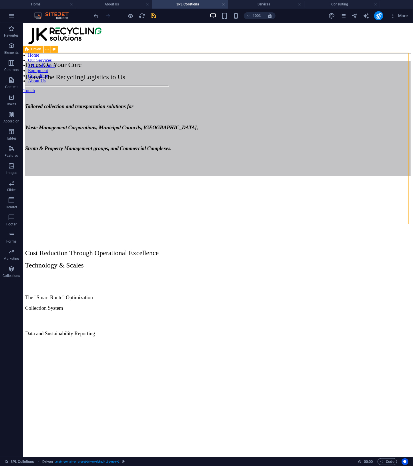
click at [31, 49] on span "Driven" at bounding box center [36, 48] width 10 height 3
select select "px"
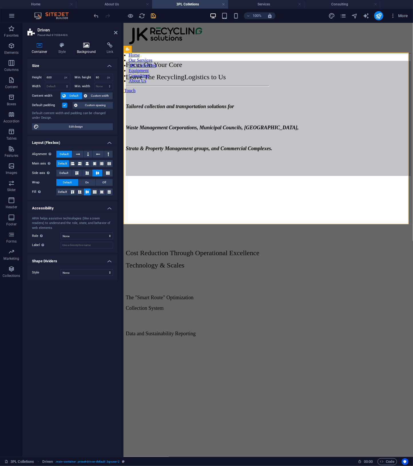
click at [87, 49] on h4 "Background" at bounding box center [88, 48] width 30 height 12
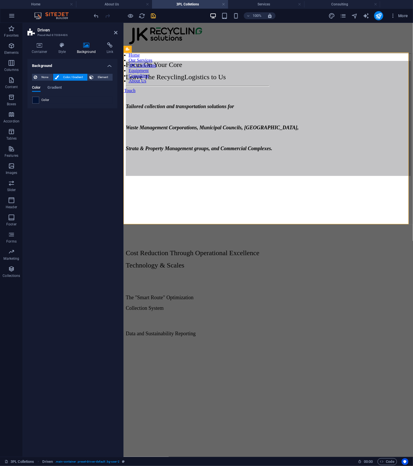
click at [115, 75] on div "None Color / Gradient Element Stretch background to full-width Color overlay Pl…" at bounding box center [72, 88] width 90 height 39
drag, startPoint x: 109, startPoint y: 75, endPoint x: 106, endPoint y: 83, distance: 8.6
click at [109, 75] on span "Element" at bounding box center [103, 77] width 16 height 7
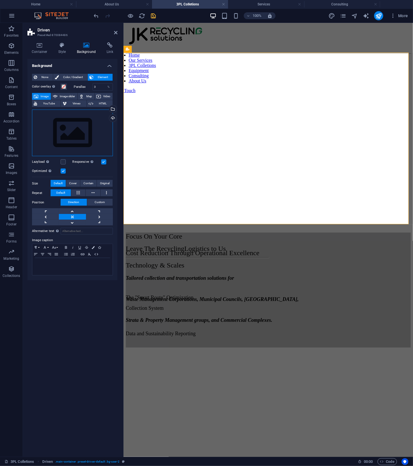
click at [75, 130] on div "Drag files here, click to choose files or select files from Files or our free s…" at bounding box center [72, 133] width 81 height 47
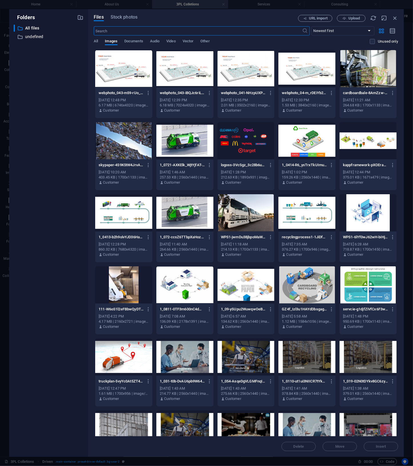
click at [129, 69] on div at bounding box center [123, 68] width 57 height 37
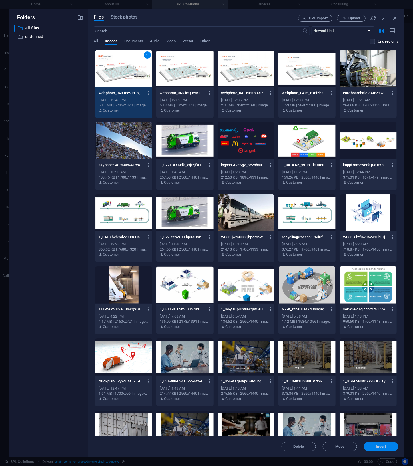
drag, startPoint x: 371, startPoint y: 445, endPoint x: 238, endPoint y: 409, distance: 137.9
click at [371, 445] on span "Insert" at bounding box center [381, 446] width 30 height 3
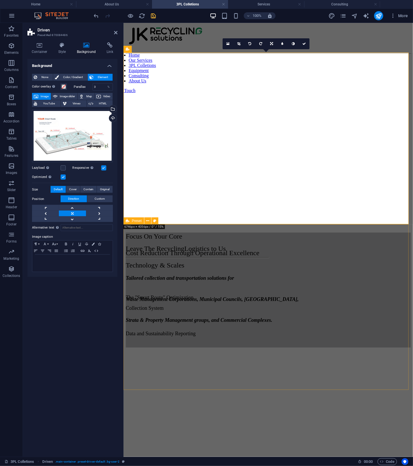
click at [369, 232] on div "Cost Reduction Through Operational Excellence Technology & Scales The "Smart Ro…" at bounding box center [268, 349] width 285 height 242
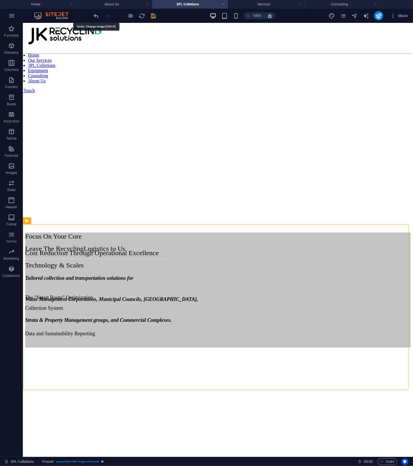
click at [97, 16] on icon "undo" at bounding box center [96, 16] width 7 height 7
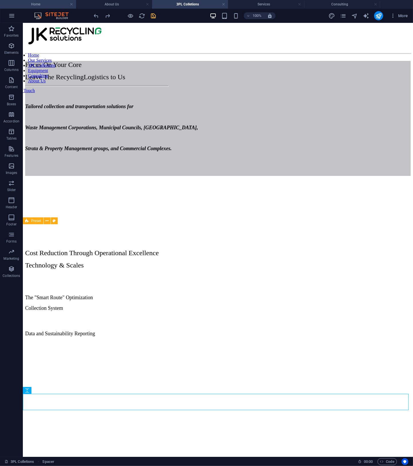
click at [53, 4] on h4 "Home" at bounding box center [38, 4] width 76 height 6
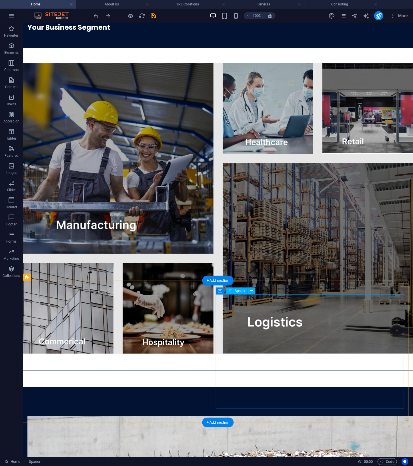
scroll to position [1122, 0]
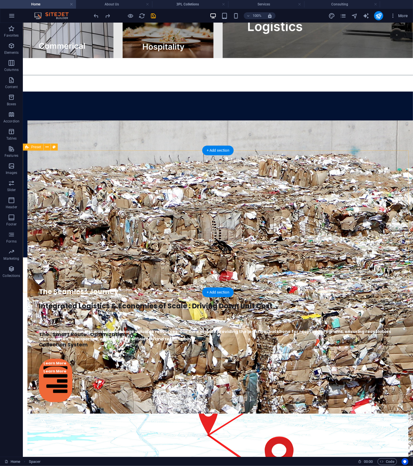
click at [277, 413] on figure at bounding box center [217, 470] width 381 height 114
select select "px"
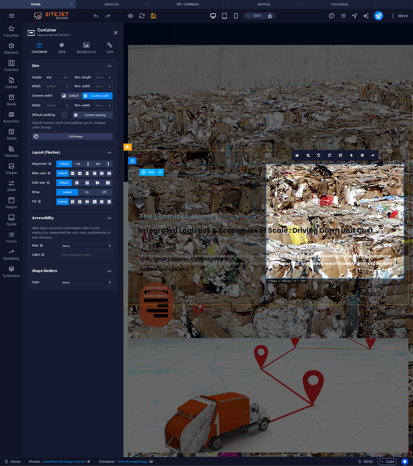
scroll to position [1047, 0]
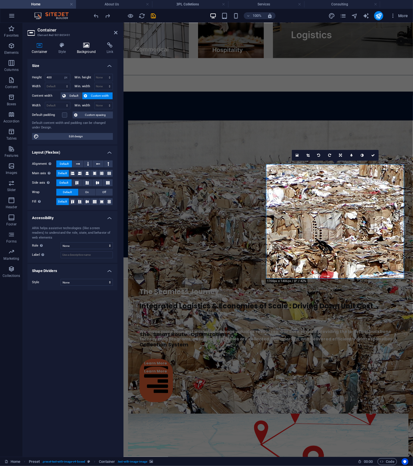
click at [85, 47] on icon at bounding box center [87, 45] width 28 height 6
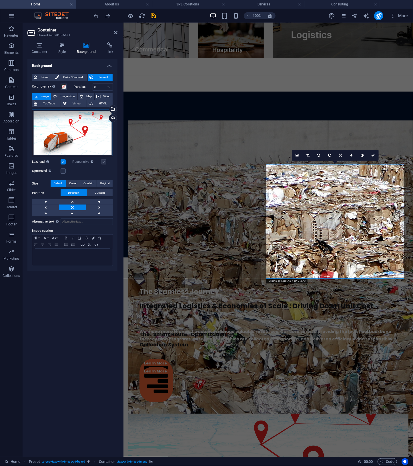
click at [67, 135] on div "Drag files here, click to choose files or select files from Files or our free s…" at bounding box center [72, 133] width 81 height 47
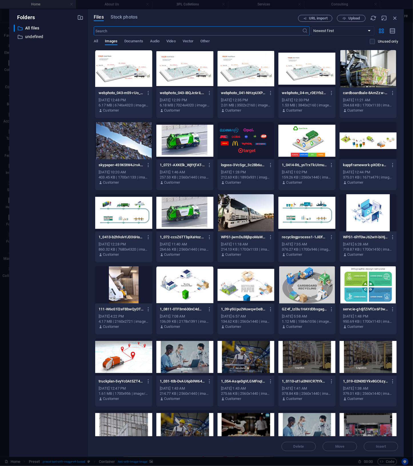
click at [125, 77] on div at bounding box center [123, 68] width 57 height 37
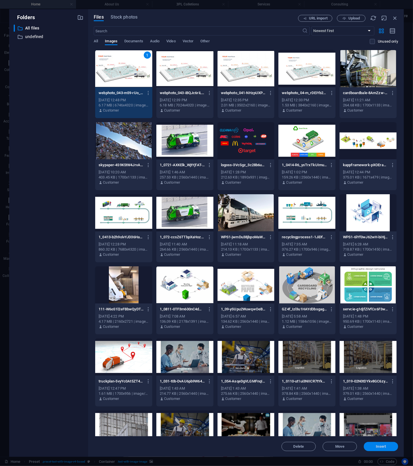
click at [382, 444] on button "Insert" at bounding box center [381, 446] width 34 height 9
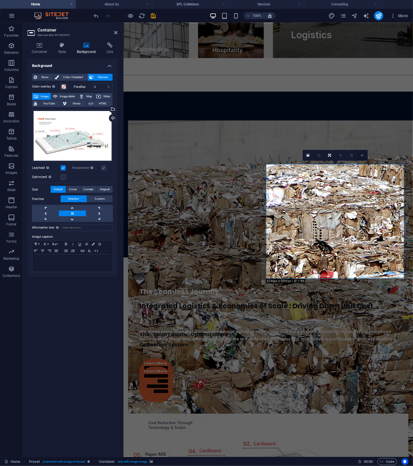
click at [360, 155] on link at bounding box center [362, 155] width 11 height 11
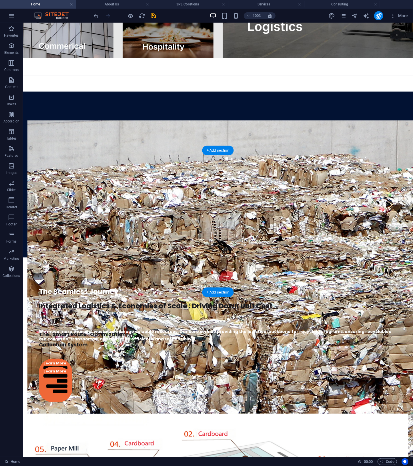
click at [269, 413] on figure at bounding box center [217, 470] width 381 height 114
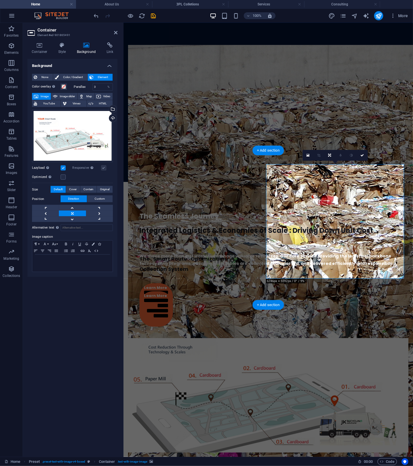
scroll to position [1047, 0]
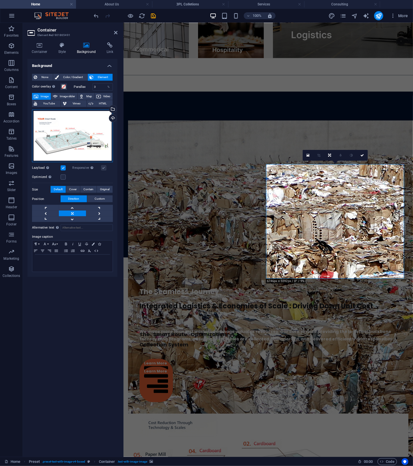
click at [73, 136] on div "Drag files here, click to choose files or select files from Files or our free s…" at bounding box center [72, 136] width 81 height 53
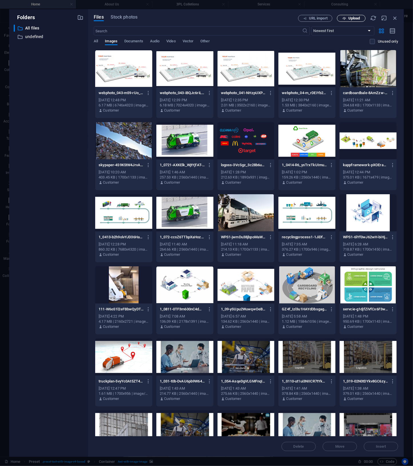
click at [360, 18] on span "Upload" at bounding box center [351, 19] width 23 height 4
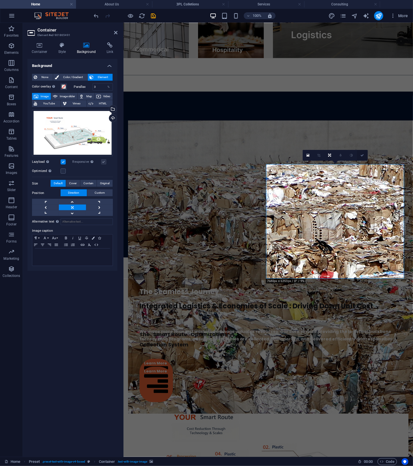
click at [362, 154] on icon at bounding box center [362, 155] width 3 height 3
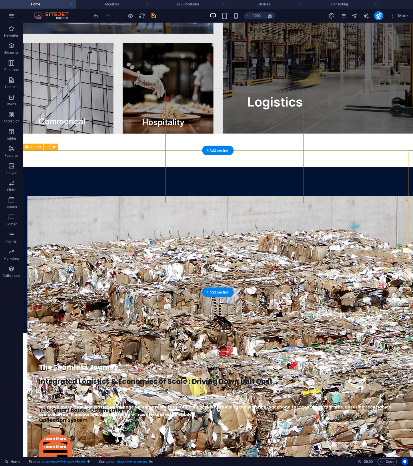
scroll to position [1122, 0]
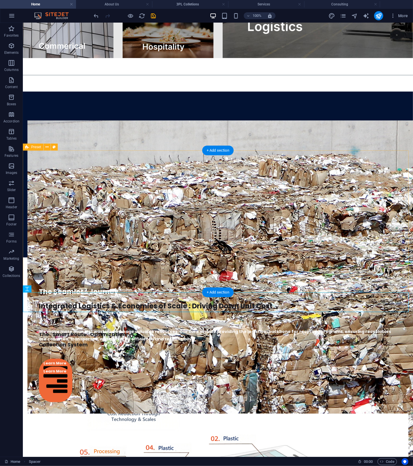
click at [341, 413] on figure at bounding box center [217, 470] width 381 height 114
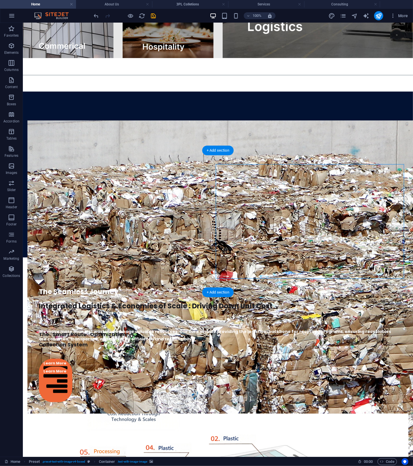
click at [241, 413] on figure at bounding box center [217, 470] width 381 height 114
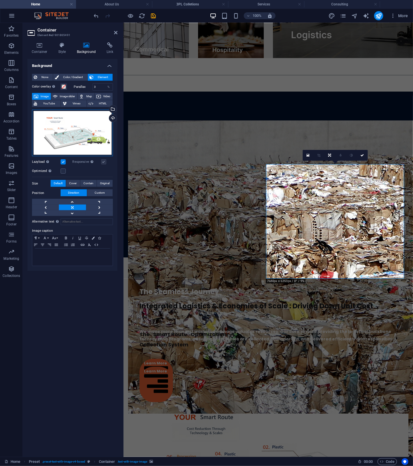
click at [65, 138] on div "Drag files here, click to choose files or select files from Files or our free s…" at bounding box center [72, 133] width 81 height 47
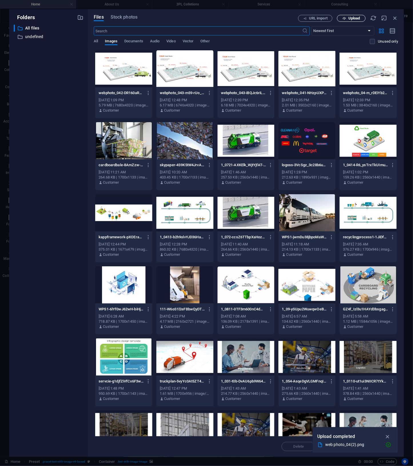
click at [359, 18] on span "Upload" at bounding box center [355, 18] width 12 height 3
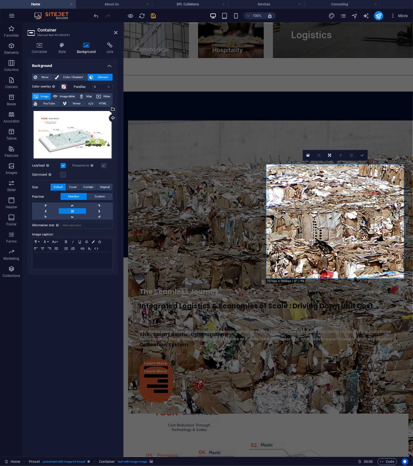
click at [363, 154] on icon at bounding box center [362, 155] width 3 height 3
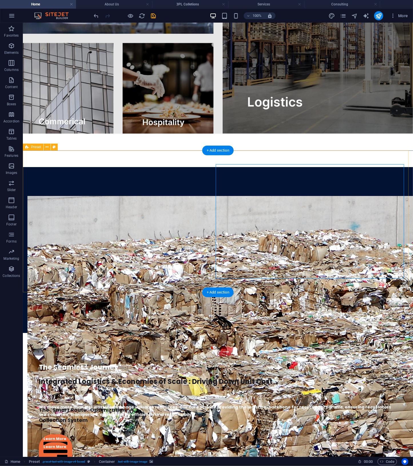
scroll to position [1122, 0]
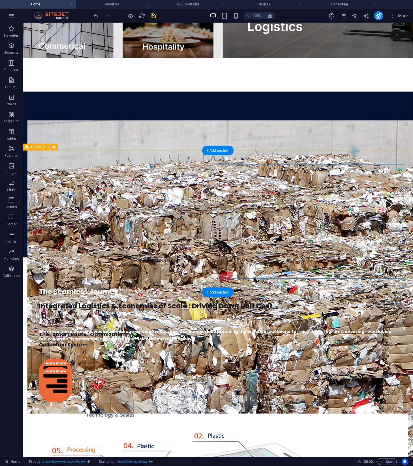
click at [349, 289] on div "Integrated Logistics & Economies of Scale : Driving Down Unit Cost The "Smart R…" at bounding box center [218, 408] width 390 height 268
click at [293, 413] on figure at bounding box center [217, 470] width 381 height 114
click at [303, 413] on figure at bounding box center [217, 470] width 381 height 114
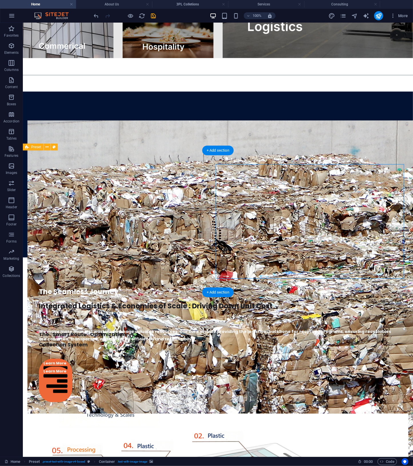
scroll to position [1047, 0]
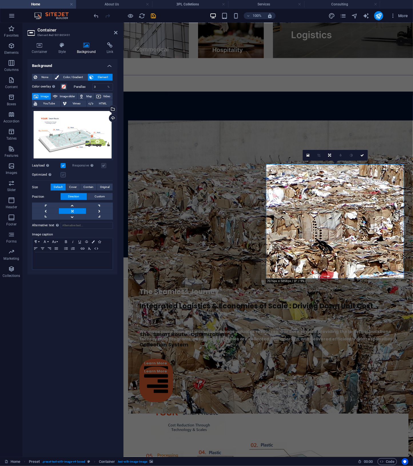
click at [62, 174] on label at bounding box center [63, 174] width 5 height 5
click at [0, 0] on input "Optimized Images are compressed to improve page speed." at bounding box center [0, 0] width 0 height 0
click at [62, 174] on label at bounding box center [63, 174] width 5 height 5
click at [0, 0] on input "Optimized Images are compressed to improve page speed." at bounding box center [0, 0] width 0 height 0
click at [363, 155] on icon at bounding box center [362, 155] width 3 height 3
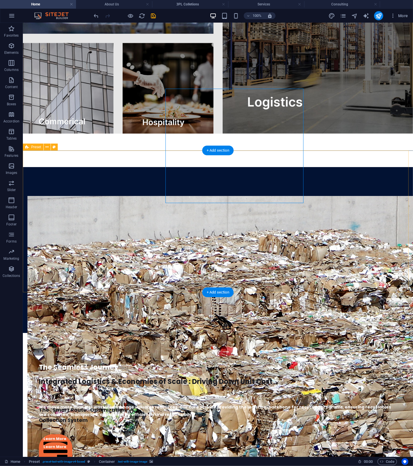
scroll to position [1122, 0]
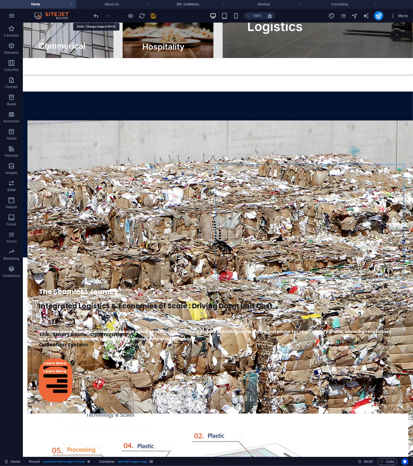
click at [96, 15] on icon "undo" at bounding box center [96, 16] width 7 height 7
click at [106, 15] on icon "redo" at bounding box center [108, 16] width 7 height 7
click at [96, 16] on icon "undo" at bounding box center [96, 16] width 7 height 7
click at [96, 15] on icon "undo" at bounding box center [96, 16] width 7 height 7
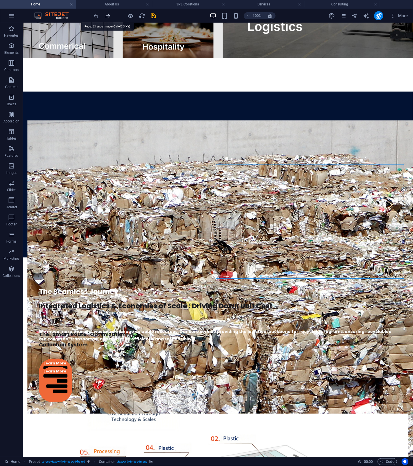
click at [107, 16] on icon "redo" at bounding box center [108, 16] width 7 height 7
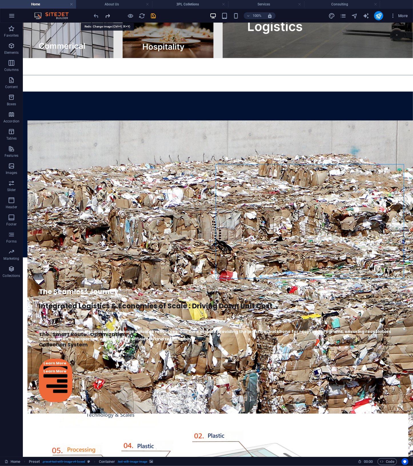
click at [107, 16] on icon "redo" at bounding box center [108, 16] width 7 height 7
click at [107, 16] on div at bounding box center [125, 15] width 64 height 9
click at [299, 413] on figure at bounding box center [217, 470] width 381 height 114
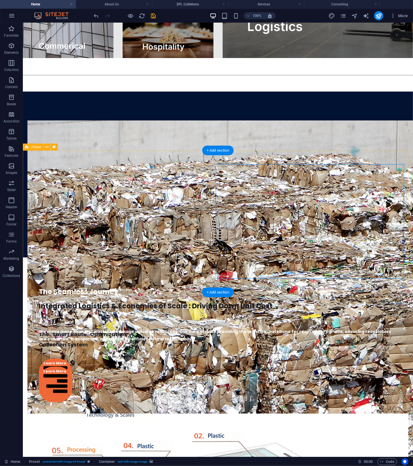
click at [299, 413] on figure at bounding box center [217, 470] width 381 height 114
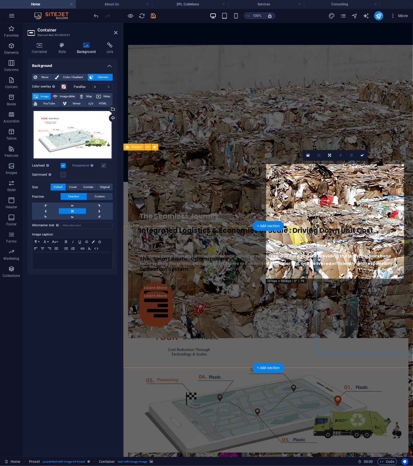
scroll to position [1047, 0]
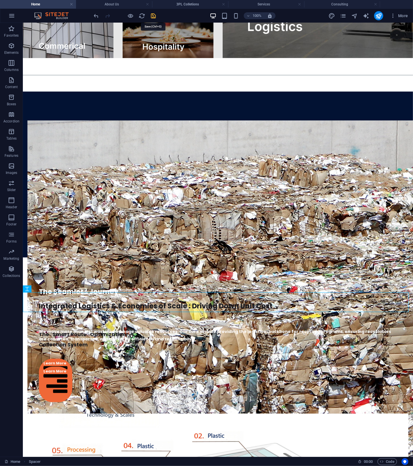
click at [154, 16] on icon "save" at bounding box center [153, 16] width 7 height 7
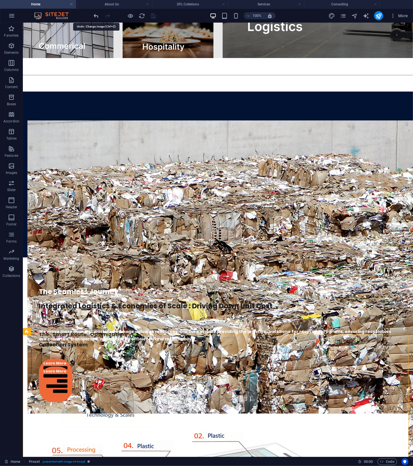
click at [97, 16] on icon "undo" at bounding box center [96, 16] width 7 height 7
click at [110, 15] on icon "redo" at bounding box center [108, 16] width 7 height 7
click at [97, 15] on icon "undo" at bounding box center [96, 16] width 7 height 7
click at [105, 15] on icon "redo" at bounding box center [108, 16] width 7 height 7
click at [95, 15] on icon "undo" at bounding box center [96, 16] width 7 height 7
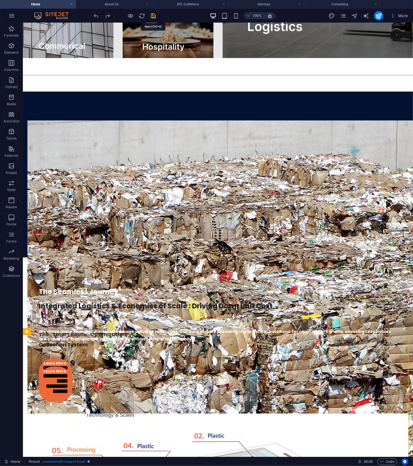
click at [153, 14] on icon "save" at bounding box center [153, 16] width 7 height 7
click at [308, 413] on figure at bounding box center [217, 470] width 381 height 114
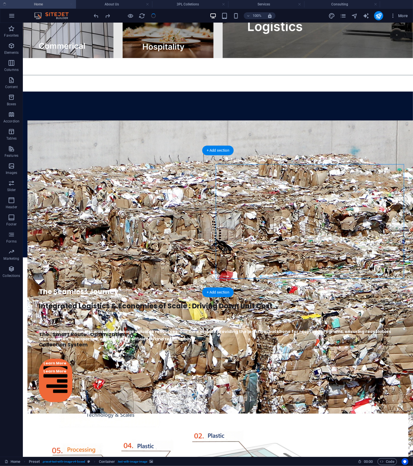
click at [308, 413] on figure at bounding box center [217, 470] width 381 height 114
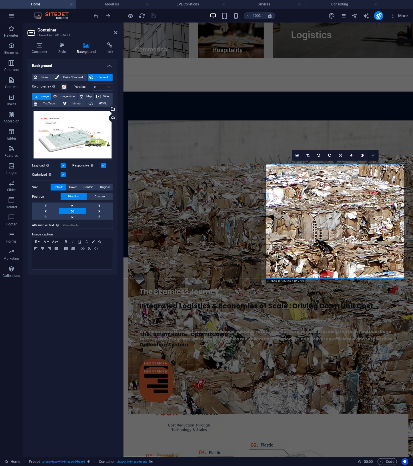
click at [373, 153] on link at bounding box center [373, 155] width 11 height 11
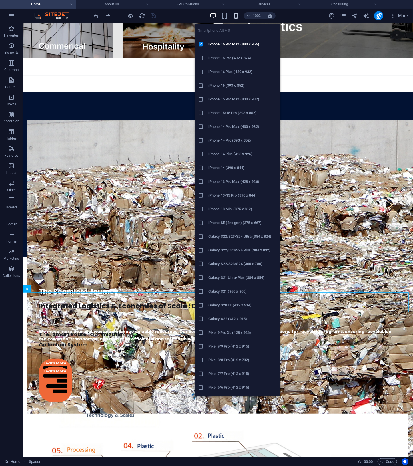
click at [234, 15] on icon "button" at bounding box center [236, 16] width 7 height 7
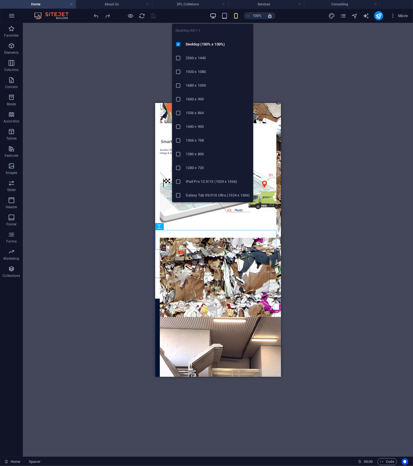
click at [215, 15] on icon "button" at bounding box center [213, 16] width 7 height 7
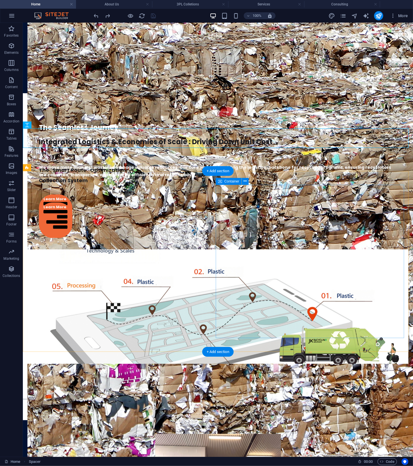
scroll to position [991, 0]
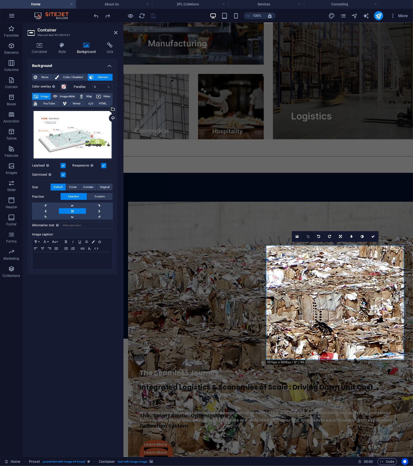
click at [306, 235] on link at bounding box center [308, 236] width 11 height 11
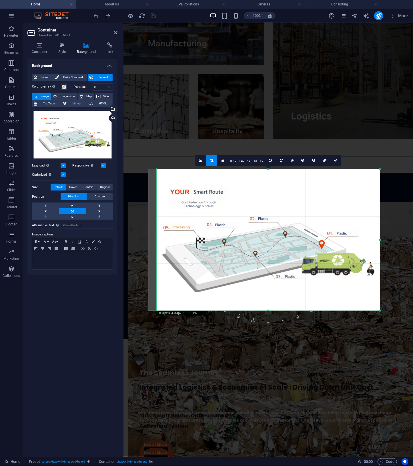
drag, startPoint x: 152, startPoint y: 240, endPoint x: 160, endPoint y: 240, distance: 8.0
click at [160, 240] on div "180 170 160 150 140 130 120 110 100 90 80 70 60 50 40 30 20 10 0 -10 -20 -30 -4…" at bounding box center [269, 239] width 224 height 141
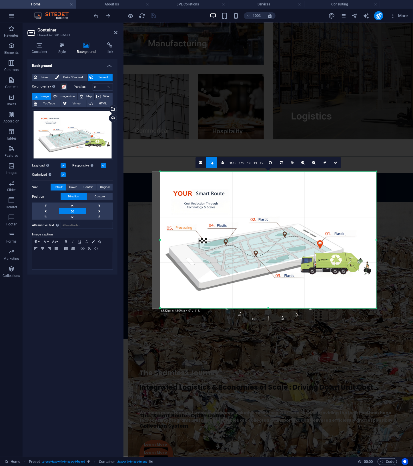
drag, startPoint x: 380, startPoint y: 241, endPoint x: 373, endPoint y: 244, distance: 7.6
click at [373, 244] on div "180 170 160 150 140 130 120 110 100 90 80 70 60 50 40 30 20 10 0 -10 -20 -30 -4…" at bounding box center [268, 239] width 216 height 137
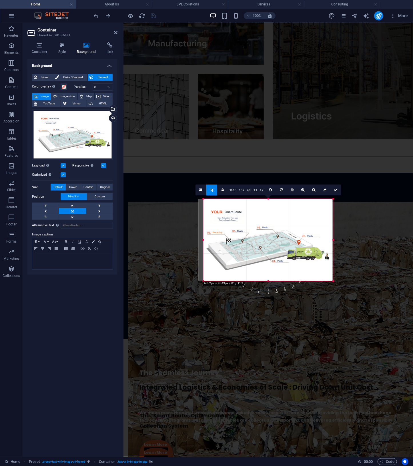
drag, startPoint x: 376, startPoint y: 240, endPoint x: 289, endPoint y: 242, distance: 87.0
click at [289, 242] on div "180 170 160 150 140 130 120 110 100 90 80 70 60 50 40 30 20 10 0 -10 -20 -30 -4…" at bounding box center [268, 240] width 130 height 82
click at [337, 192] on link at bounding box center [335, 189] width 11 height 11
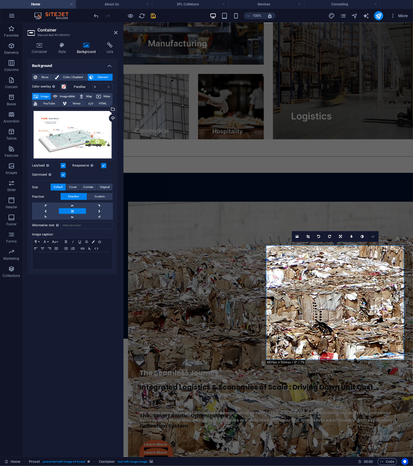
click at [373, 235] on icon at bounding box center [372, 236] width 3 height 3
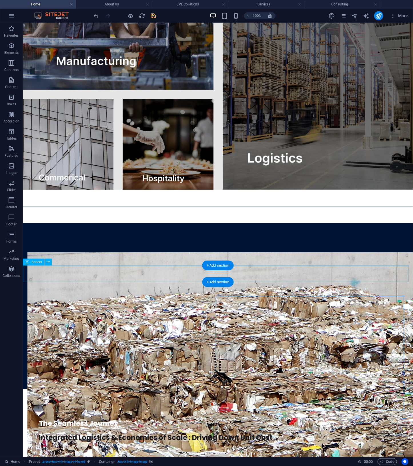
click at [329, 389] on div at bounding box center [218, 397] width 390 height 17
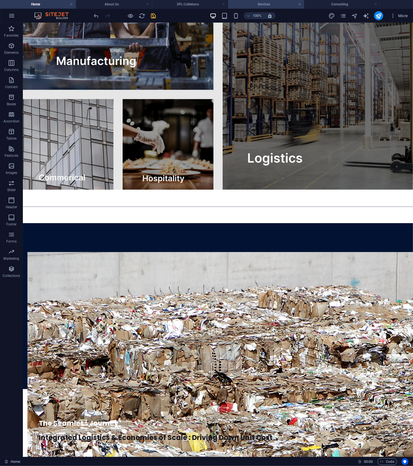
click at [281, 6] on h4 "Services" at bounding box center [266, 4] width 76 height 6
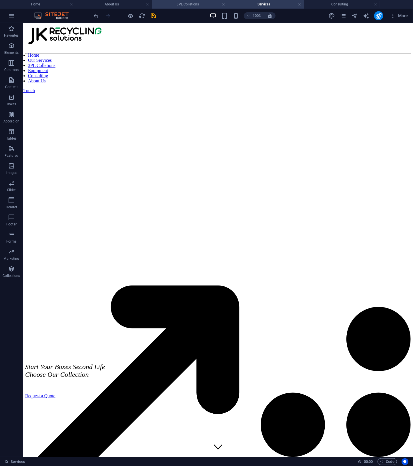
click at [196, 6] on h4 "3PL Colletions" at bounding box center [190, 4] width 76 height 6
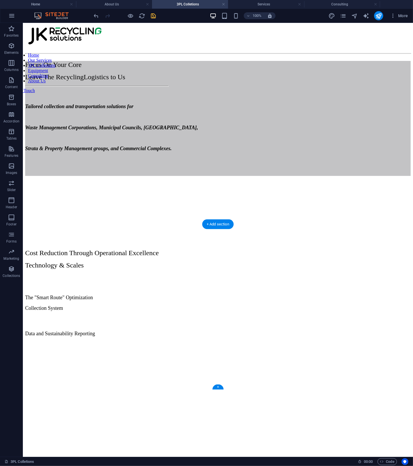
click at [297, 341] on figure at bounding box center [218, 341] width 386 height 0
select select "px"
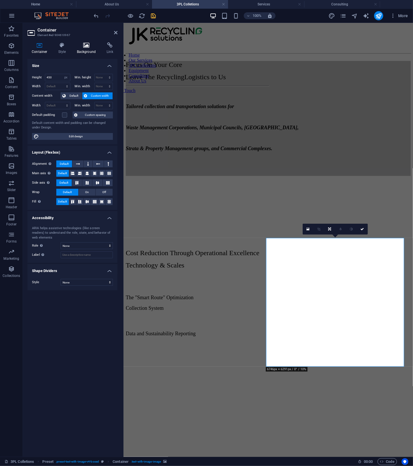
click at [82, 49] on h4 "Background" at bounding box center [88, 48] width 30 height 12
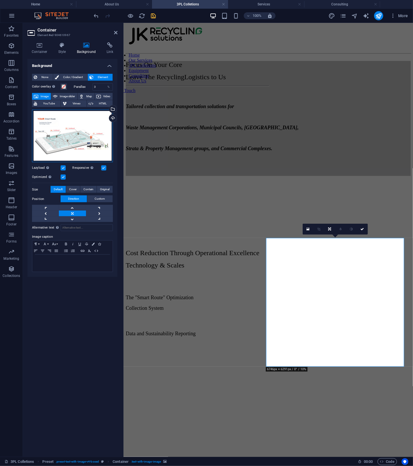
click at [82, 142] on div "Drag files here, click to choose files or select files from Files or our free s…" at bounding box center [72, 136] width 81 height 53
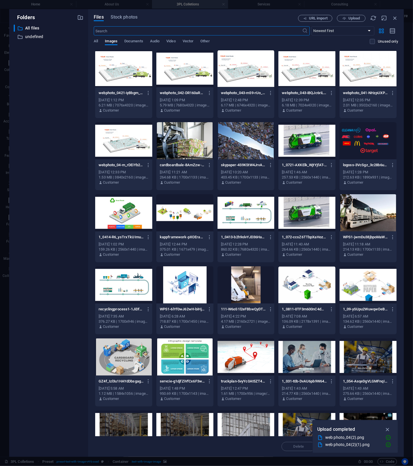
click at [294, 80] on div at bounding box center [307, 68] width 57 height 37
click at [388, 430] on icon "button" at bounding box center [388, 429] width 7 height 6
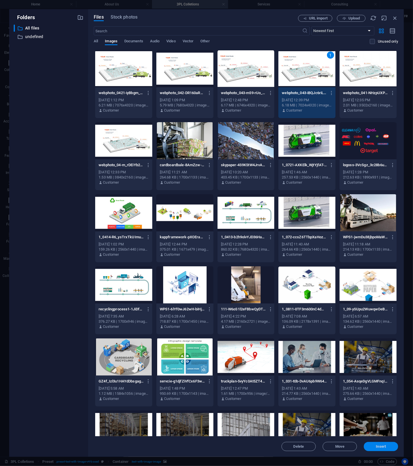
click at [377, 446] on span "Insert" at bounding box center [381, 446] width 10 height 3
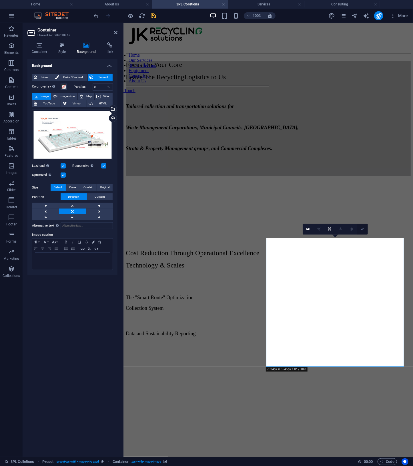
drag, startPoint x: 361, startPoint y: 229, endPoint x: 339, endPoint y: 206, distance: 32.0
click at [361, 229] on icon at bounding box center [362, 228] width 3 height 3
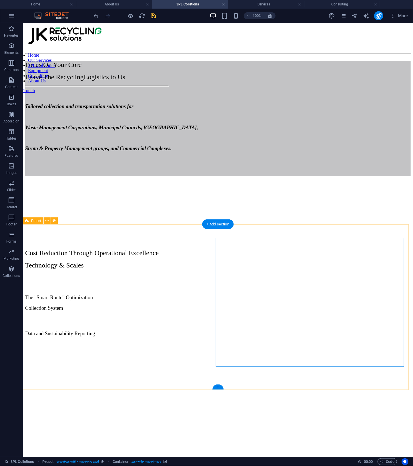
click at [304, 341] on figure at bounding box center [218, 341] width 386 height 0
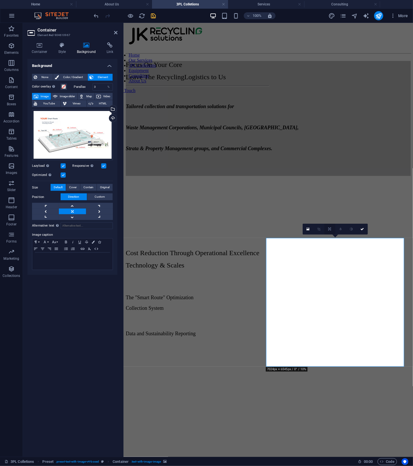
click at [330, 228] on icon at bounding box center [329, 228] width 3 height 3
click at [373, 341] on figure at bounding box center [268, 341] width 285 height 0
click at [65, 175] on label at bounding box center [63, 174] width 5 height 5
click at [0, 0] on input "Optimized Images are compressed to improve page speed." at bounding box center [0, 0] width 0 height 0
click at [63, 175] on label at bounding box center [63, 174] width 5 height 5
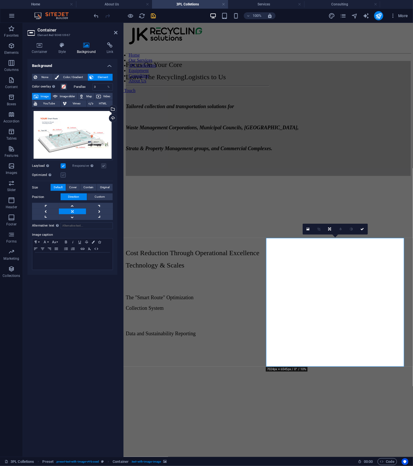
click at [0, 0] on input "Optimized Images are compressed to improve page speed." at bounding box center [0, 0] width 0 height 0
click at [310, 227] on link at bounding box center [308, 229] width 11 height 11
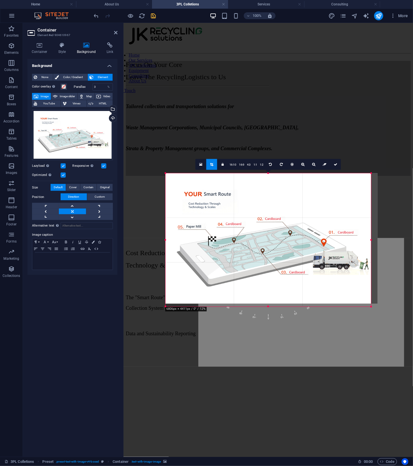
drag, startPoint x: 384, startPoint y: 311, endPoint x: 358, endPoint y: 302, distance: 27.6
click at [358, 302] on div "180 170 160 150 140 130 120 110 100 90 80 70 60 50 40 30 20 10 0 -10 -20 -30 -4…" at bounding box center [269, 240] width 206 height 134
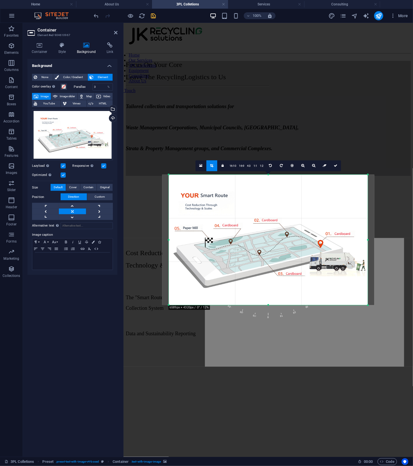
drag, startPoint x: 165, startPoint y: 240, endPoint x: 172, endPoint y: 242, distance: 6.9
click at [172, 242] on div "180 170 160 150 140 130 120 110 100 90 80 70 60 50 40 30 20 10 0 -10 -20 -30 -4…" at bounding box center [268, 239] width 199 height 131
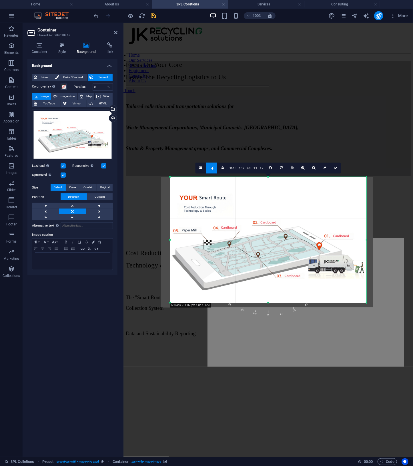
drag, startPoint x: 169, startPoint y: 305, endPoint x: 172, endPoint y: 301, distance: 5.2
click at [172, 301] on div "180 170 160 150 140 130 120 110 100 90 80 70 60 50 40 30 20 10 0 -10 -20 -30 -4…" at bounding box center [268, 240] width 197 height 126
click at [337, 166] on link at bounding box center [335, 167] width 11 height 11
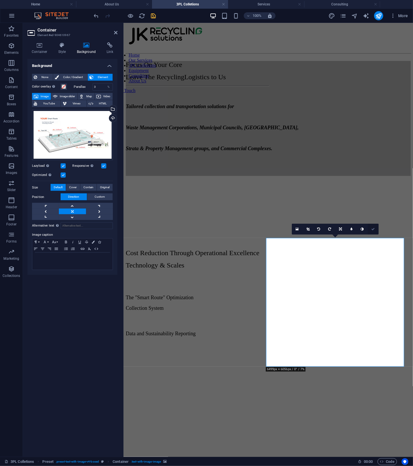
click at [373, 228] on icon at bounding box center [372, 228] width 3 height 3
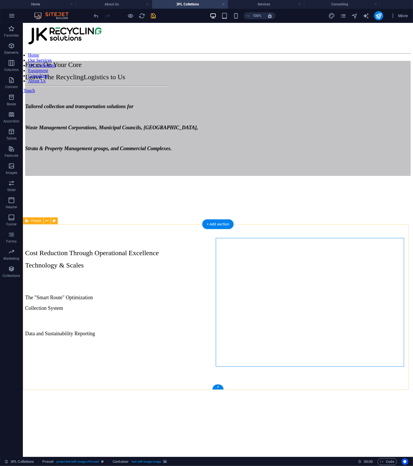
click at [268, 383] on div "Cost Reduction Through Operational Excellence Technology & Scales The "Smart Ro…" at bounding box center [218, 349] width 386 height 242
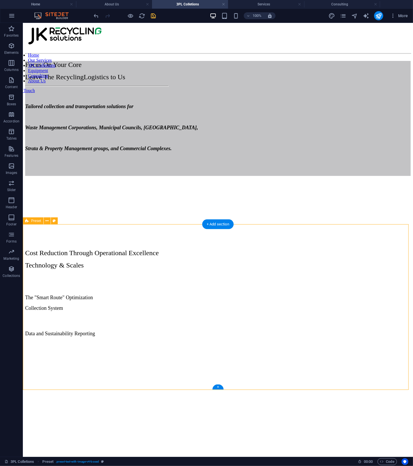
click at [276, 341] on figure at bounding box center [218, 341] width 386 height 0
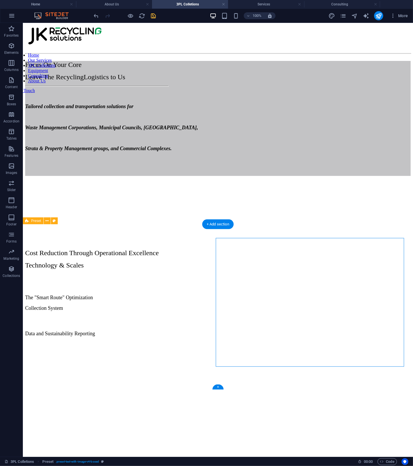
click at [276, 341] on figure at bounding box center [218, 341] width 386 height 0
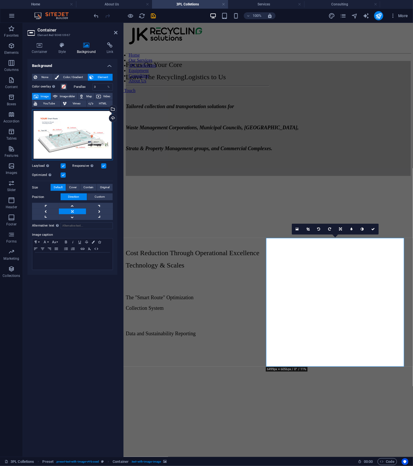
click at [102, 144] on div "Drag files here, click to choose files or select files from Files or our free s…" at bounding box center [72, 135] width 81 height 51
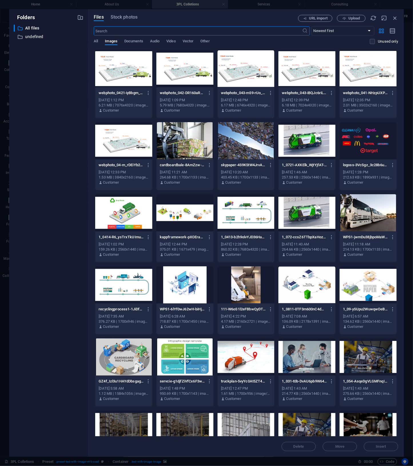
click at [264, 75] on div at bounding box center [246, 68] width 57 height 37
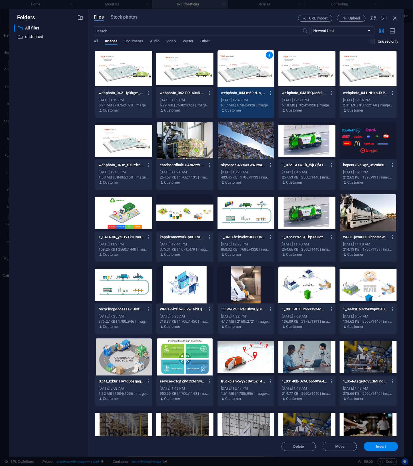
click at [379, 447] on span "Insert" at bounding box center [381, 446] width 10 height 3
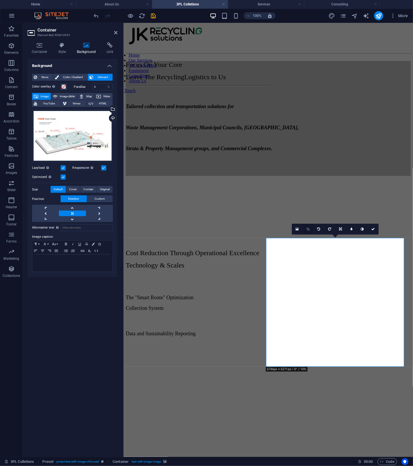
click at [307, 230] on icon at bounding box center [308, 228] width 3 height 3
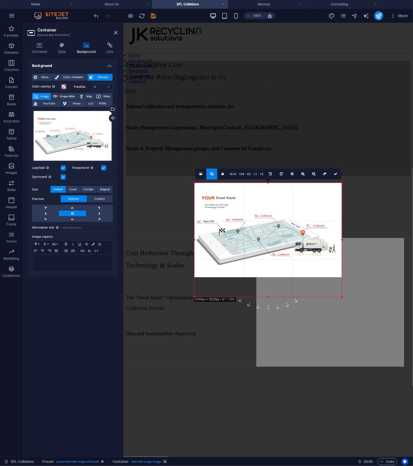
drag, startPoint x: 384, startPoint y: 315, endPoint x: 300, endPoint y: 281, distance: 90.8
click at [300, 281] on div "180 170 160 150 140 130 120 110 100 90 80 70 60 50 40 30 20 10 0 -10 -20 -30 -4…" at bounding box center [268, 240] width 148 height 114
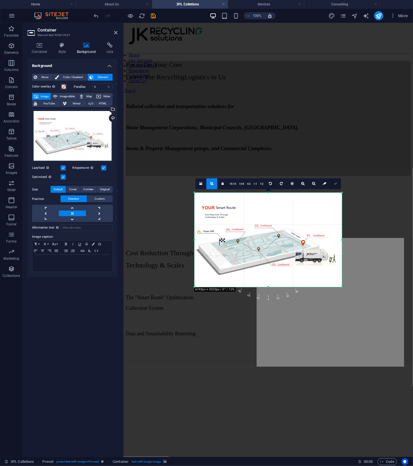
click at [335, 187] on link at bounding box center [335, 183] width 11 height 11
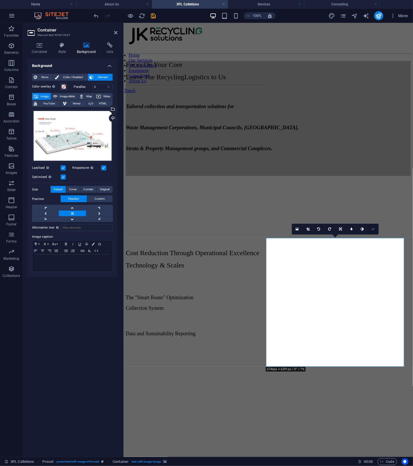
click at [373, 228] on icon at bounding box center [372, 228] width 3 height 3
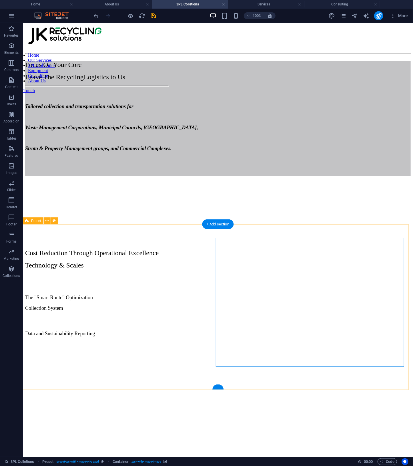
click at [319, 385] on div "Cost Reduction Through Operational Excellence Technology & Scales The "Smart Ro…" at bounding box center [218, 349] width 386 height 242
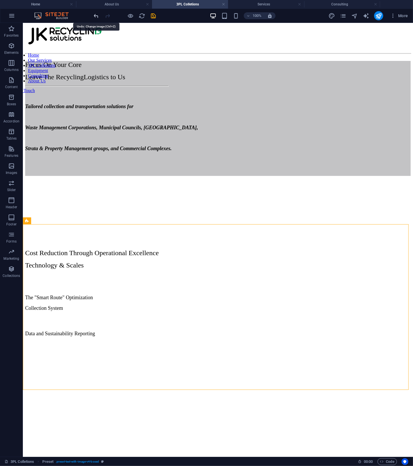
click at [97, 16] on icon "undo" at bounding box center [96, 16] width 7 height 7
click at [96, 13] on icon "undo" at bounding box center [96, 16] width 7 height 7
click at [96, 15] on icon "undo" at bounding box center [96, 16] width 7 height 7
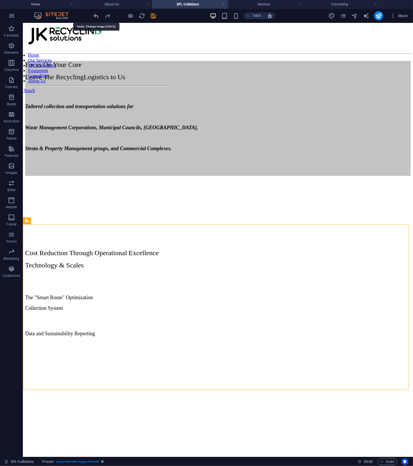
click at [96, 15] on icon "undo" at bounding box center [96, 16] width 7 height 7
click at [106, 15] on icon "redo" at bounding box center [108, 16] width 7 height 7
click at [374, 381] on div "Cost Reduction Through Operational Excellence Technology & Scales The "Smart Ro…" at bounding box center [218, 349] width 386 height 242
click at [290, 341] on figure at bounding box center [218, 341] width 386 height 0
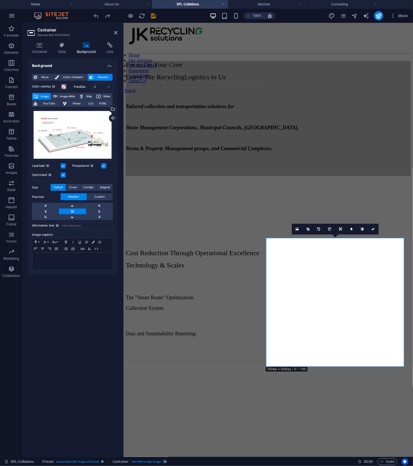
click at [310, 229] on link at bounding box center [308, 229] width 11 height 11
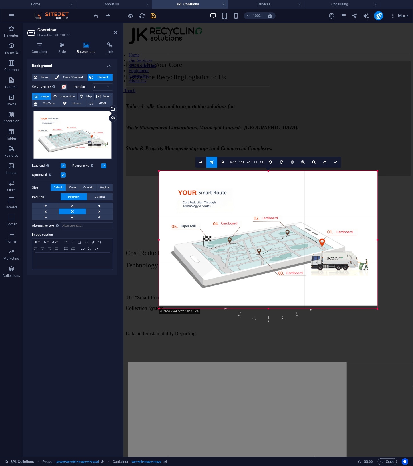
drag, startPoint x: 384, startPoint y: 310, endPoint x: 371, endPoint y: 305, distance: 14.1
click at [371, 305] on div "180 170 160 150 140 130 120 110 100 90 80 70 60 50 40 30 20 10 0 -10 -20 -30 -4…" at bounding box center [268, 240] width 219 height 138
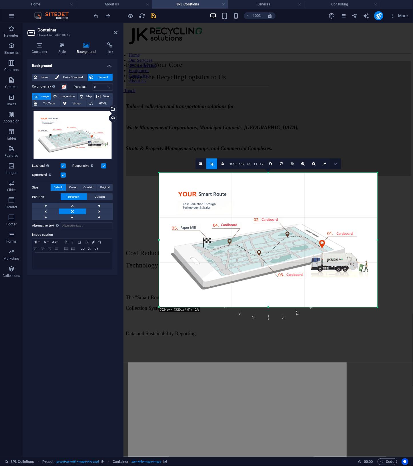
click at [335, 163] on icon at bounding box center [335, 163] width 3 height 3
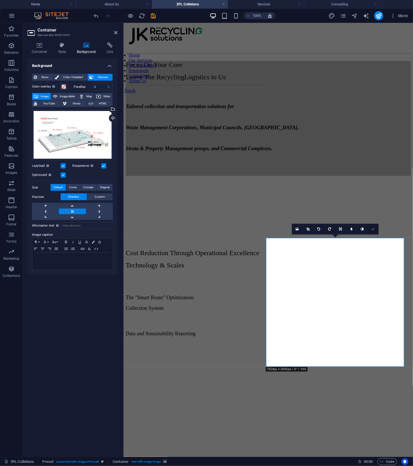
drag, startPoint x: 374, startPoint y: 228, endPoint x: 365, endPoint y: 231, distance: 9.6
click at [374, 228] on icon at bounding box center [372, 228] width 3 height 3
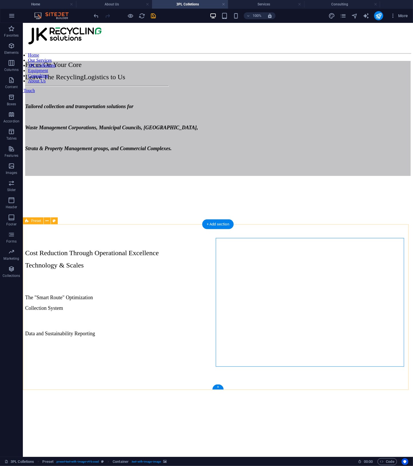
click at [365, 383] on div "Cost Reduction Through Operational Excellence Technology & Scales The "Smart Ro…" at bounding box center [218, 349] width 386 height 242
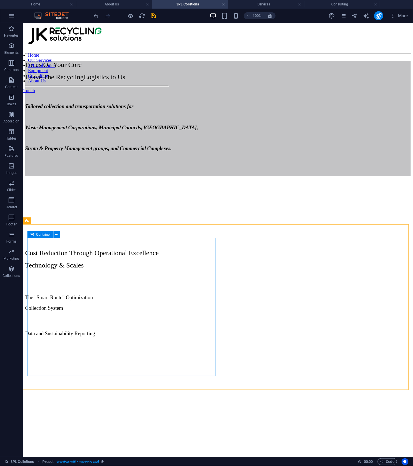
click at [34, 235] on div "Container" at bounding box center [40, 234] width 26 height 7
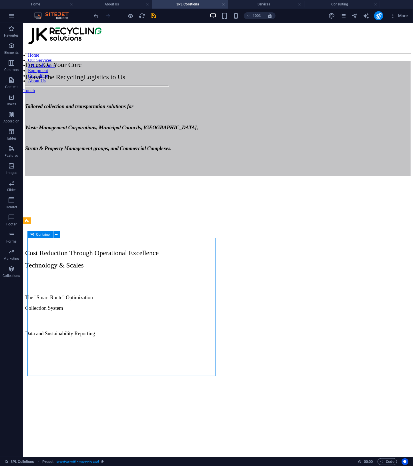
click at [34, 235] on div "Container" at bounding box center [40, 234] width 26 height 7
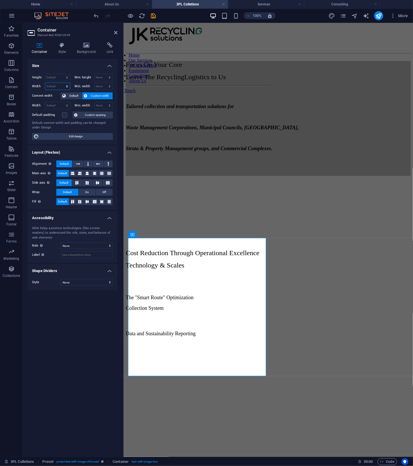
click at [57, 84] on select "Default px rem % em vh vw" at bounding box center [57, 86] width 25 height 7
select select "px"
click at [62, 83] on select "Default px rem % em vh vw" at bounding box center [57, 86] width 25 height 7
type input "480"
click at [355, 229] on div "Cost Reduction Through Operational Excellence Technology & Scales The "Smart Ro…" at bounding box center [268, 349] width 285 height 242
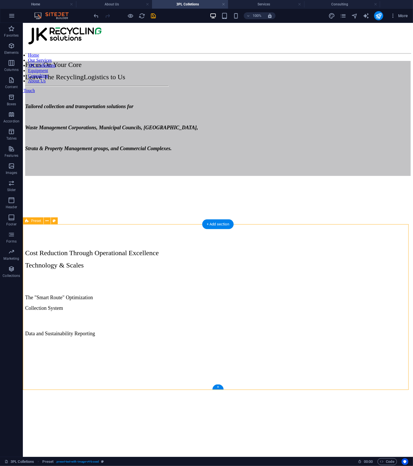
click at [353, 341] on figure at bounding box center [218, 341] width 386 height 0
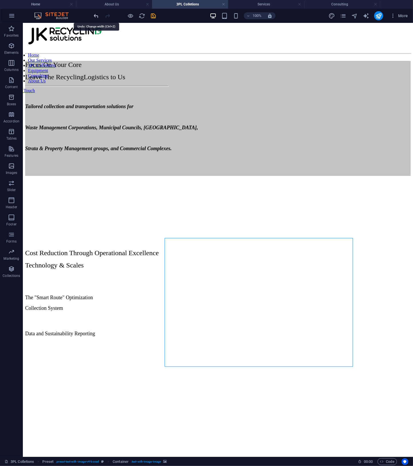
click at [96, 15] on icon "undo" at bounding box center [96, 16] width 7 height 7
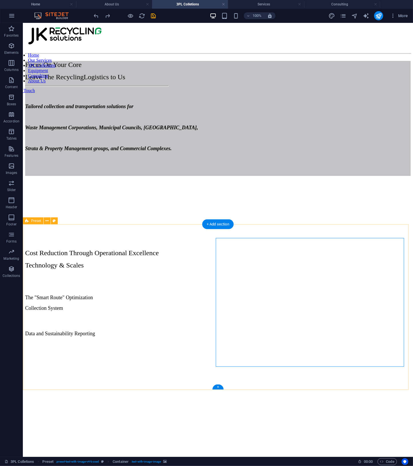
click at [364, 381] on div "Cost Reduction Through Operational Excellence Technology & Scales The "Smart Ro…" at bounding box center [218, 349] width 386 height 242
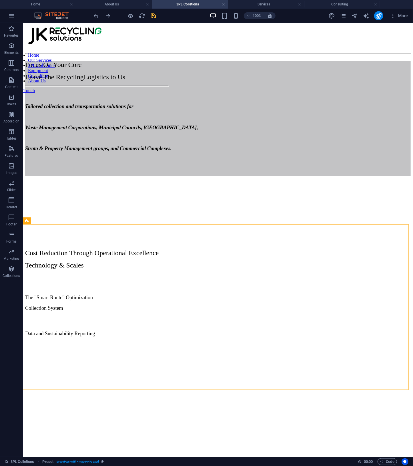
click at [150, 13] on div at bounding box center [125, 15] width 64 height 9
click at [155, 13] on icon "save" at bounding box center [153, 16] width 7 height 7
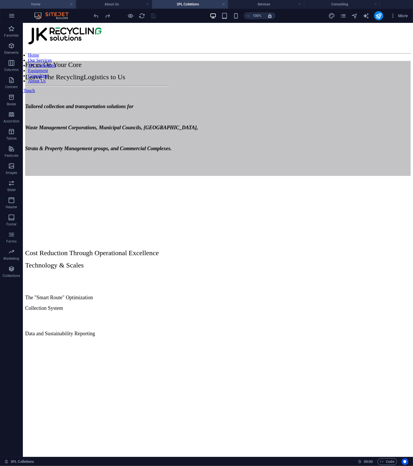
click at [53, 4] on h4 "Home" at bounding box center [38, 4] width 76 height 6
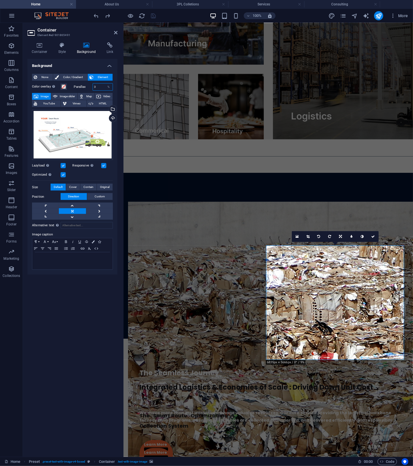
drag, startPoint x: 97, startPoint y: 89, endPoint x: 63, endPoint y: 92, distance: 34.8
click at [63, 93] on div "Color overlay Places an overlay over the background to colorize it Parallax 0 %…" at bounding box center [72, 175] width 81 height 189
type input "1"
click at [373, 234] on link at bounding box center [373, 236] width 11 height 11
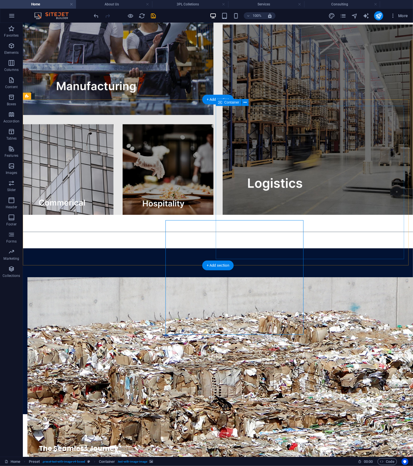
scroll to position [991, 0]
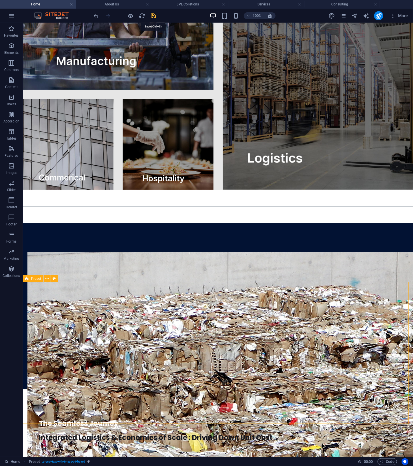
click at [153, 13] on icon "save" at bounding box center [153, 16] width 7 height 7
click at [116, 6] on h4 "About Us" at bounding box center [114, 4] width 76 height 6
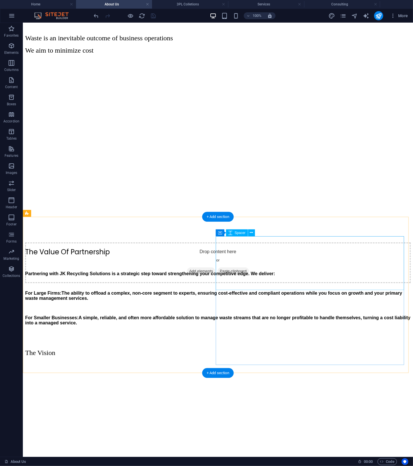
scroll to position [182, 0]
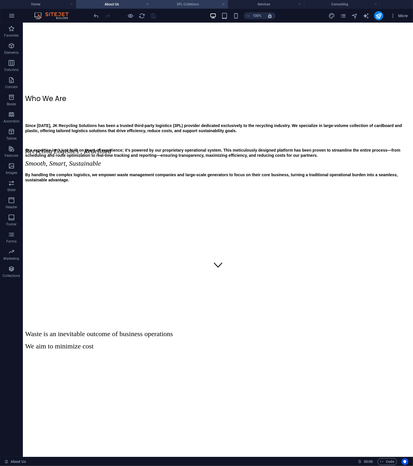
click at [188, 7] on h4 "3PL Colletions" at bounding box center [190, 4] width 76 height 6
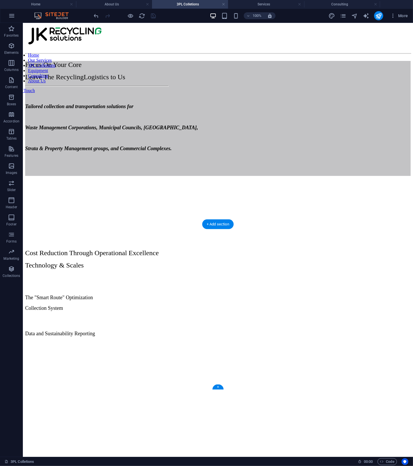
click at [300, 341] on figure at bounding box center [218, 341] width 386 height 0
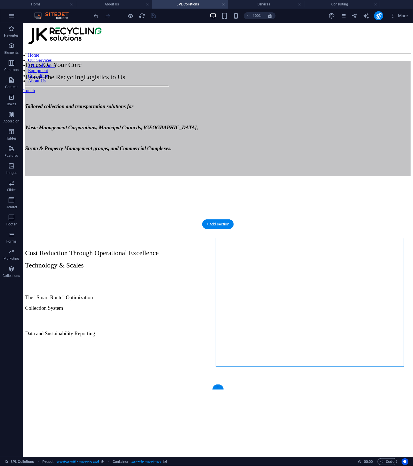
click at [300, 341] on figure at bounding box center [218, 341] width 386 height 0
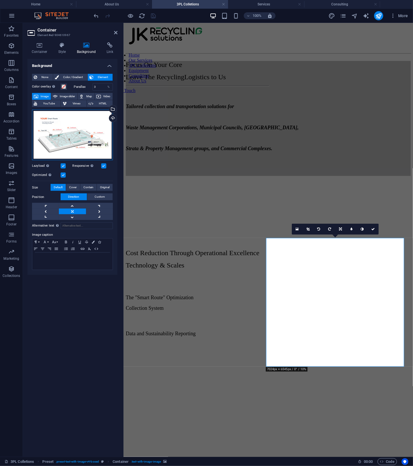
click at [65, 128] on div "Drag files here, click to choose files or select files from Files or our free s…" at bounding box center [72, 135] width 81 height 51
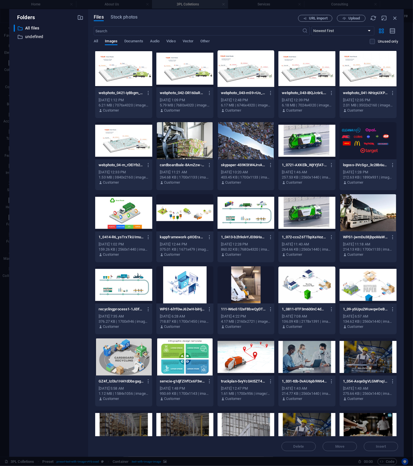
click at [248, 73] on div at bounding box center [246, 68] width 57 height 37
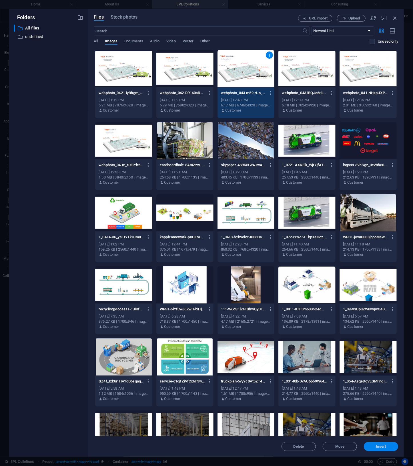
click at [378, 445] on span "Insert" at bounding box center [381, 446] width 10 height 3
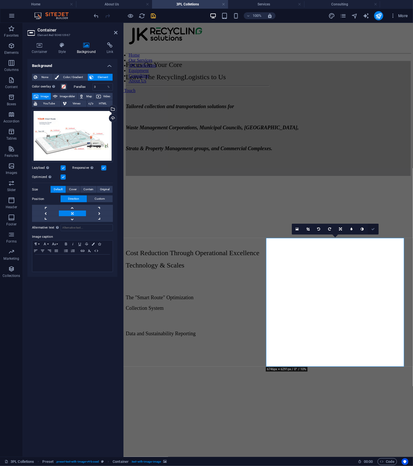
click at [374, 228] on icon at bounding box center [372, 228] width 3 height 3
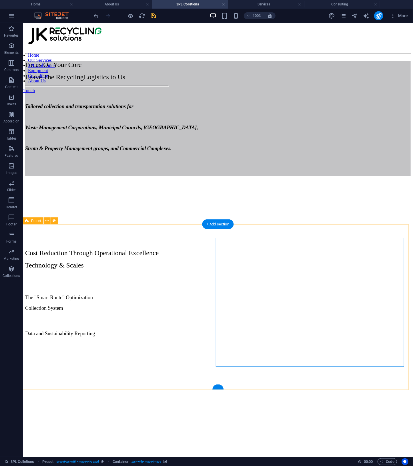
click at [375, 382] on div "Cost Reduction Through Operational Excellence Technology & Scales The "Smart Ro…" at bounding box center [218, 349] width 386 height 242
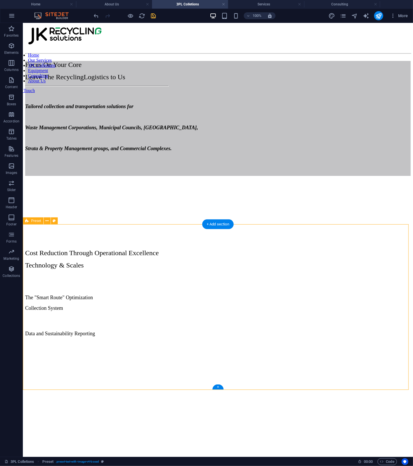
click at [336, 341] on figure at bounding box center [218, 341] width 386 height 0
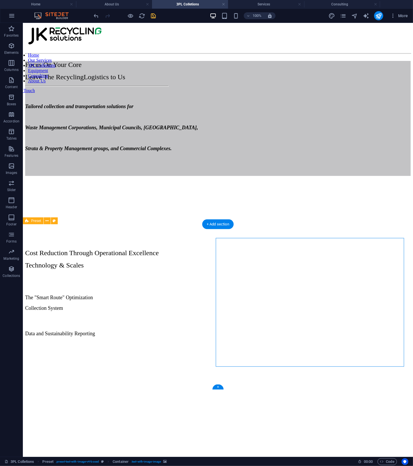
click at [334, 341] on figure at bounding box center [218, 341] width 386 height 0
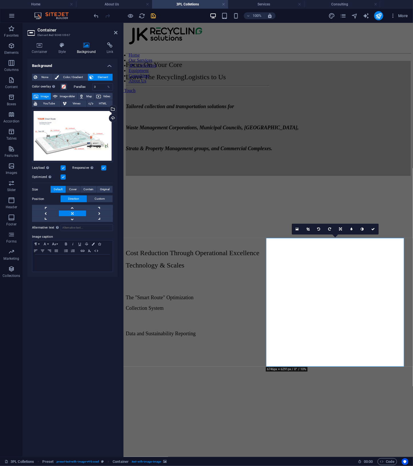
click at [63, 175] on label at bounding box center [63, 176] width 5 height 5
click at [0, 0] on input "Optimized Images are compressed to improve page speed." at bounding box center [0, 0] width 0 height 0
click at [363, 227] on link at bounding box center [362, 229] width 11 height 11
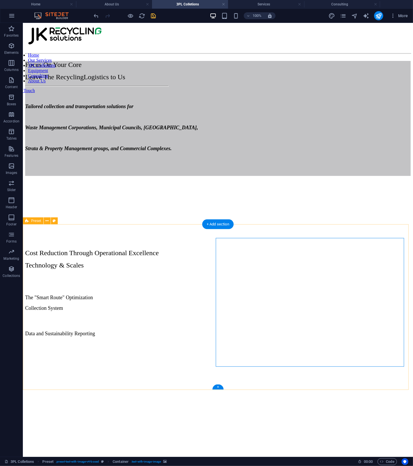
click at [355, 375] on div "Cost Reduction Through Operational Excellence Technology & Scales The "Smart Ro…" at bounding box center [218, 349] width 386 height 242
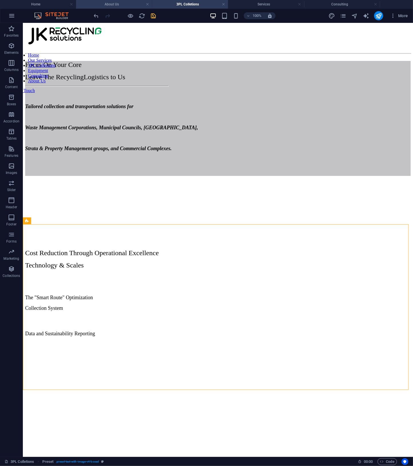
click at [122, 7] on h4 "About Us" at bounding box center [114, 4] width 76 height 6
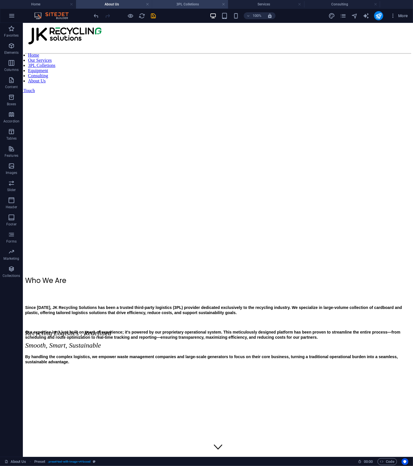
scroll to position [182, 0]
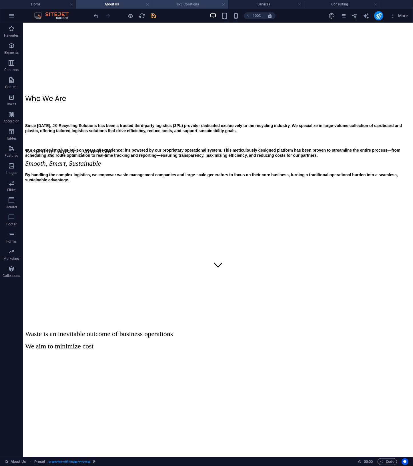
click at [184, 5] on h4 "3PL Colletions" at bounding box center [190, 4] width 76 height 6
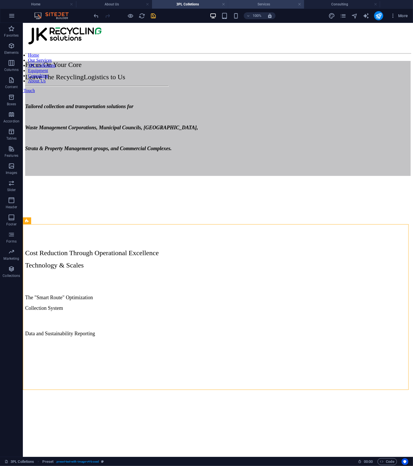
click at [267, 3] on h4 "Services" at bounding box center [266, 4] width 76 height 6
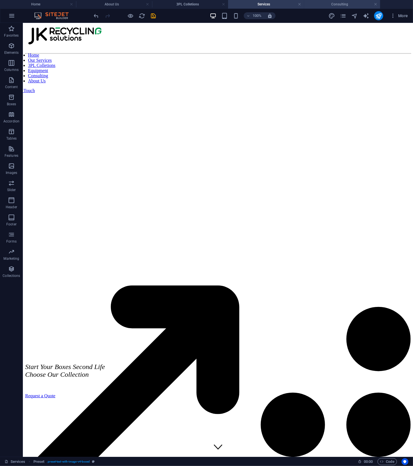
click at [323, 2] on h4 "Consulting" at bounding box center [342, 4] width 76 height 6
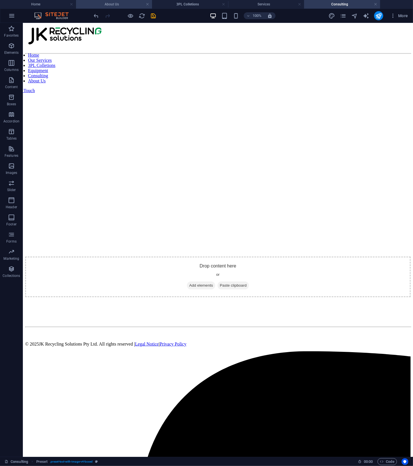
click at [107, 4] on h4 "About Us" at bounding box center [114, 4] width 76 height 6
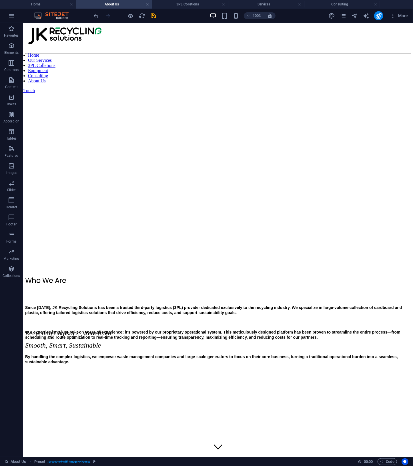
scroll to position [182, 0]
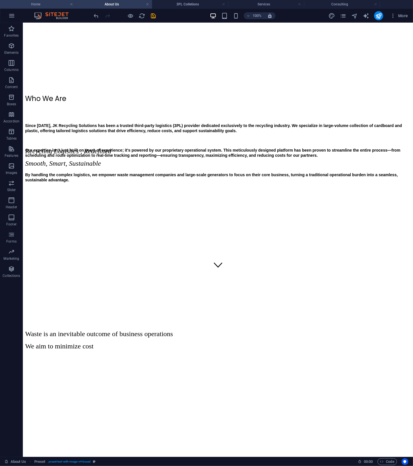
click at [55, 7] on h4 "Home" at bounding box center [38, 4] width 76 height 6
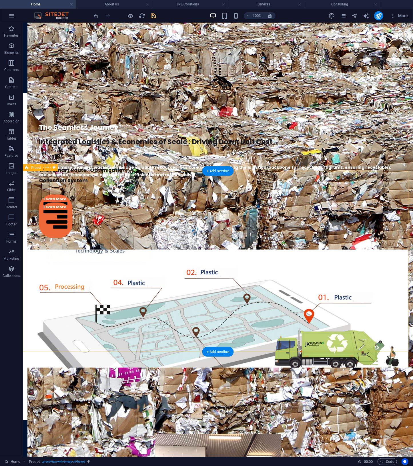
scroll to position [991, 0]
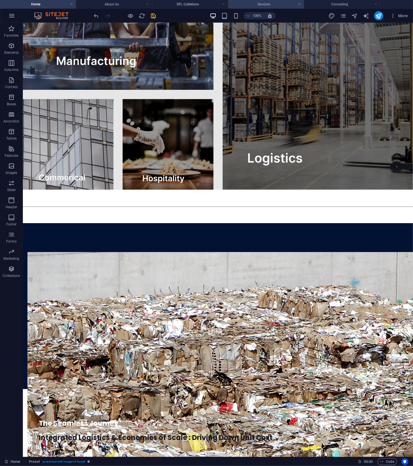
click at [261, 4] on h4 "Services" at bounding box center [266, 4] width 76 height 6
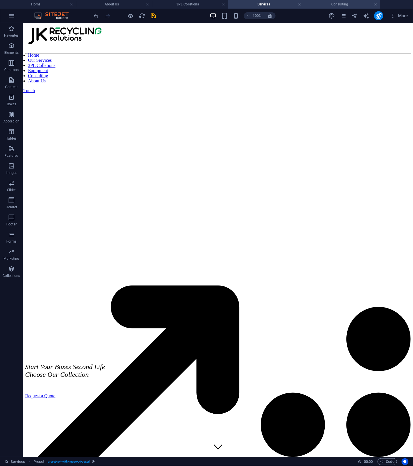
click at [324, 3] on h4 "Consulting" at bounding box center [342, 4] width 76 height 6
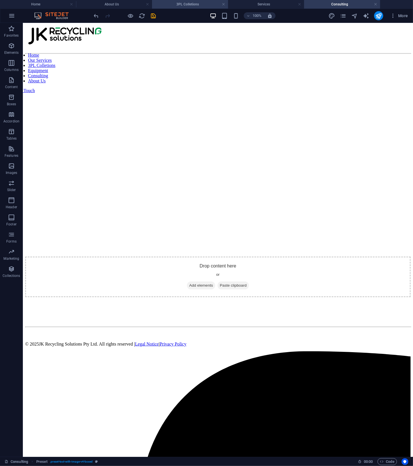
click at [195, 1] on h4 "3PL Colletions" at bounding box center [190, 4] width 76 height 6
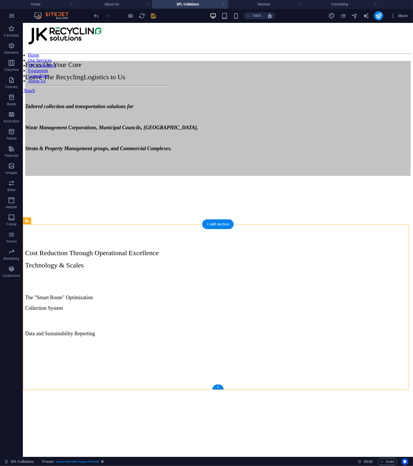
click at [274, 341] on figure at bounding box center [218, 341] width 386 height 0
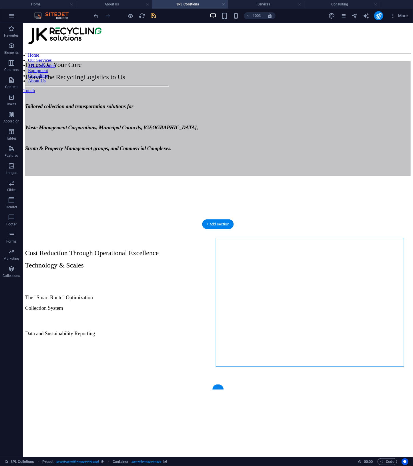
click at [274, 341] on figure at bounding box center [218, 341] width 386 height 0
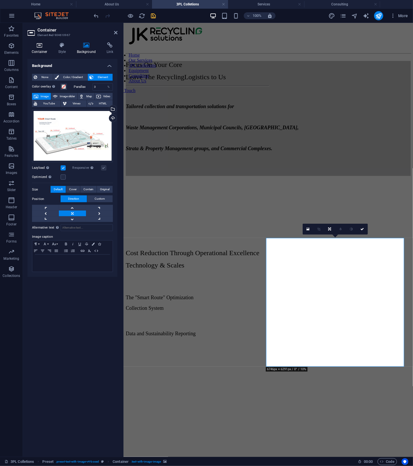
click at [41, 46] on icon at bounding box center [39, 45] width 24 height 6
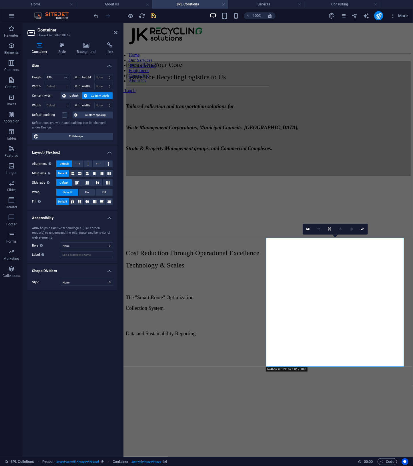
click at [344, 341] on figure at bounding box center [268, 341] width 285 height 0
click at [84, 43] on icon at bounding box center [87, 45] width 28 height 6
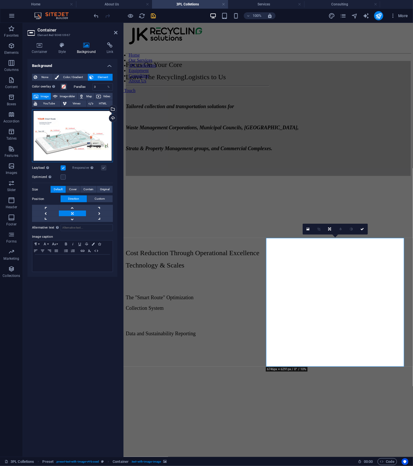
click at [92, 132] on div "Drag files here, click to choose files or select files from Files or our free s…" at bounding box center [72, 136] width 81 height 53
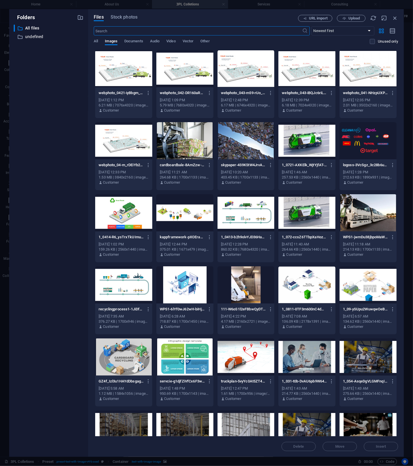
click at [286, 79] on div at bounding box center [307, 68] width 57 height 37
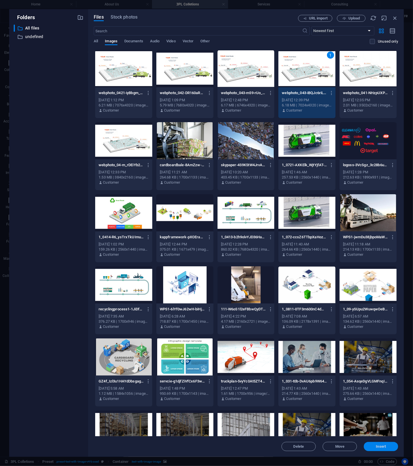
click at [390, 448] on span "Insert" at bounding box center [381, 446] width 30 height 3
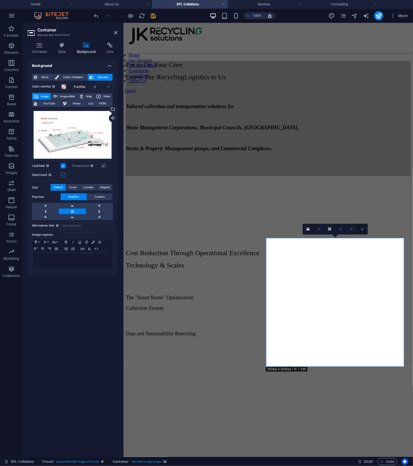
click at [363, 227] on link at bounding box center [362, 229] width 11 height 11
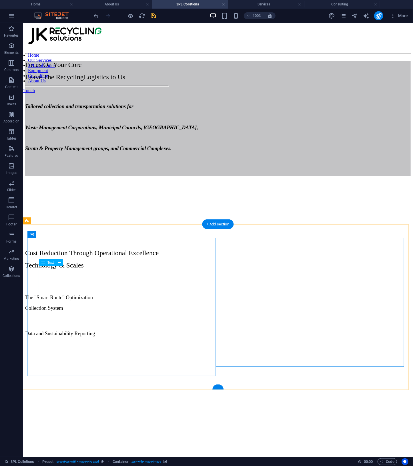
click at [149, 267] on div "Cost Reduction Through Operational Excellence Technology & Scales" at bounding box center [218, 259] width 386 height 20
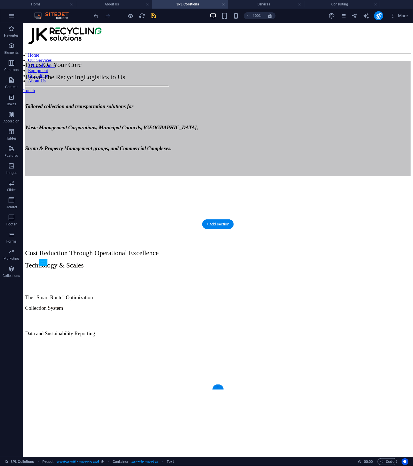
click at [317, 341] on figure at bounding box center [218, 341] width 386 height 0
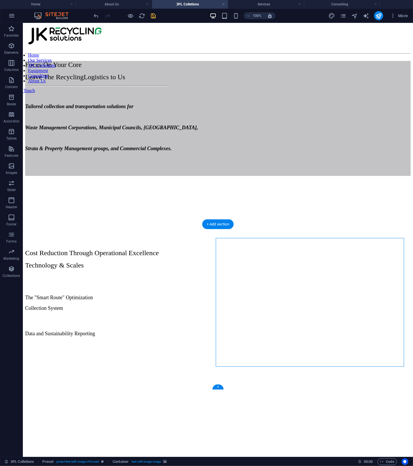
click at [317, 341] on figure at bounding box center [218, 341] width 386 height 0
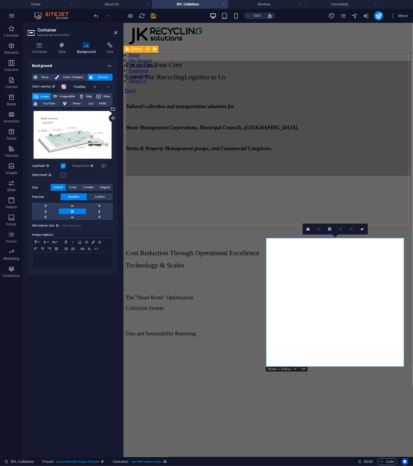
click at [403, 103] on div "Focus On Your Core Leave The Recycling Logistics to Us Tailored collection and …" at bounding box center [268, 142] width 285 height 172
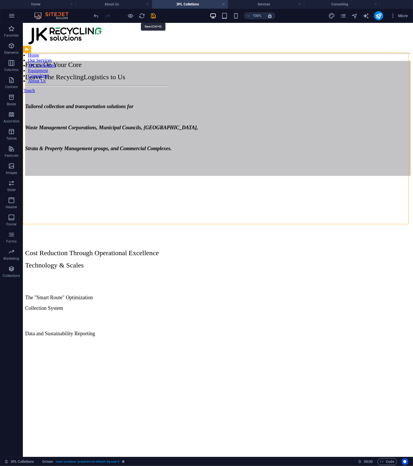
click at [154, 17] on icon "save" at bounding box center [153, 16] width 7 height 7
click at [105, 5] on h4 "About Us" at bounding box center [114, 4] width 76 height 6
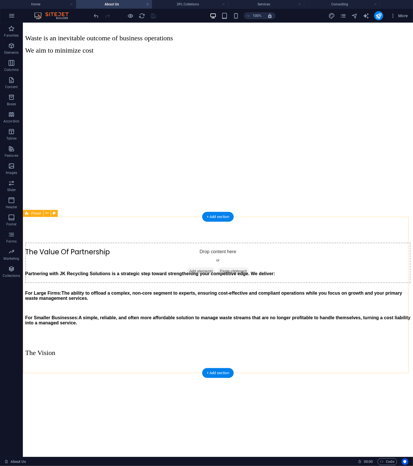
scroll to position [182, 0]
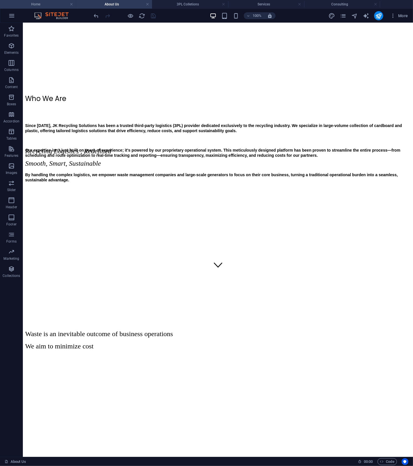
click at [51, 7] on h4 "Home" at bounding box center [38, 4] width 76 height 6
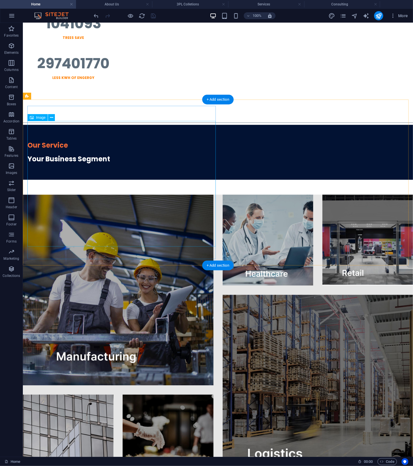
scroll to position [991, 0]
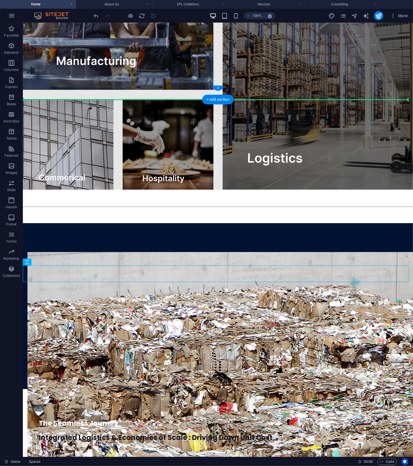
drag, startPoint x: 60, startPoint y: 285, endPoint x: 61, endPoint y: 96, distance: 189.3
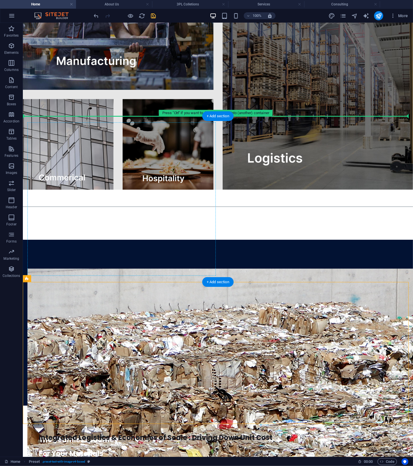
drag, startPoint x: 58, startPoint y: 303, endPoint x: 60, endPoint y: 136, distance: 166.7
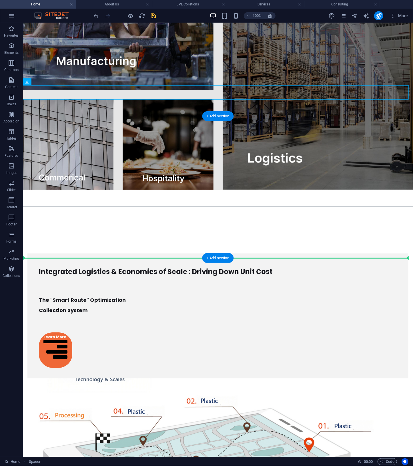
drag, startPoint x: 172, startPoint y: 90, endPoint x: 204, endPoint y: 248, distance: 161.1
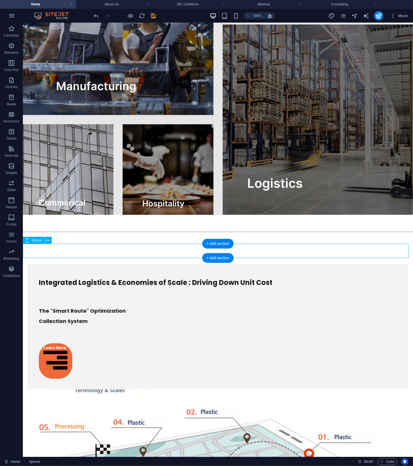
select select "px"
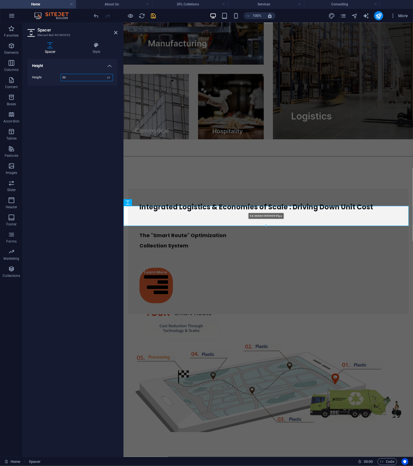
drag, startPoint x: 267, startPoint y: 221, endPoint x: 268, endPoint y: 226, distance: 4.9
click at [268, 226] on div at bounding box center [266, 226] width 285 height 2
type input "68"
click at [370, 194] on div "Integrated Logistics & Economies of Scale : Driving Down Unit Cost The "Smart R…" at bounding box center [268, 309] width 290 height 268
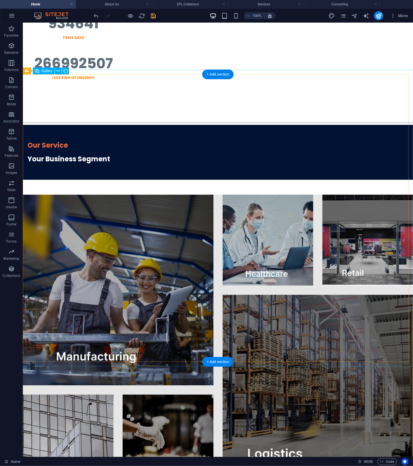
scroll to position [991, 0]
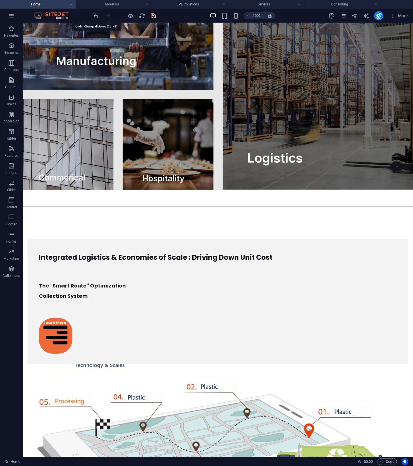
click at [94, 16] on icon "undo" at bounding box center [96, 16] width 7 height 7
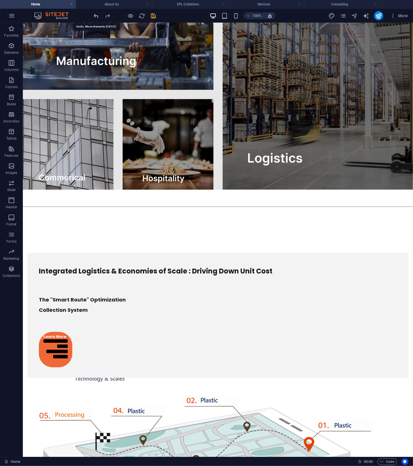
click at [94, 16] on icon "undo" at bounding box center [96, 16] width 7 height 7
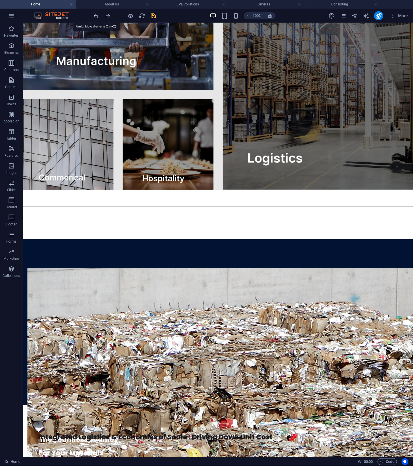
click at [94, 16] on icon "undo" at bounding box center [96, 16] width 7 height 7
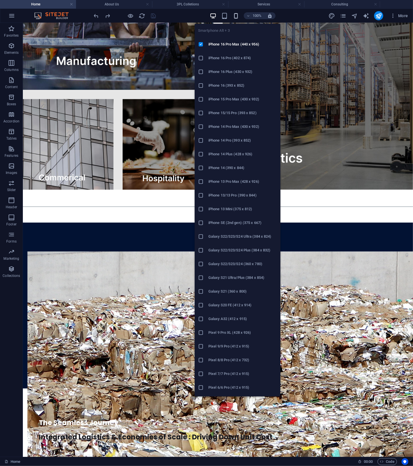
click at [235, 18] on icon "button" at bounding box center [236, 16] width 7 height 7
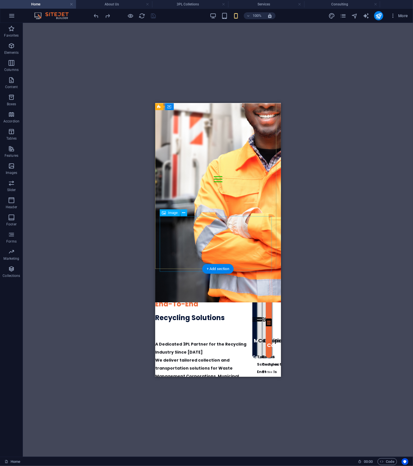
scroll to position [0, 0]
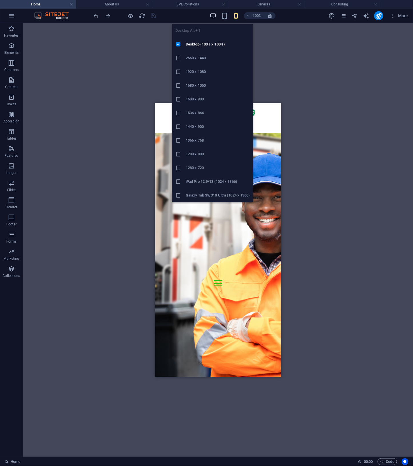
click at [212, 15] on icon "button" at bounding box center [213, 16] width 7 height 7
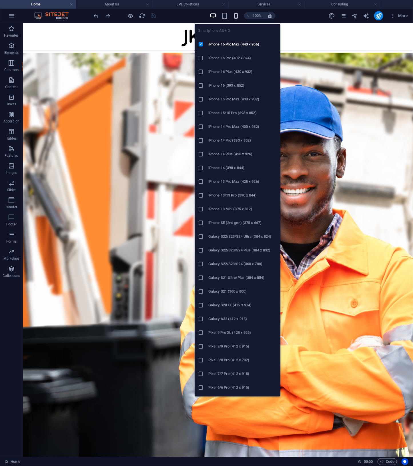
click at [236, 15] on icon "button" at bounding box center [236, 16] width 7 height 7
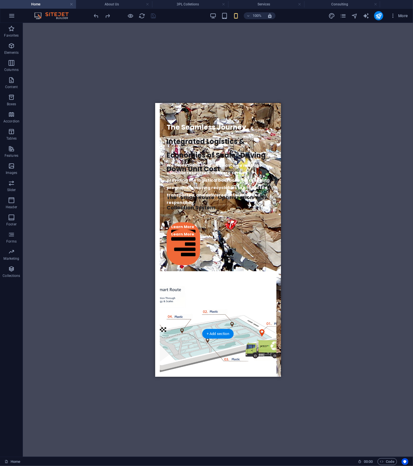
scroll to position [1182, 0]
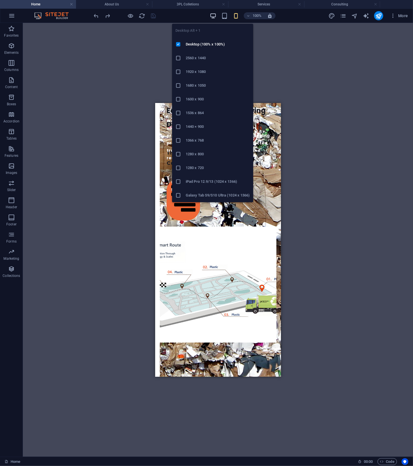
click at [214, 17] on icon "button" at bounding box center [213, 16] width 7 height 7
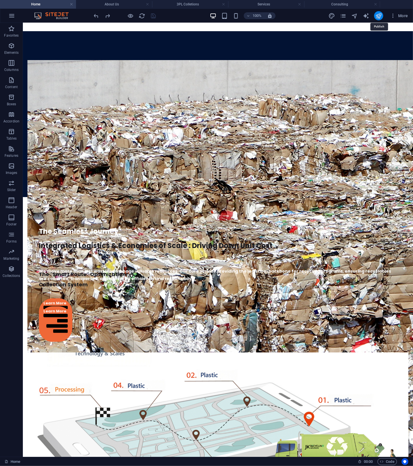
click at [378, 16] on icon "publish" at bounding box center [378, 16] width 7 height 7
